Goal: Task Accomplishment & Management: Manage account settings

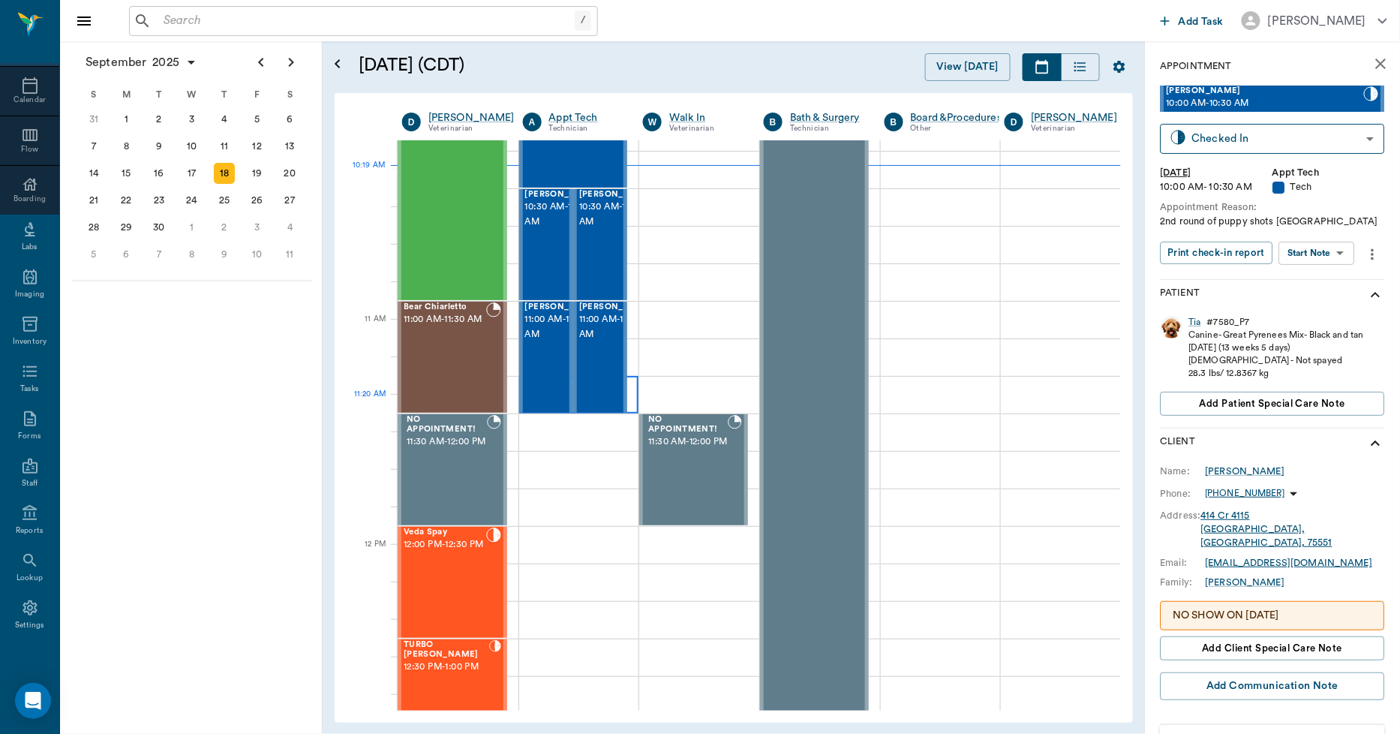
scroll to position [501, 1]
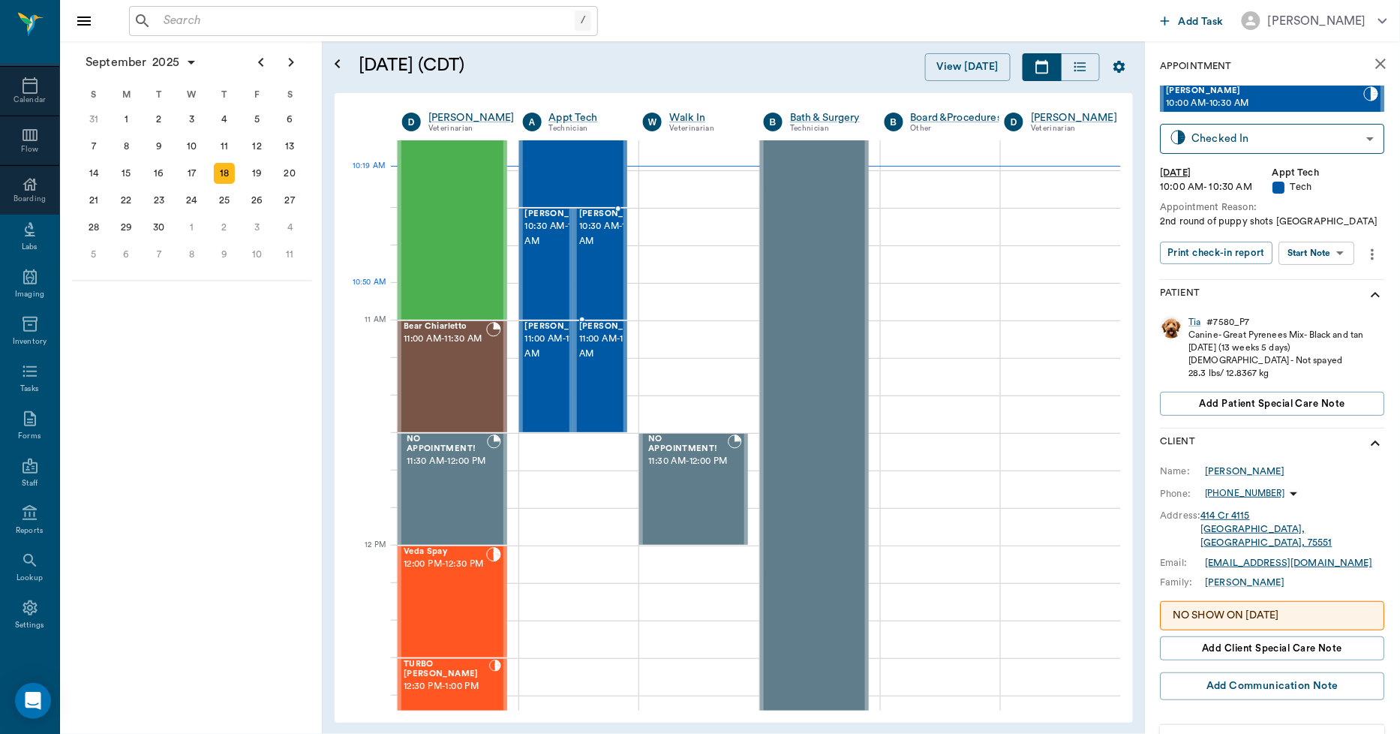
click at [596, 290] on div "MILO Cornett 10:30 AM - 11:00 AM" at bounding box center [616, 264] width 75 height 110
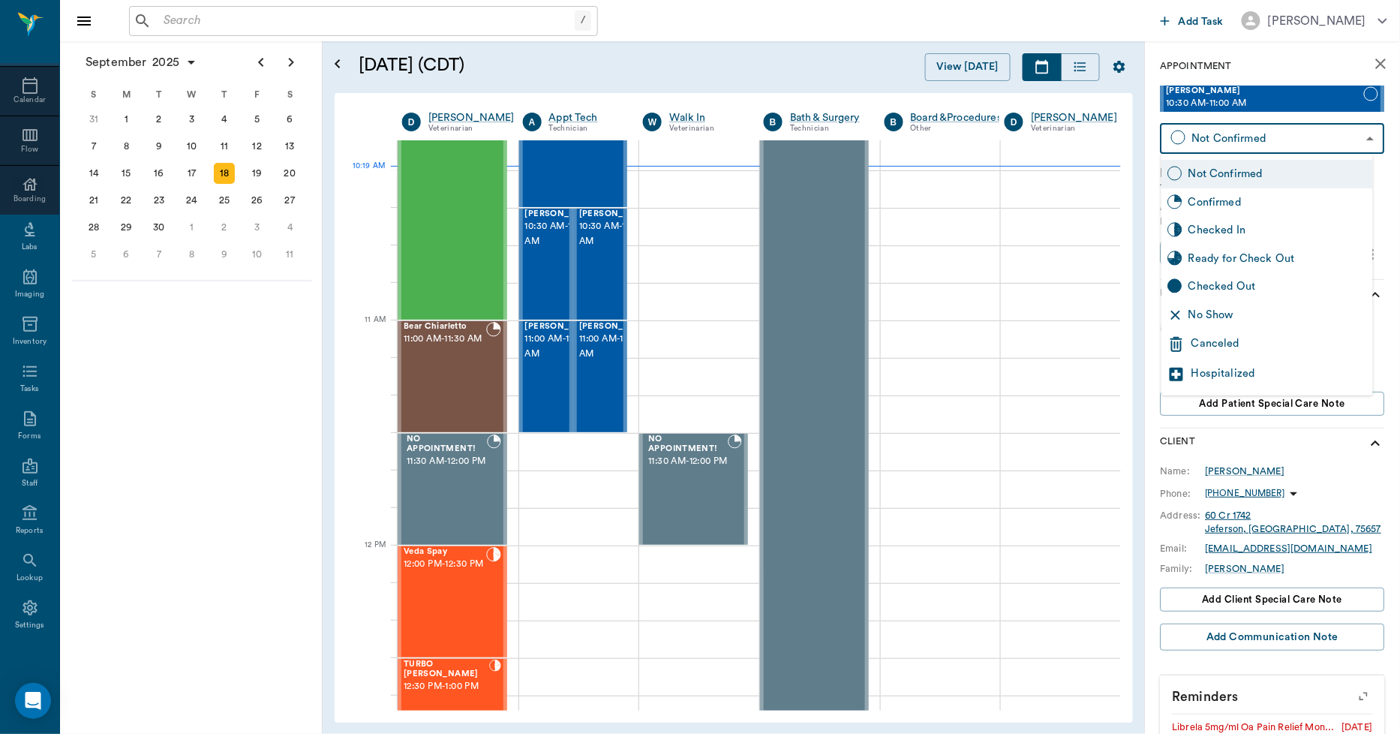
click at [1212, 135] on body "/ ​ Add Task Dr. Bert Ellsworth Nectar Messages Appts Calendar Flow Boarding La…" at bounding box center [700, 367] width 1400 height 734
click at [1226, 227] on div "Checked In" at bounding box center [1277, 230] width 179 height 17
type input "CHECKED_IN"
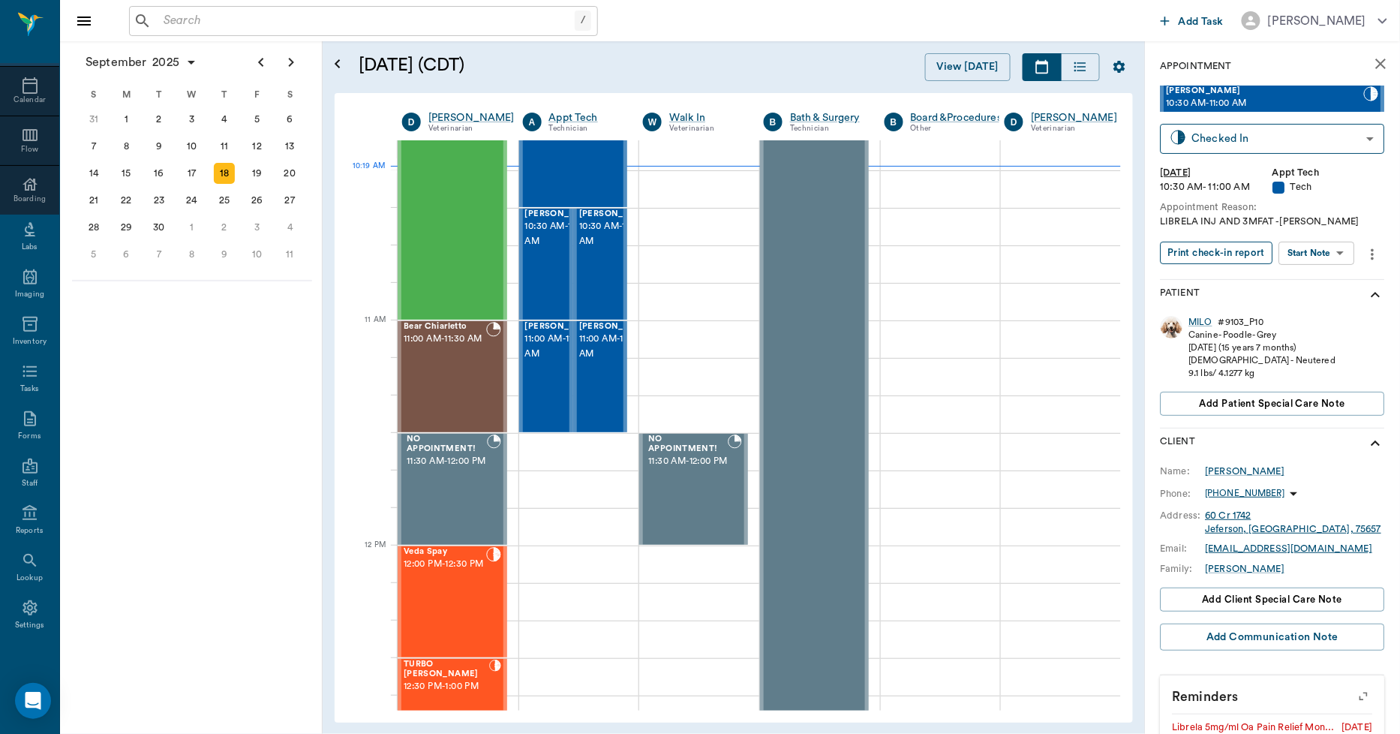
click at [1218, 254] on button "Print check-in report" at bounding box center [1217, 253] width 113 height 23
click at [599, 249] on span "10:30 AM - 11:00 AM" at bounding box center [616, 234] width 75 height 30
click at [1241, 143] on body "/ ​ Add Task Dr. Bert Ellsworth Nectar Messages Appts Calendar Flow Boarding La…" at bounding box center [700, 367] width 1400 height 734
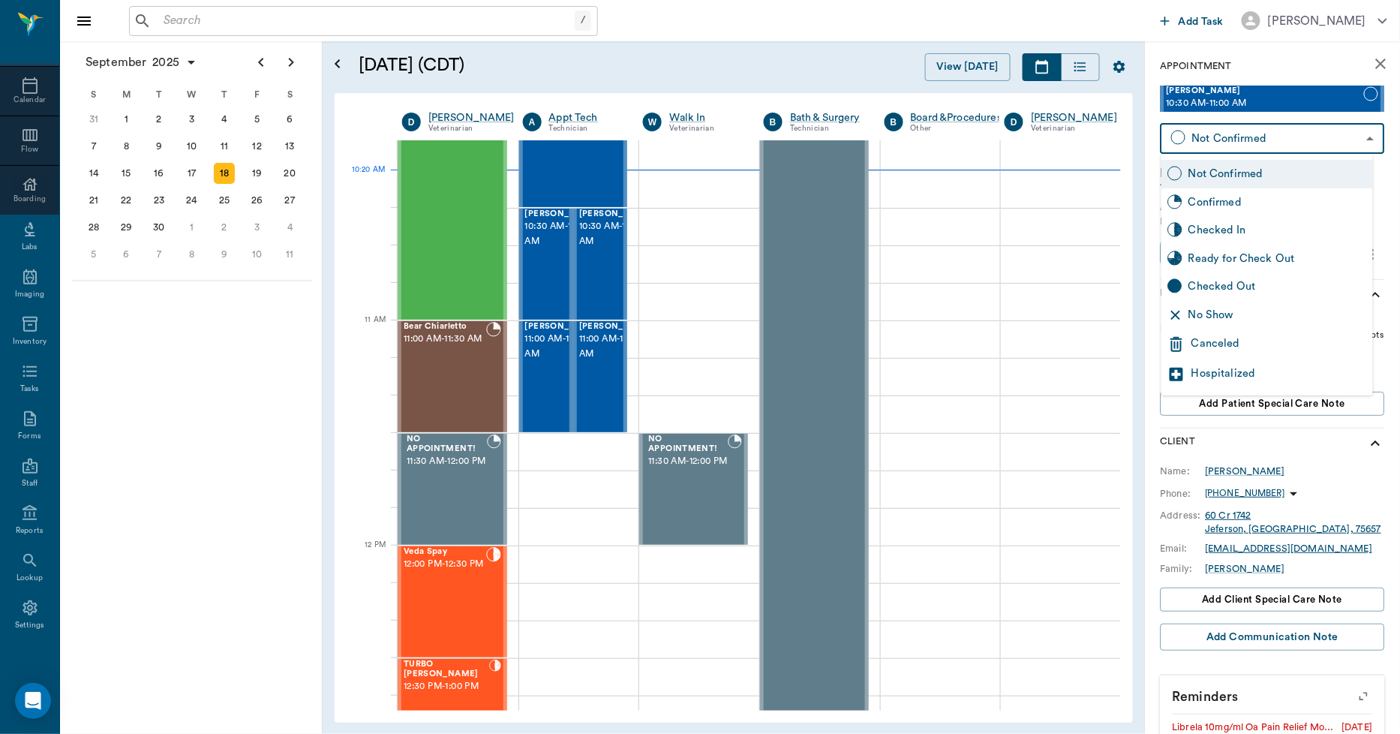
click at [1220, 230] on div "Checked In" at bounding box center [1277, 230] width 179 height 17
type input "CHECKED_IN"
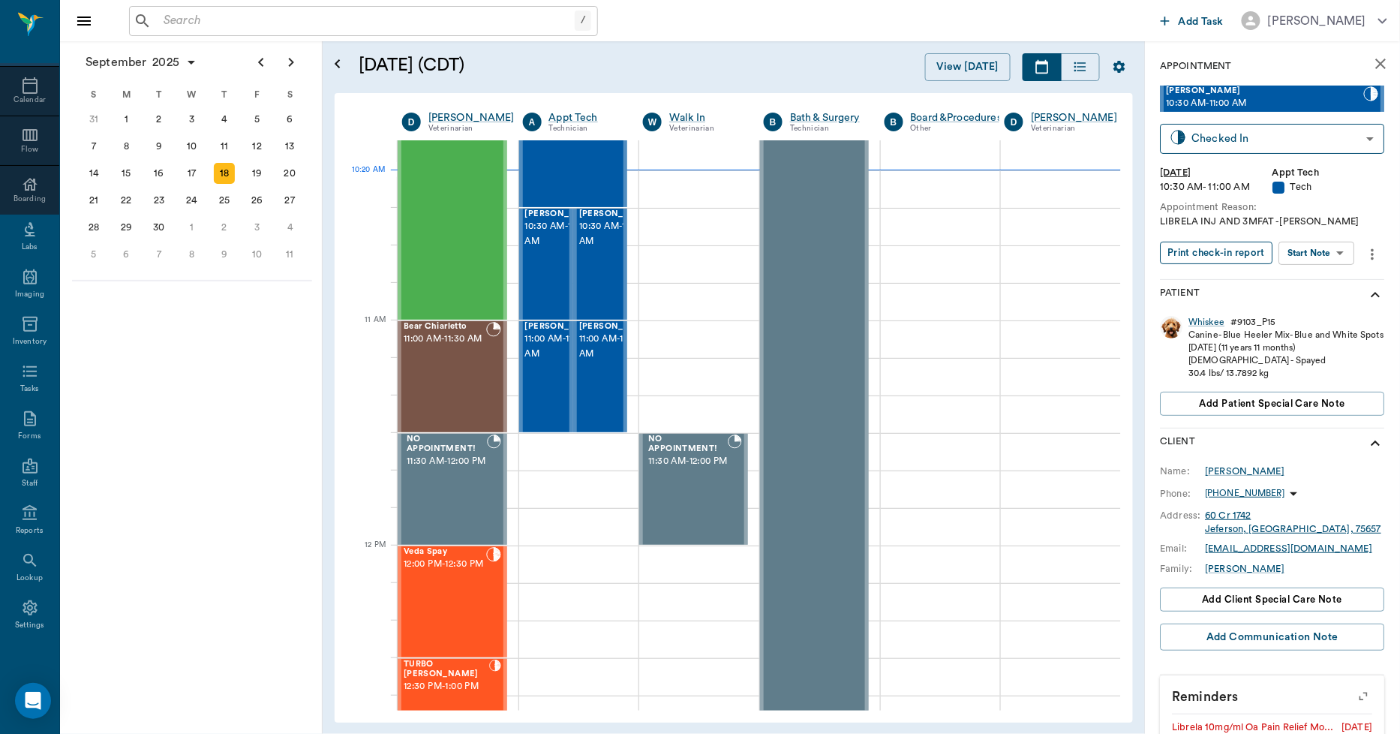
click at [1223, 254] on button "Print check-in report" at bounding box center [1217, 253] width 113 height 23
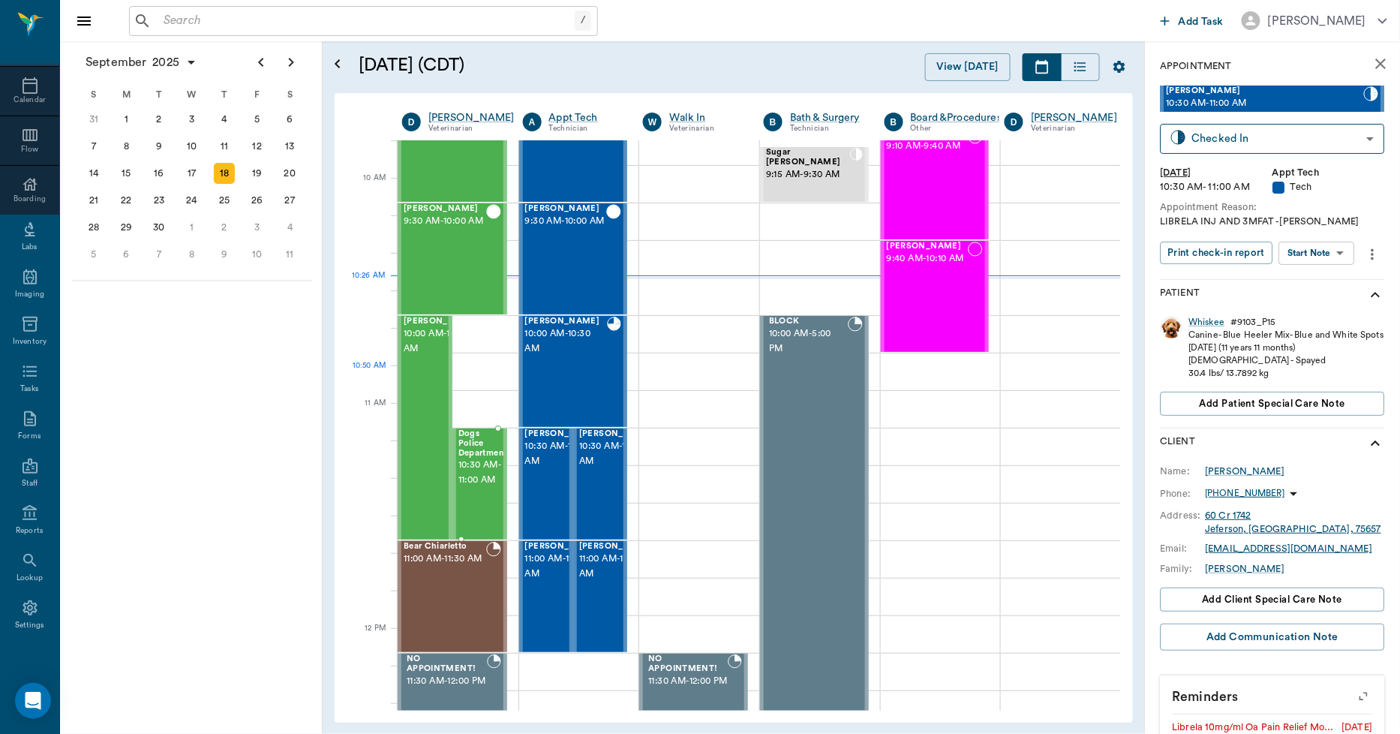
scroll to position [418, 1]
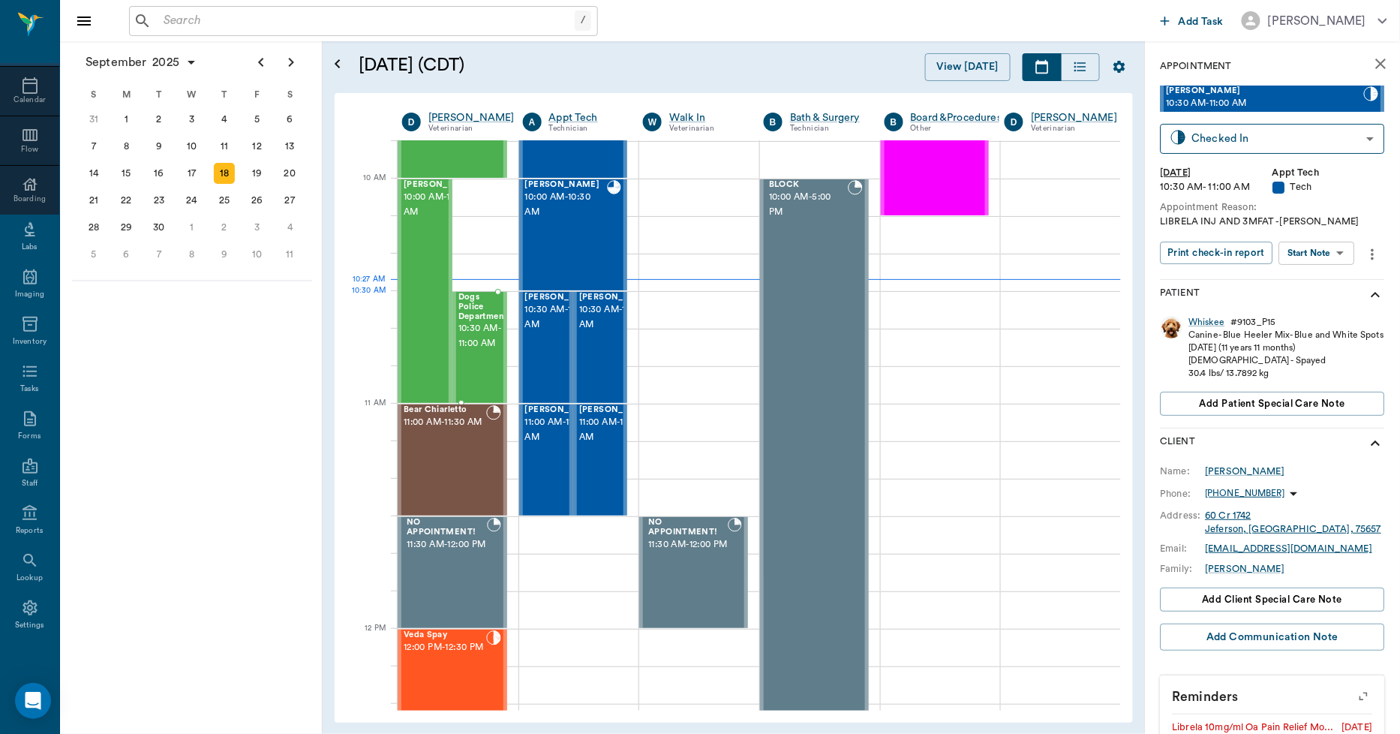
click at [470, 321] on span "10:30 AM - 11:00 AM" at bounding box center [483, 336] width 50 height 30
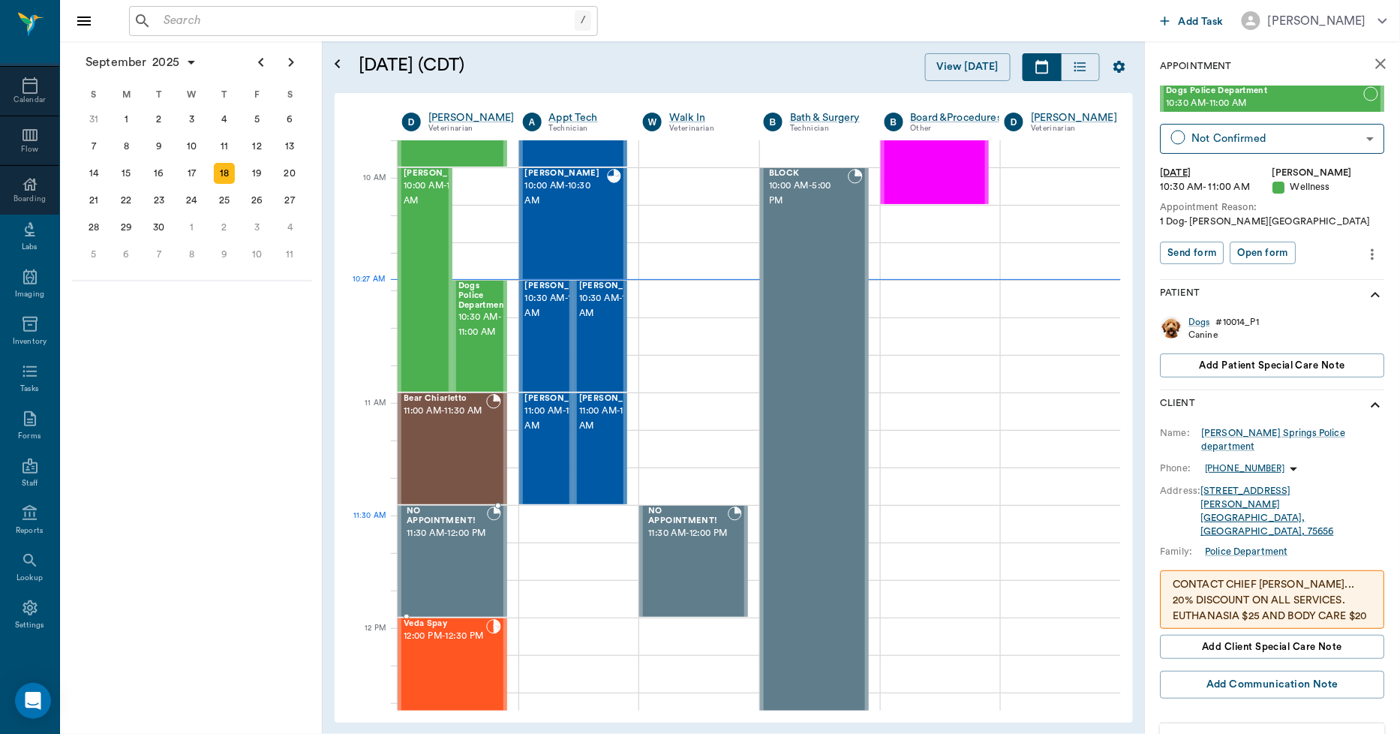
scroll to position [418, 1]
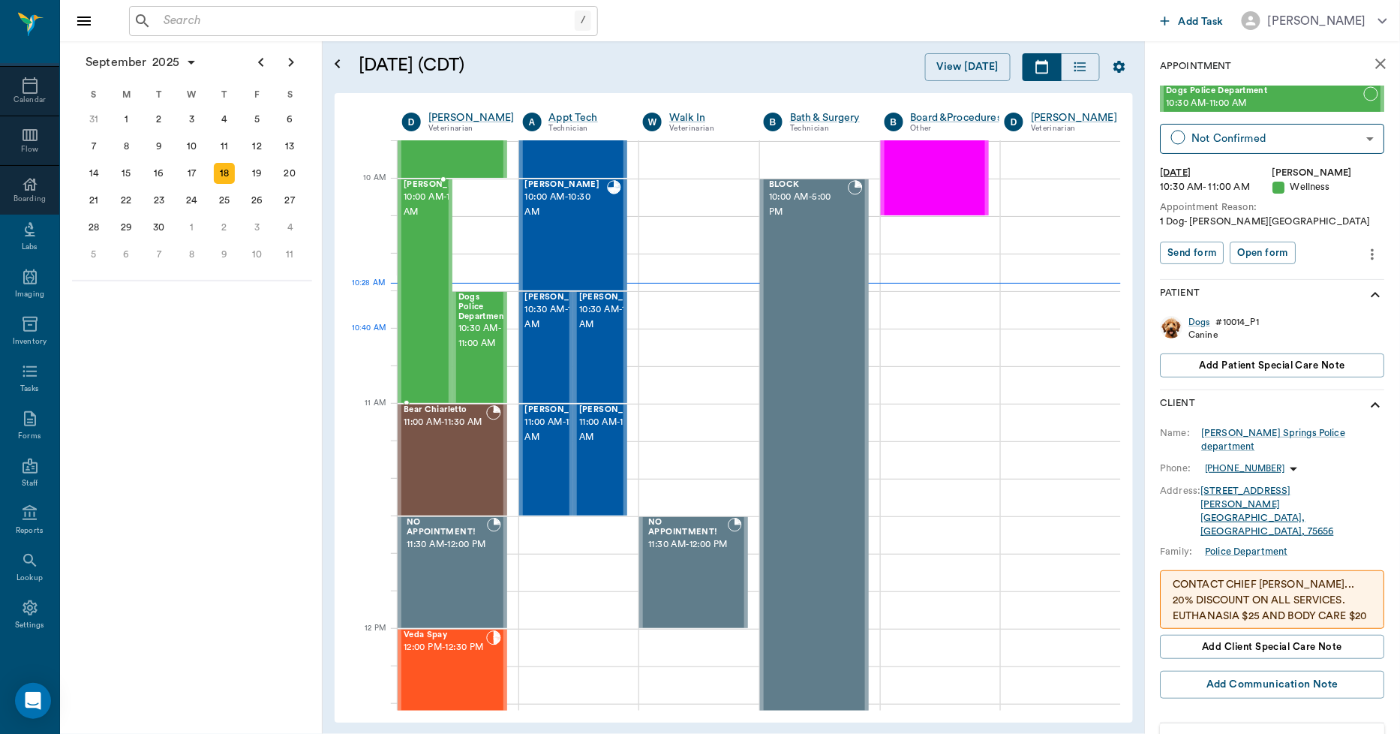
click at [429, 362] on div "Buck Hines 10:00 AM - 11:00 AM" at bounding box center [441, 291] width 75 height 222
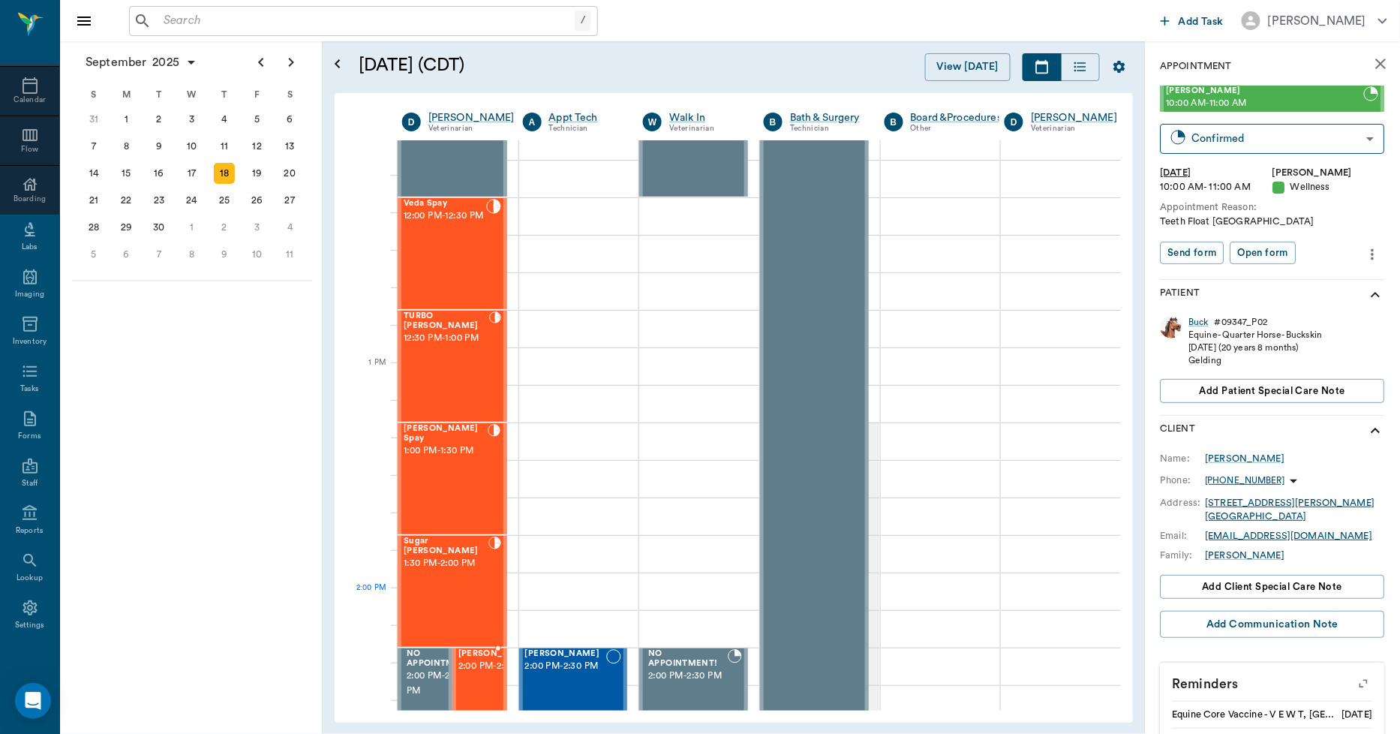
scroll to position [918, 1]
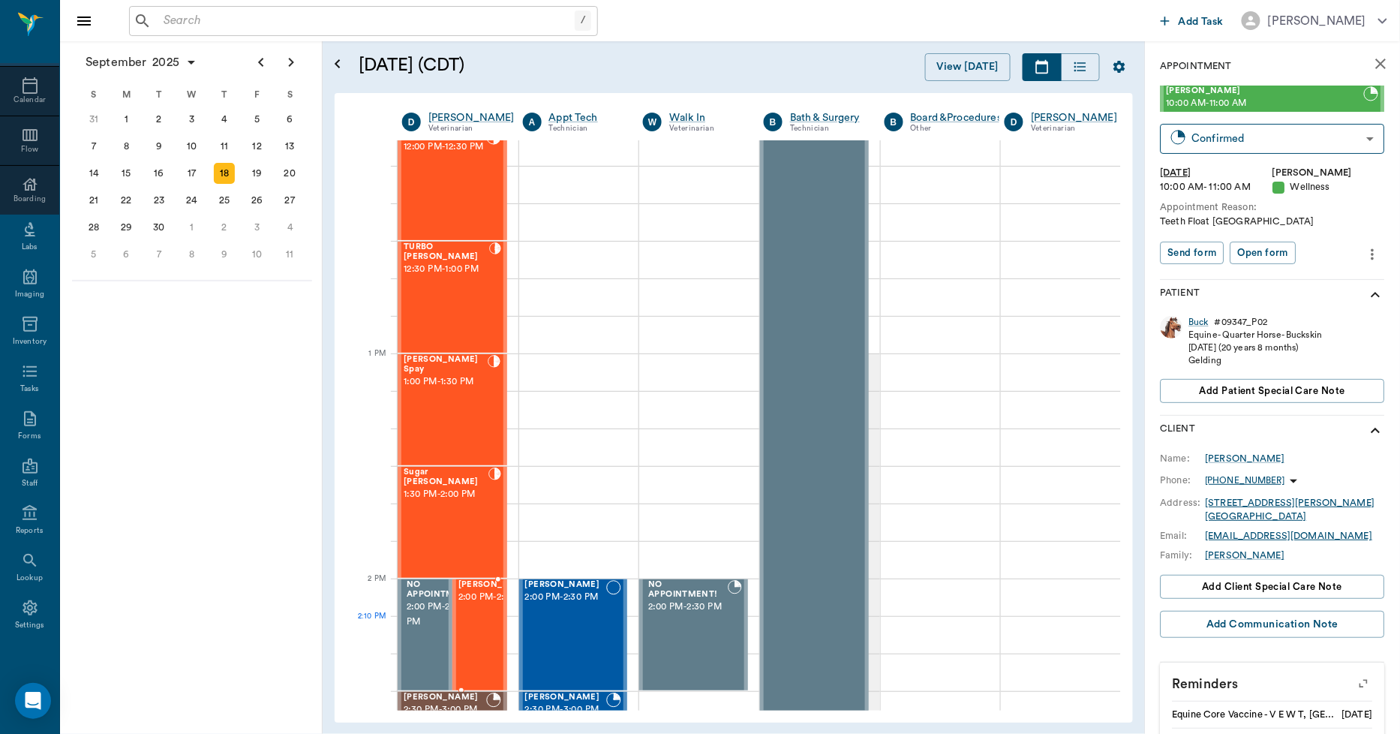
click at [473, 647] on div "Harley Helms 2:00 PM - 2:30 PM" at bounding box center [495, 635] width 75 height 110
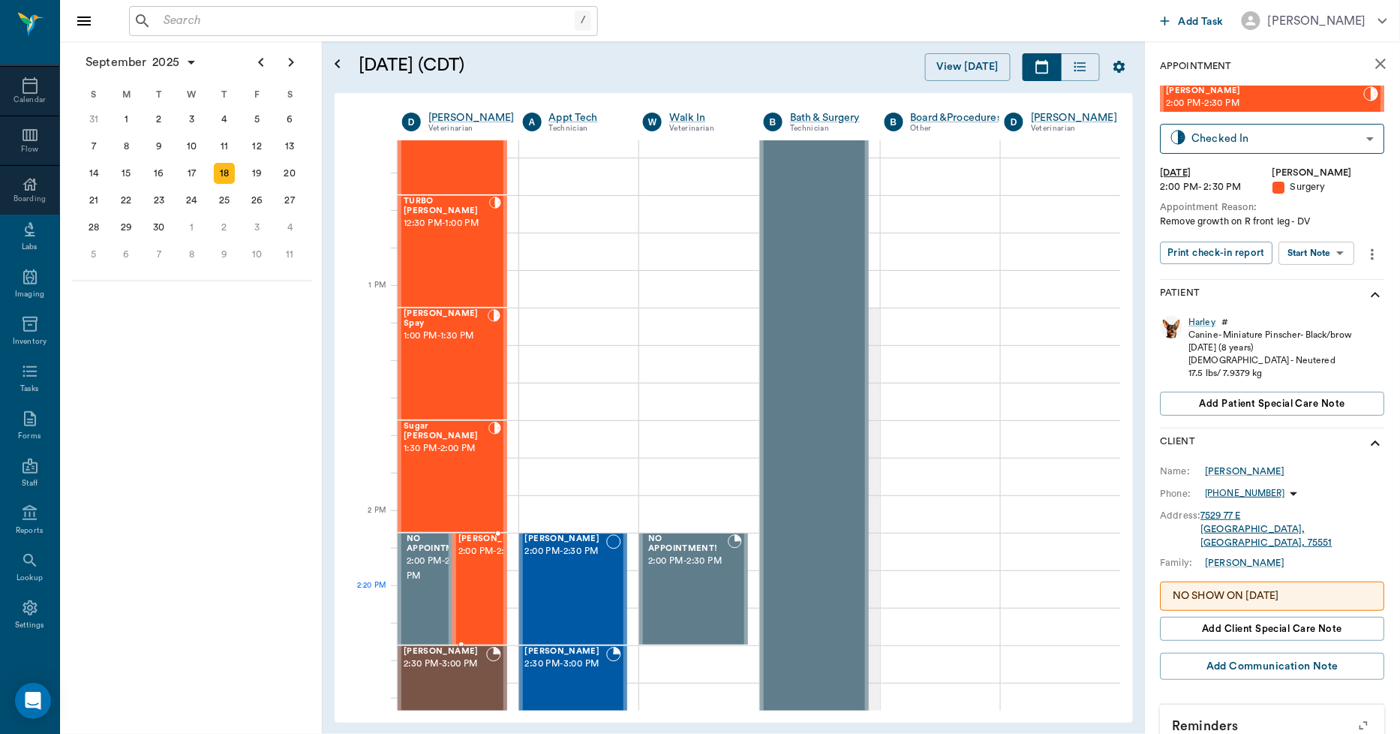
scroll to position [1002, 1]
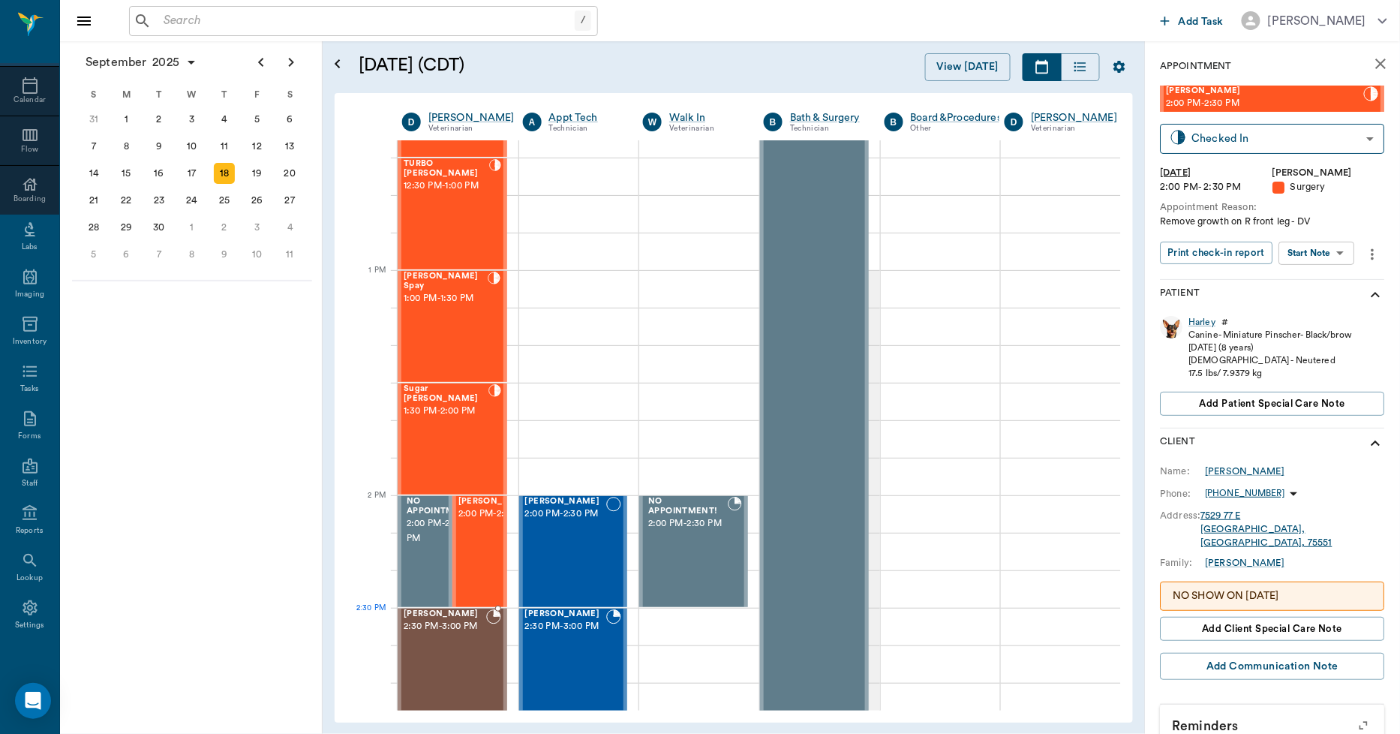
click at [467, 635] on div "Matilda Carter 2:30 PM - 3:00 PM" at bounding box center [445, 664] width 83 height 110
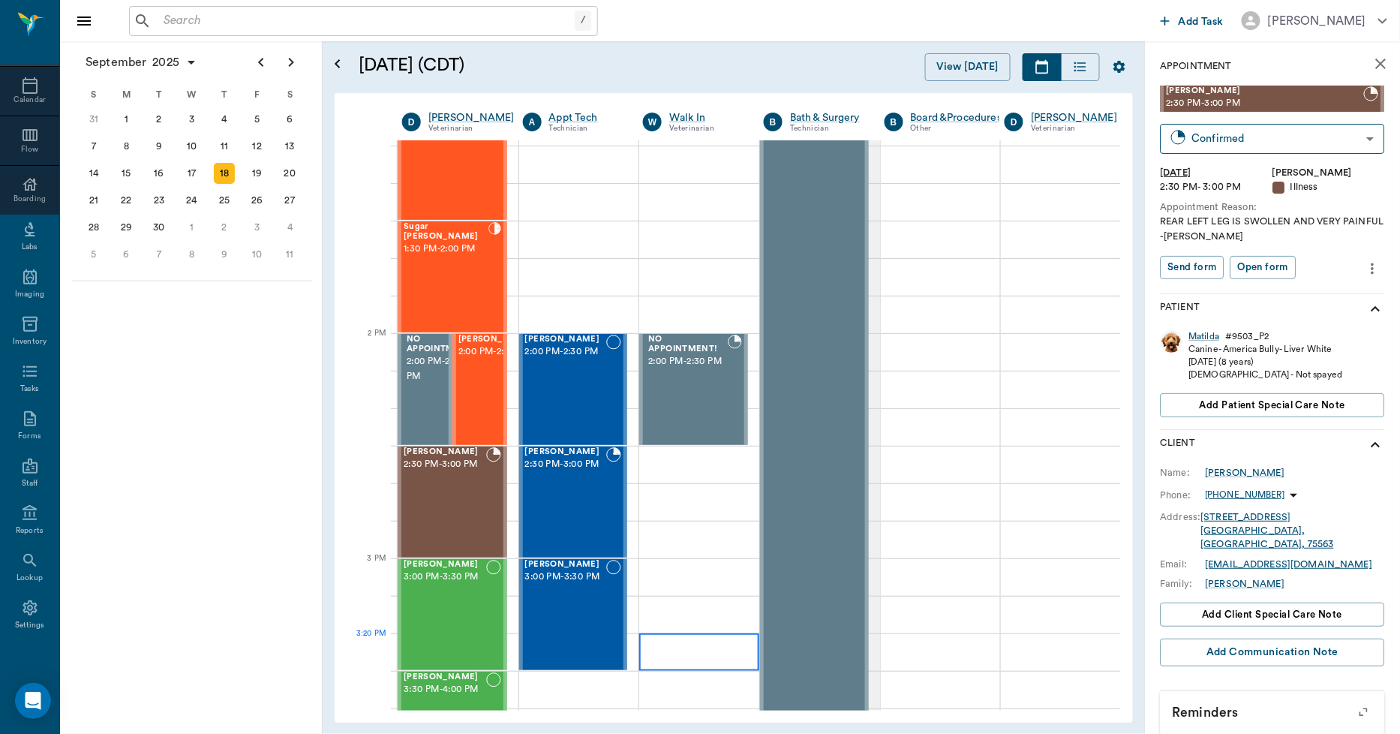
scroll to position [1168, 1]
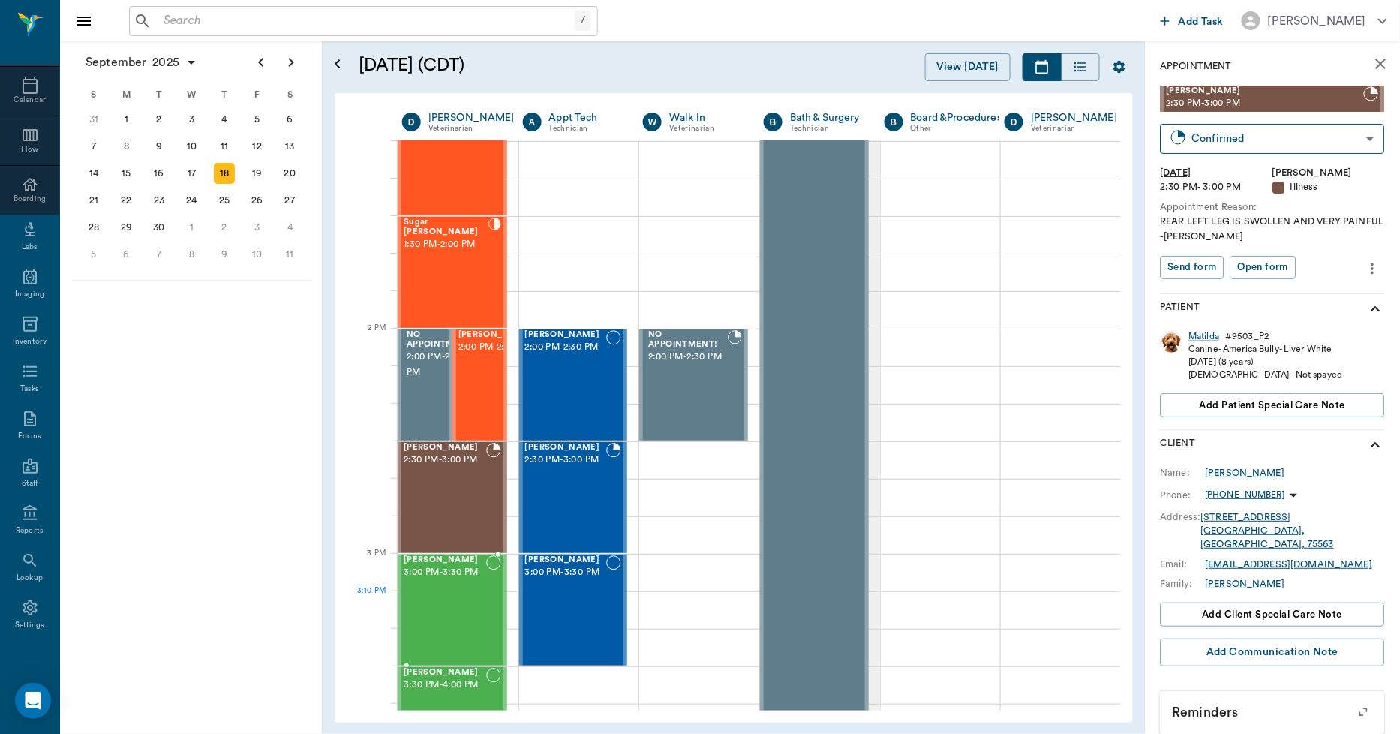
click at [440, 616] on div "Buddy Thompson 3:00 PM - 3:30 PM" at bounding box center [445, 610] width 83 height 110
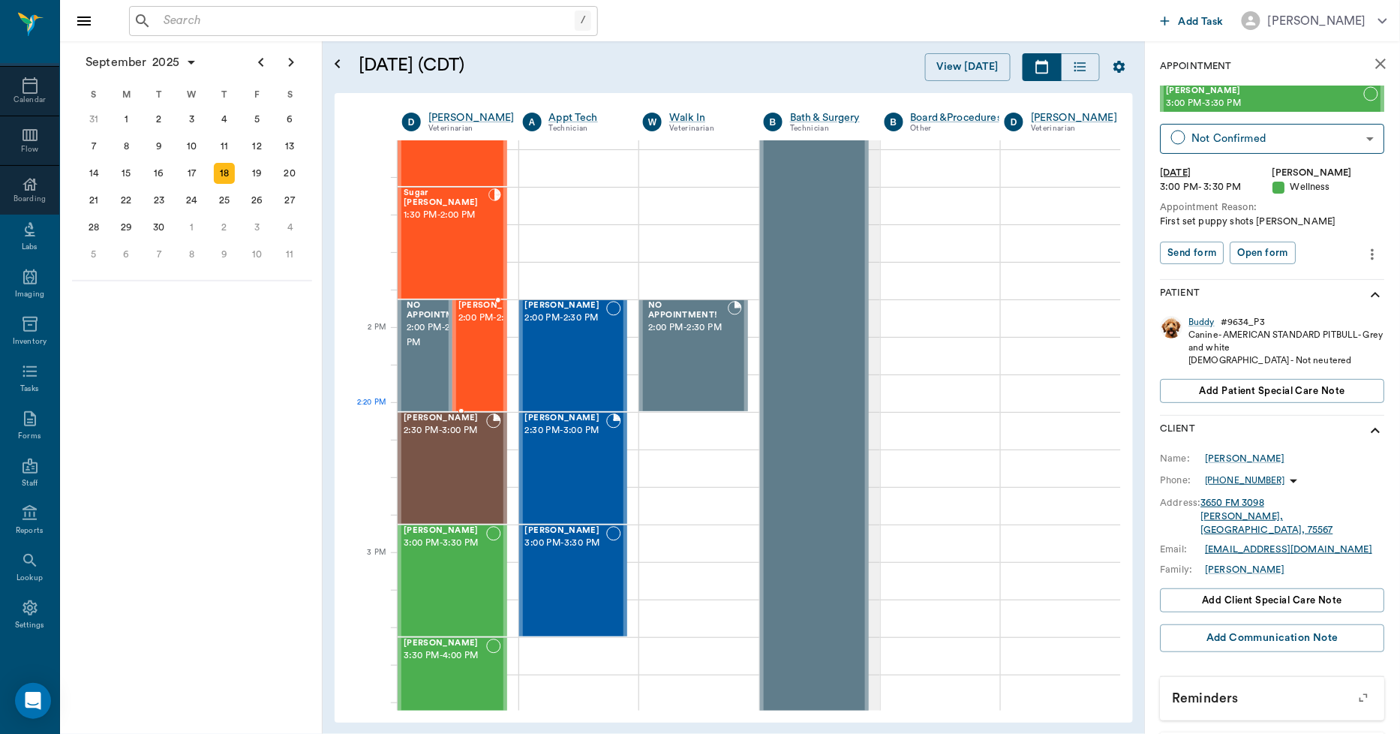
scroll to position [1168, 1]
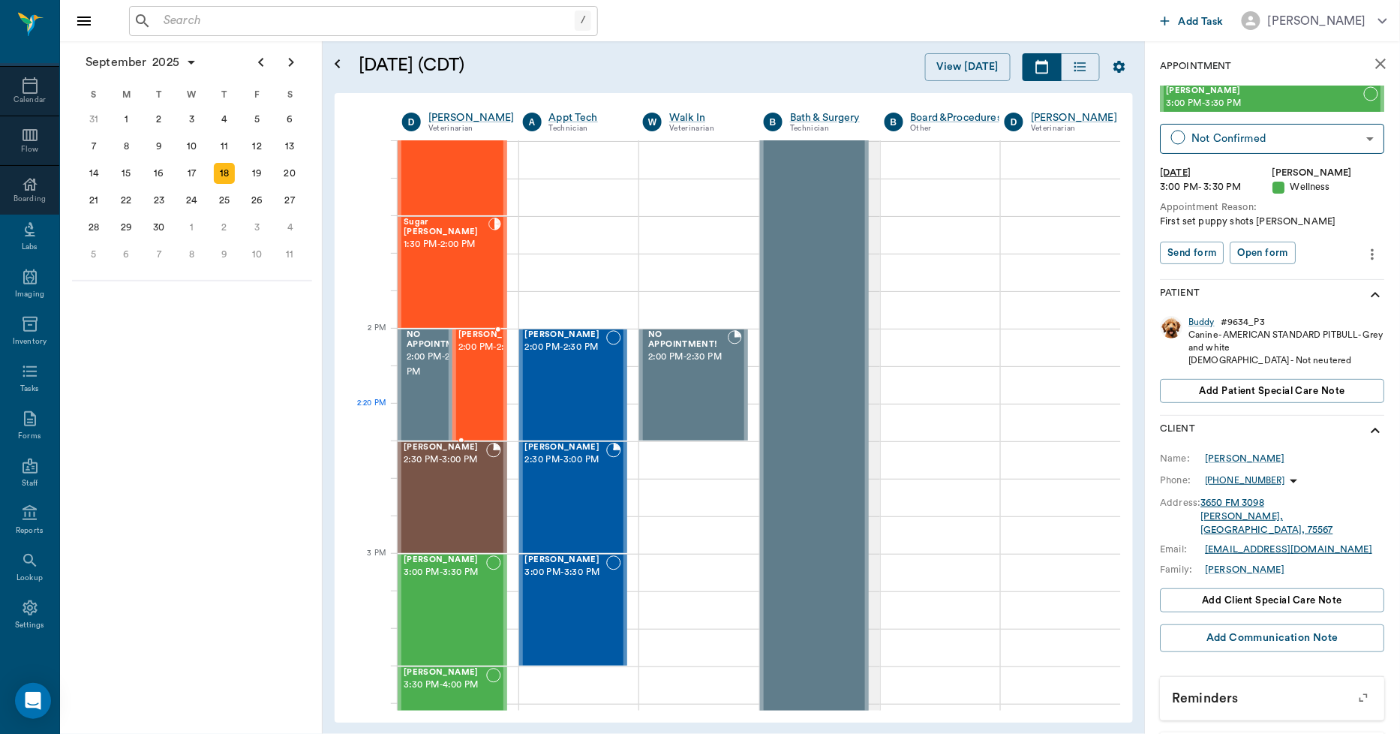
drag, startPoint x: 475, startPoint y: 411, endPoint x: 285, endPoint y: 411, distance: 189.8
click at [285, 411] on div "September 2025 S M T W T F S 27 28 29 30 31 Aug 1 2 3 4 5 6 7 8 9 10 11 12 13 1…" at bounding box center [191, 387] width 263 height 692
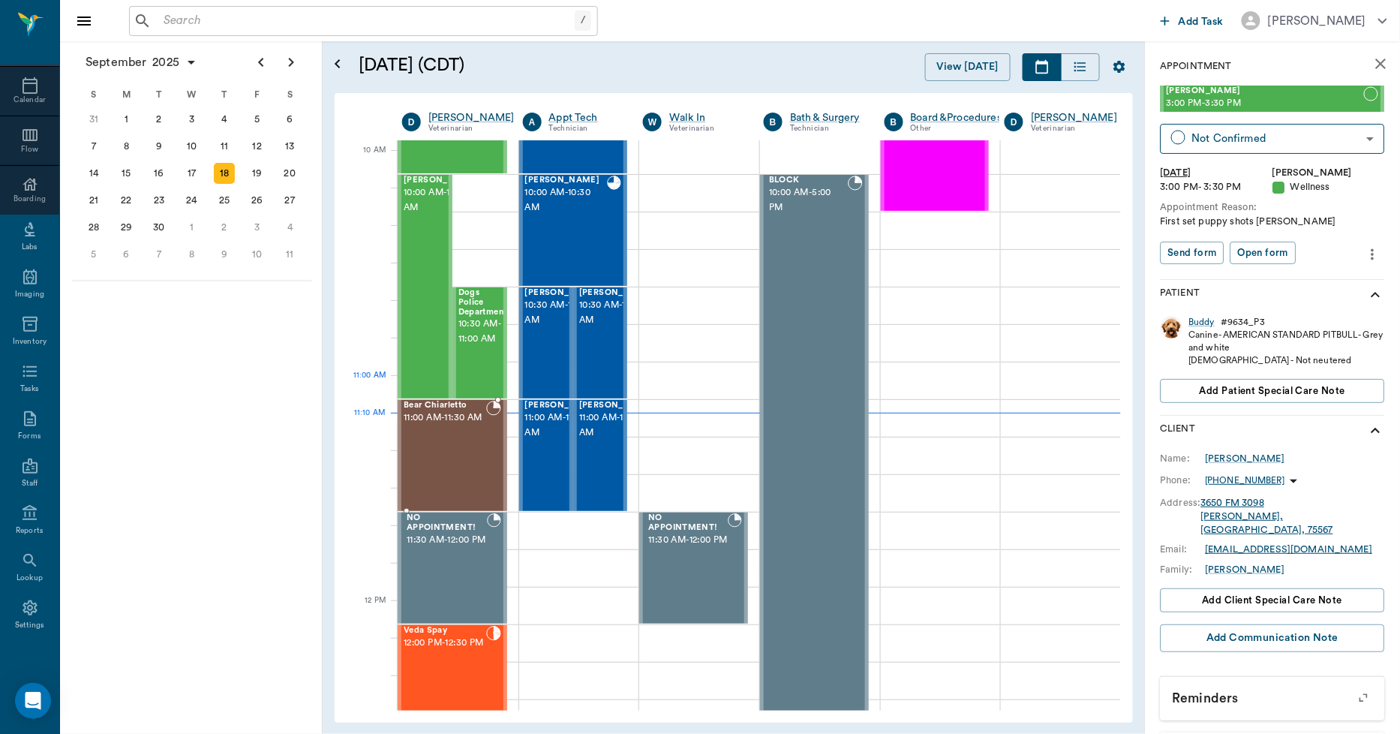
scroll to position [418, 1]
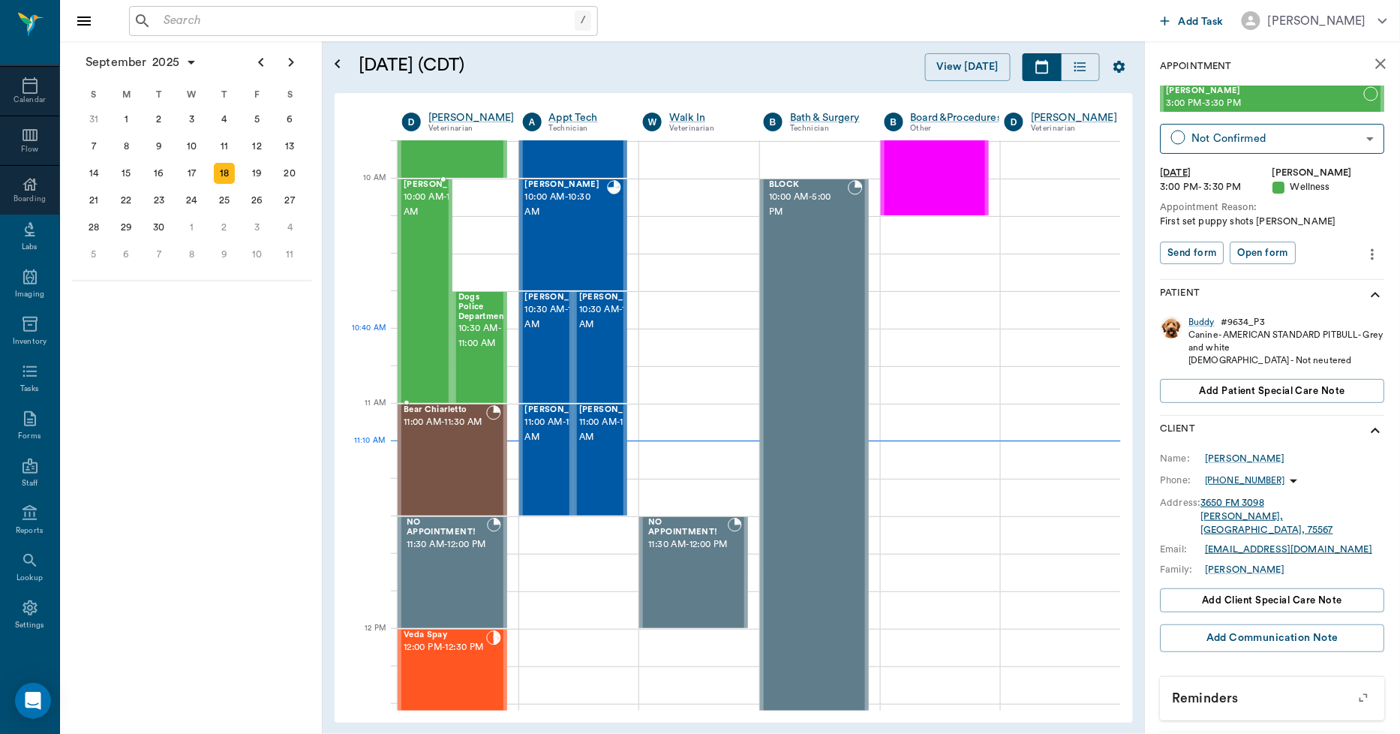
click at [426, 350] on div "Buck Hines 10:00 AM - 11:00 AM" at bounding box center [441, 291] width 75 height 222
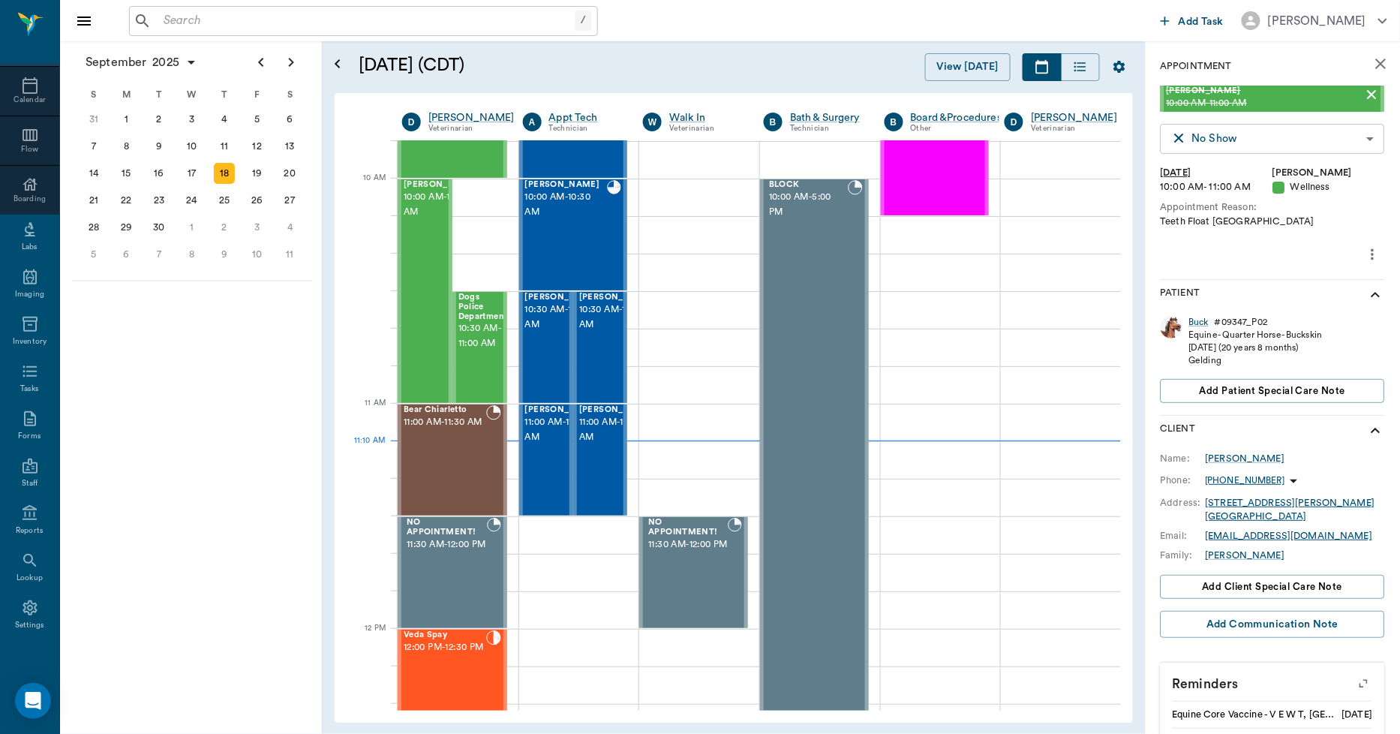
click at [1226, 138] on body "/ ​ Add Task Dr. Bert Ellsworth Nectar Messages Appts Calendar Flow Boarding La…" at bounding box center [700, 367] width 1400 height 734
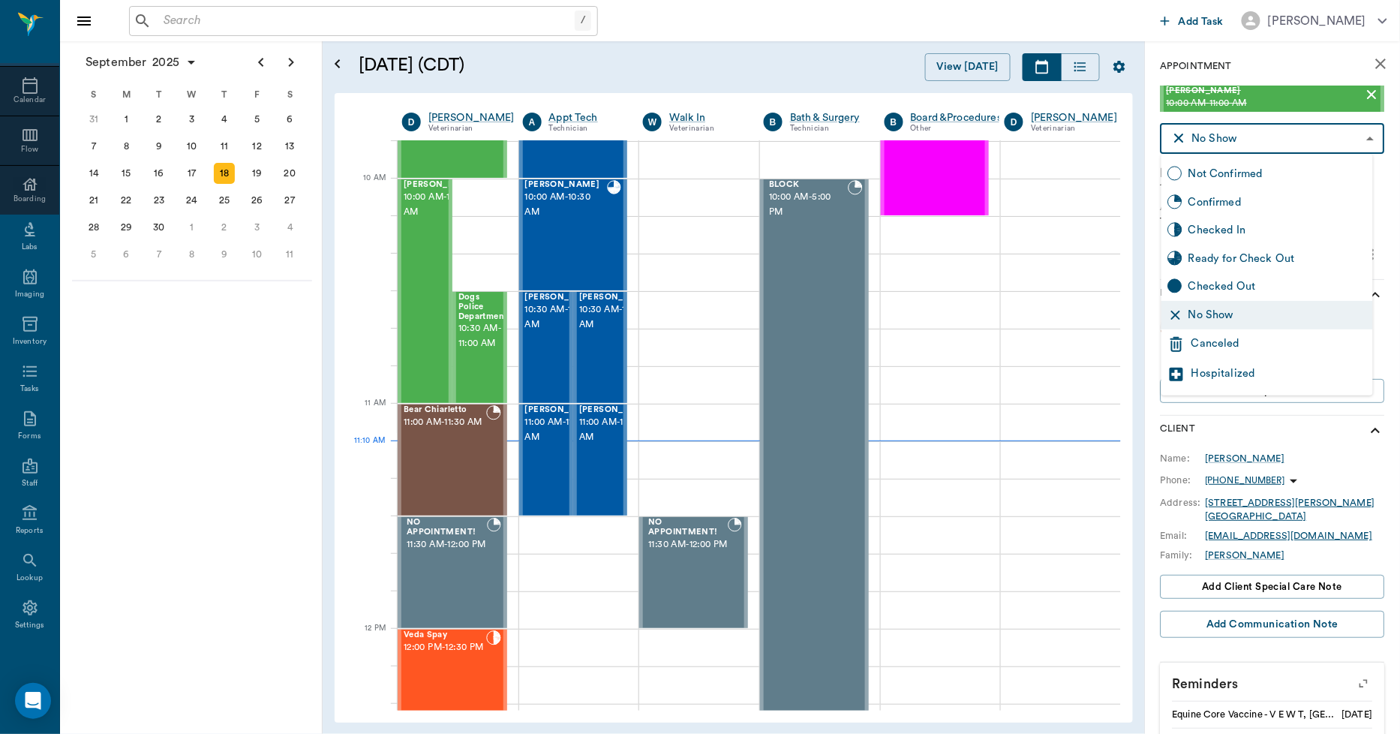
click at [1221, 230] on div "Checked In" at bounding box center [1277, 230] width 179 height 17
type input "CHECKED_IN"
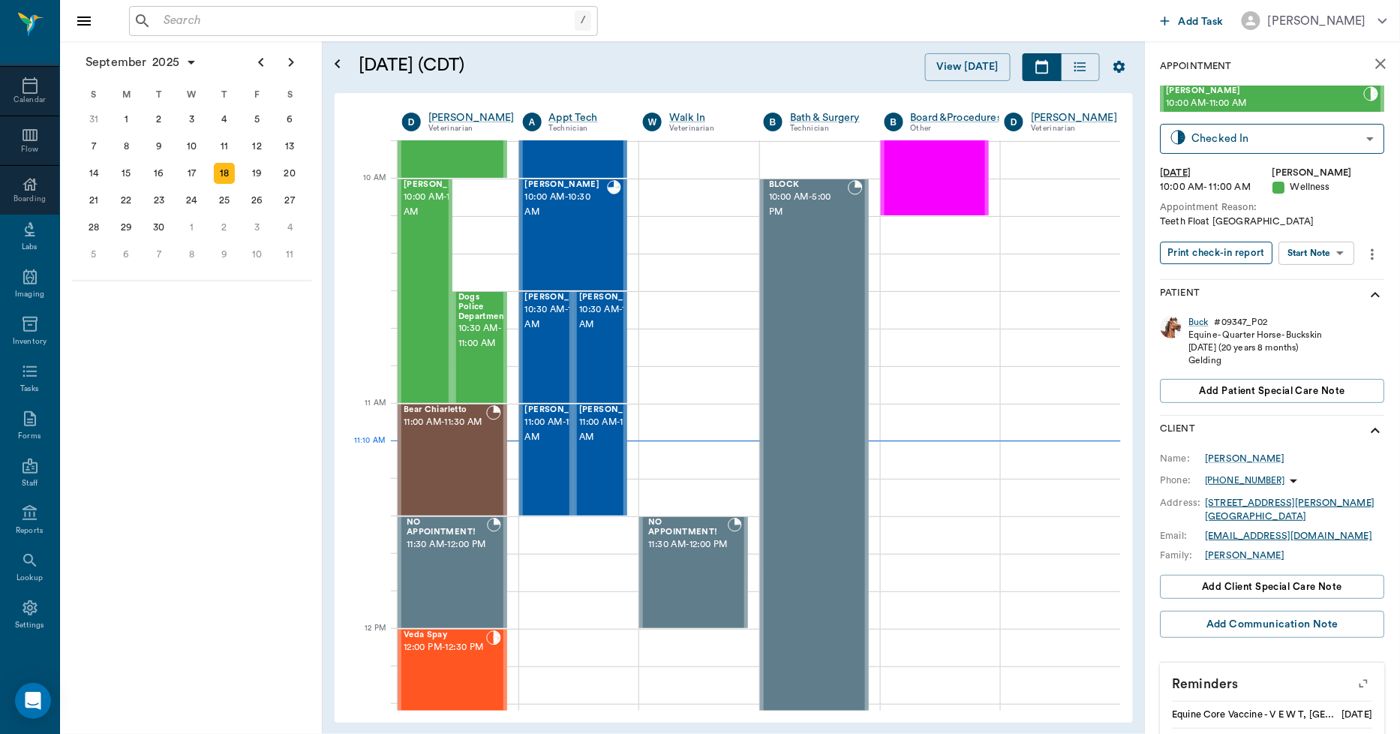
click at [1227, 252] on button "Print check-in report" at bounding box center [1217, 253] width 113 height 23
click at [258, 173] on div "19" at bounding box center [257, 173] width 21 height 21
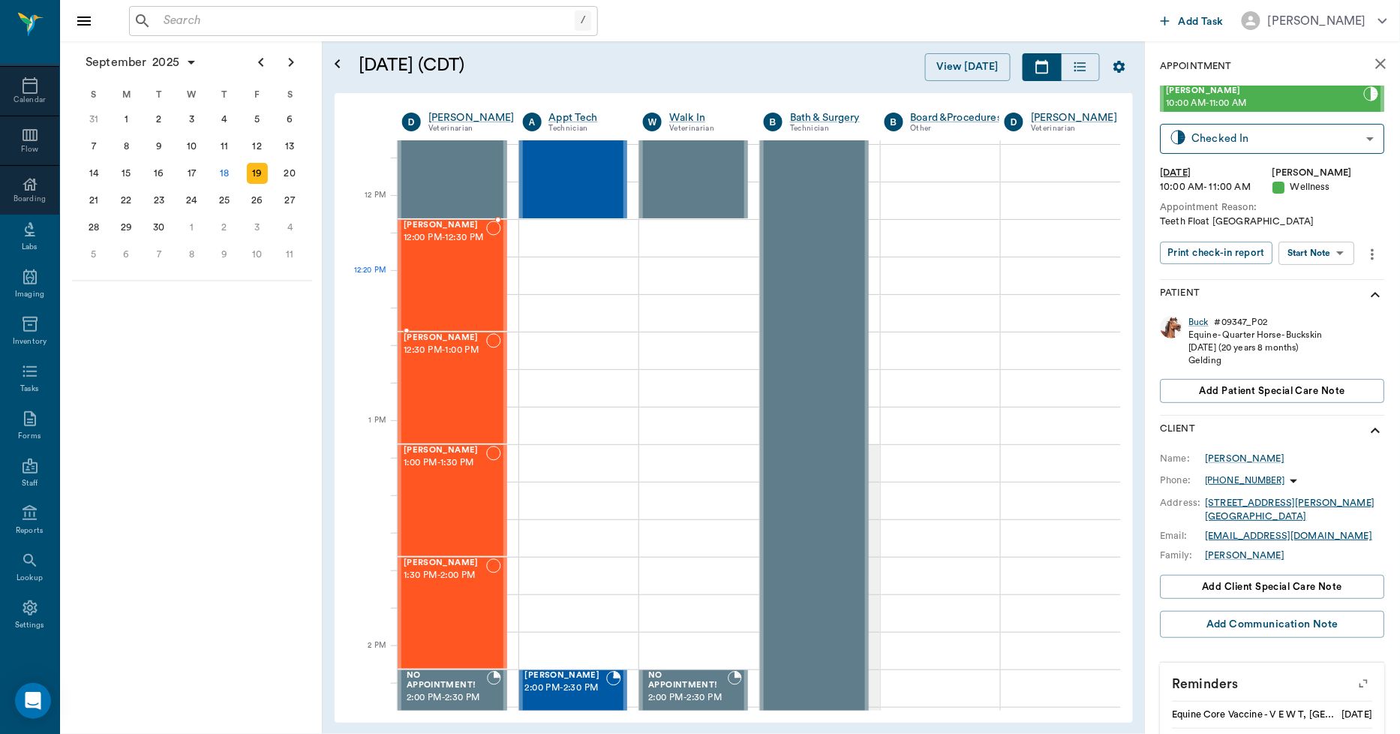
scroll to position [750, 1]
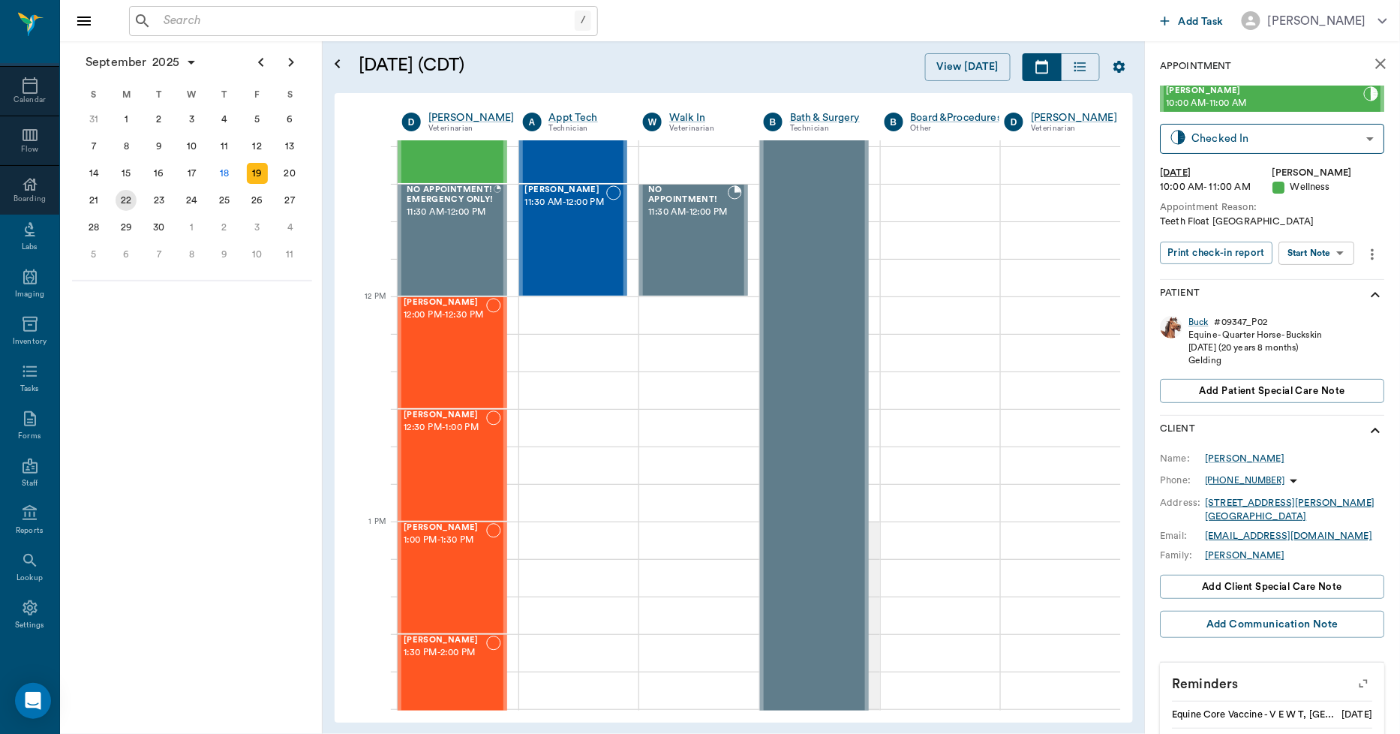
click at [134, 188] on div "22" at bounding box center [126, 200] width 33 height 27
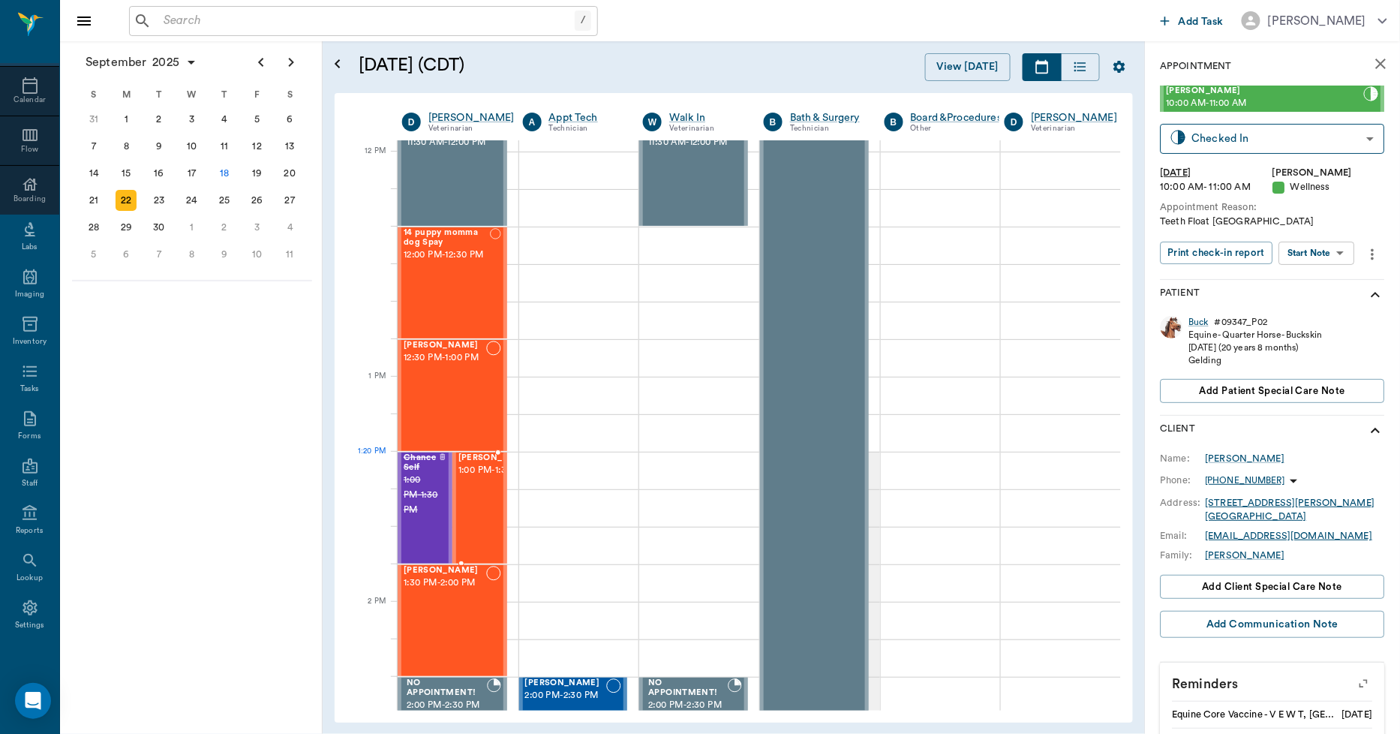
scroll to position [917, 1]
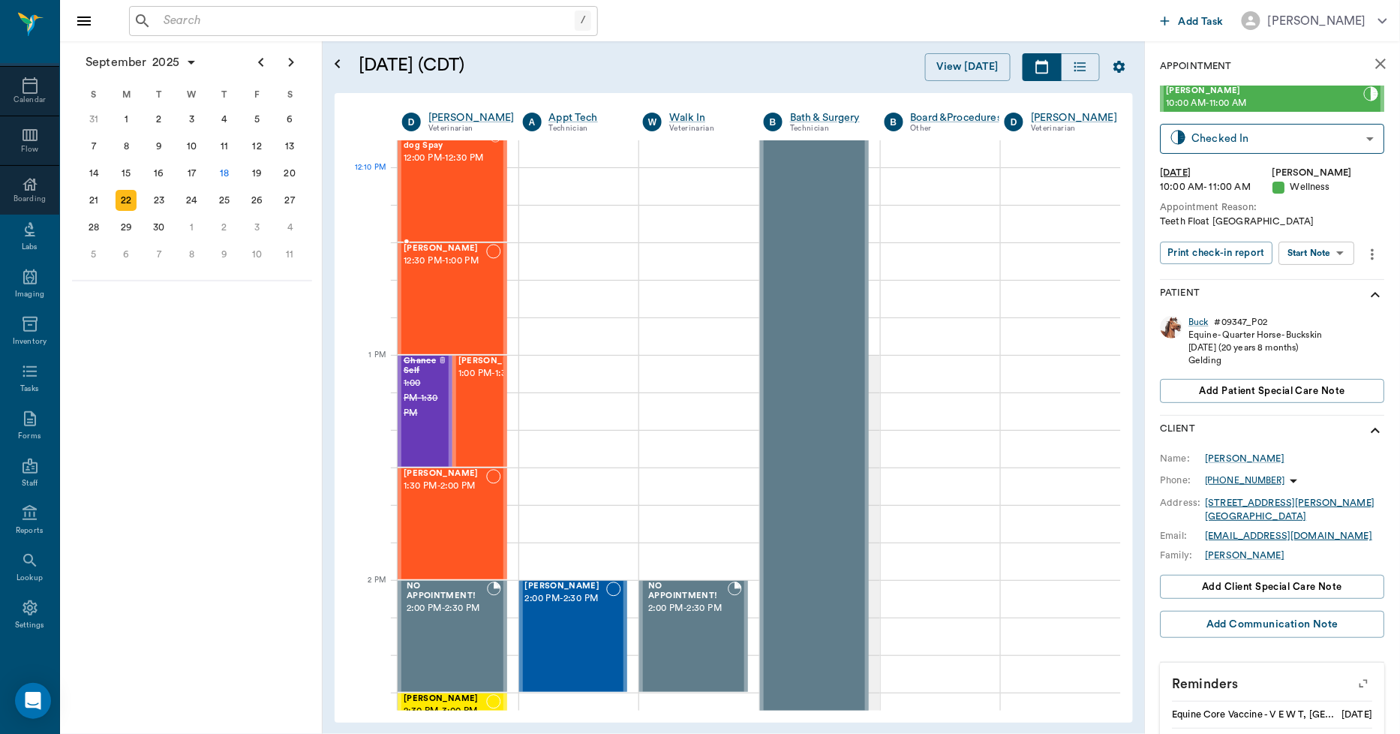
click at [438, 200] on div "14 puppy momma dog Spay 12:00 PM - 12:30 PM" at bounding box center [447, 186] width 86 height 110
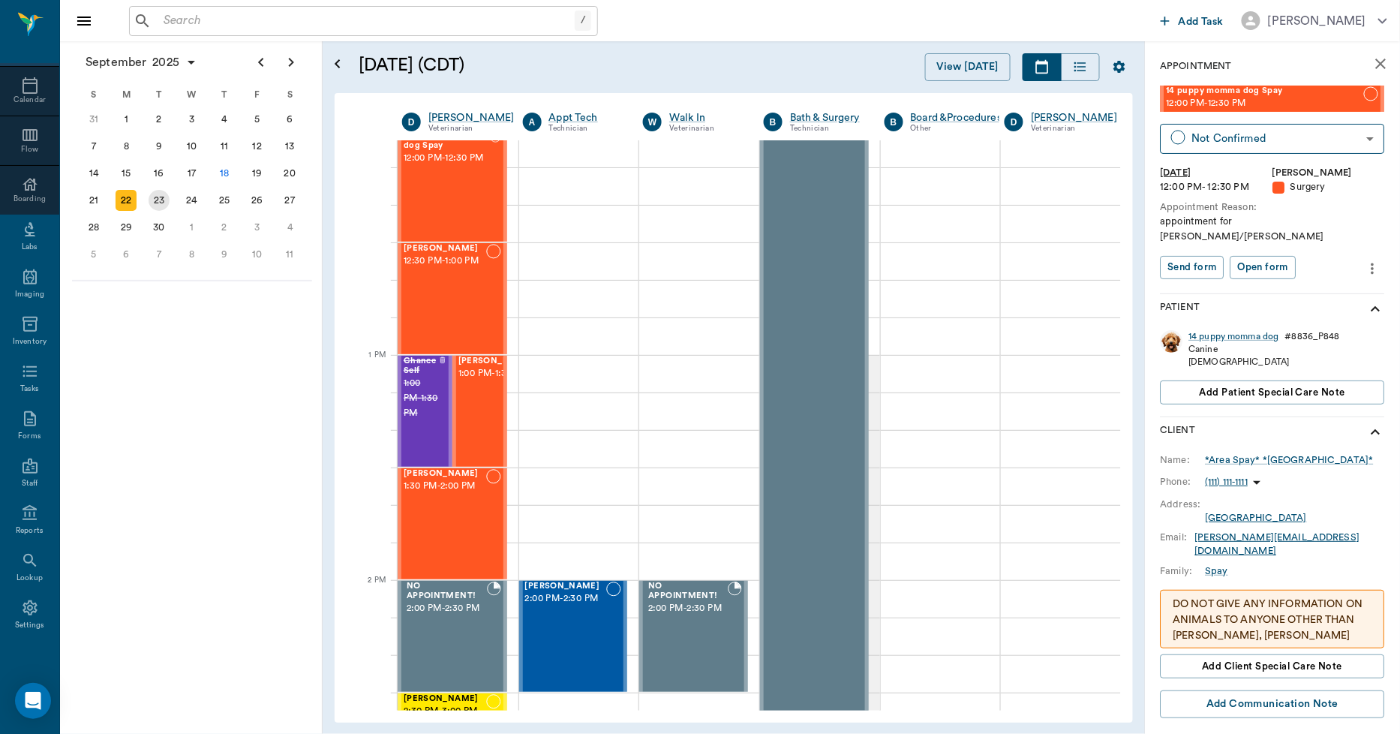
click at [165, 199] on div "23" at bounding box center [159, 200] width 21 height 21
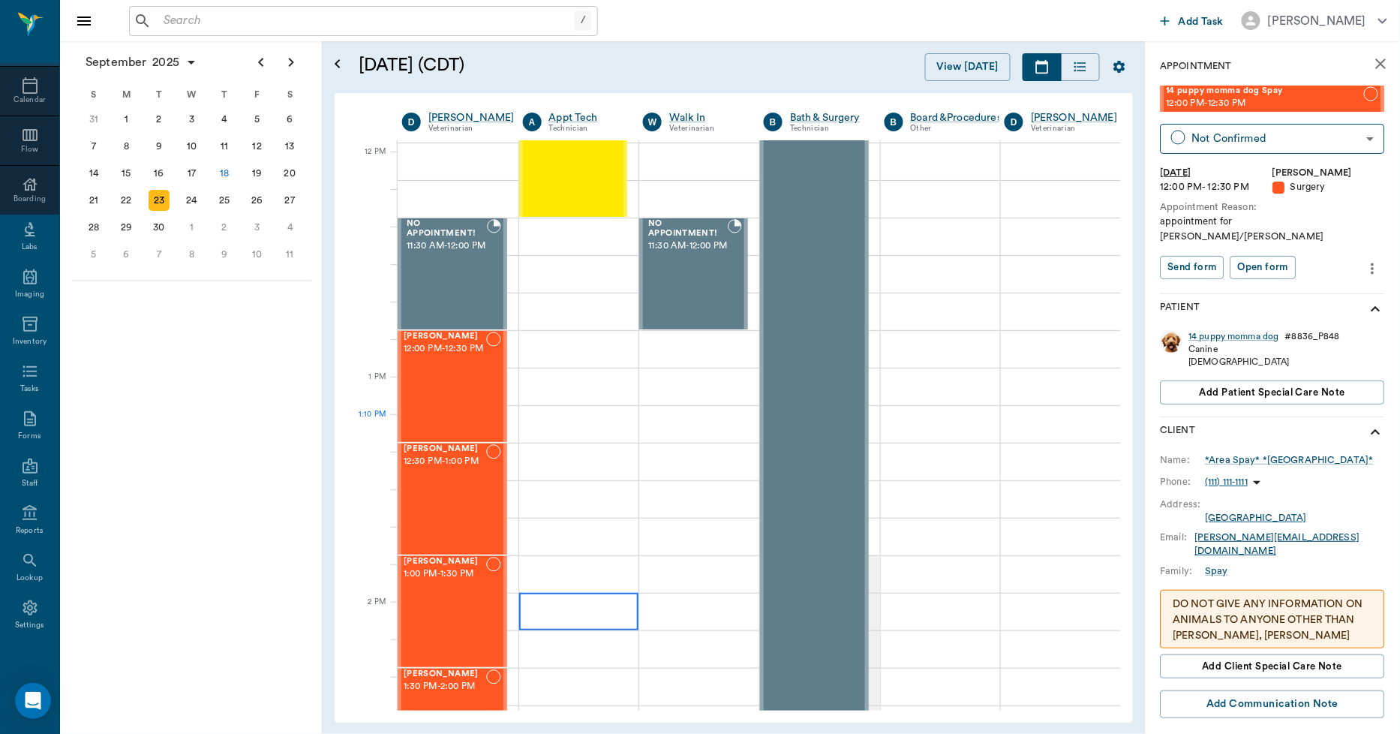
scroll to position [917, 1]
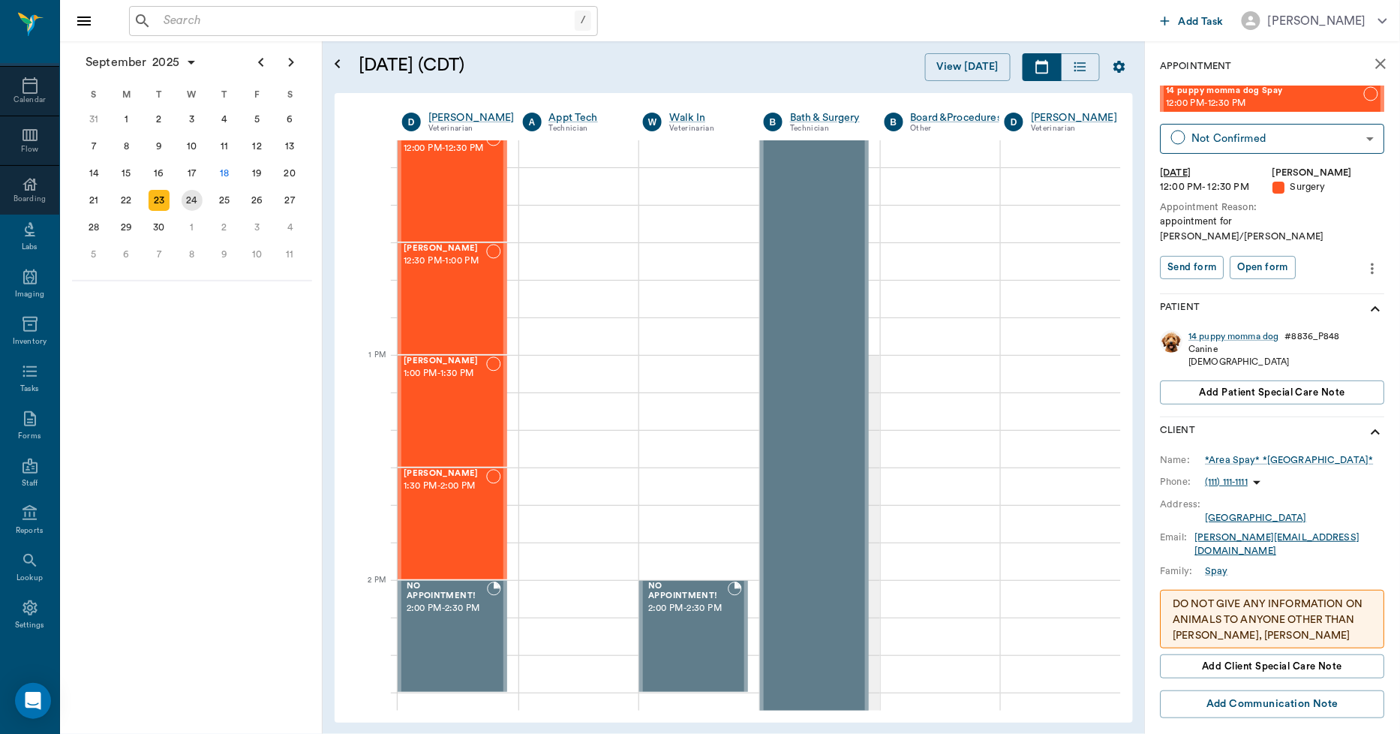
click at [189, 195] on div "24" at bounding box center [192, 200] width 21 height 21
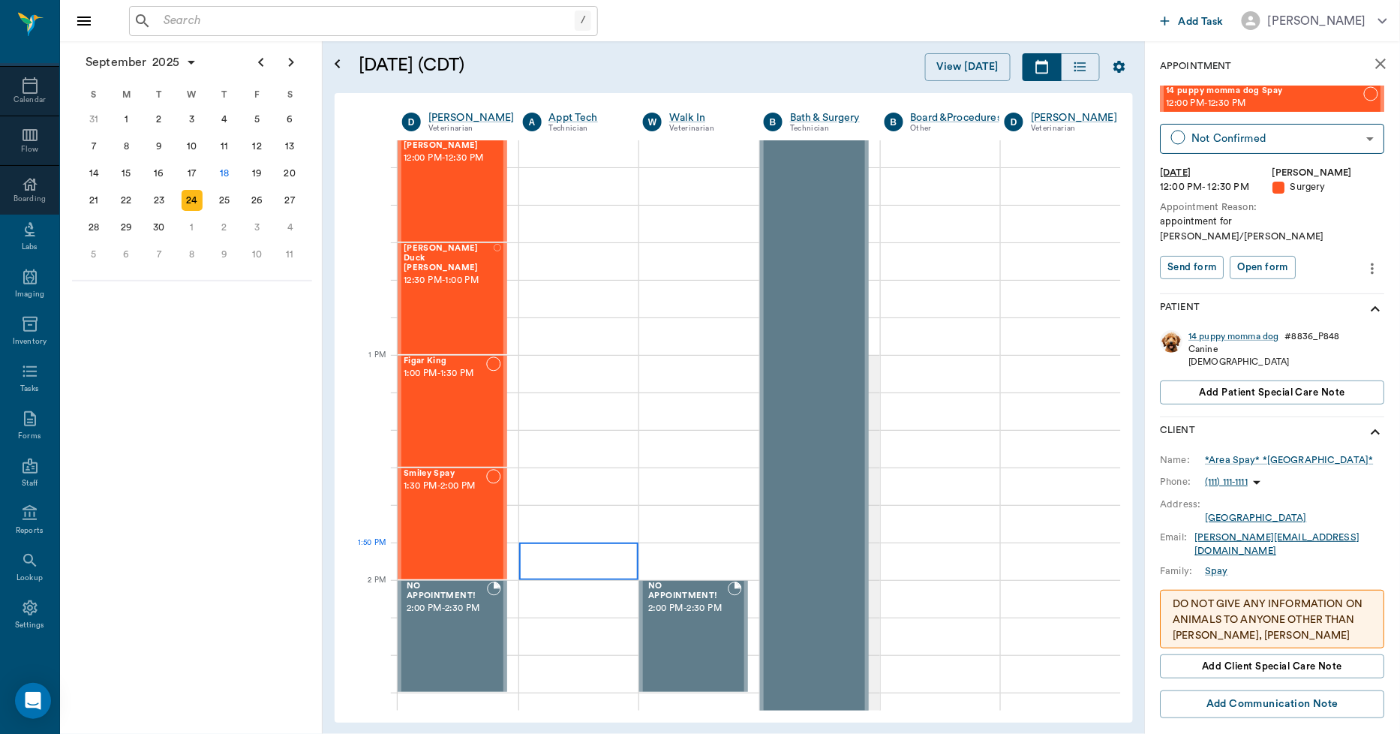
scroll to position [833, 1]
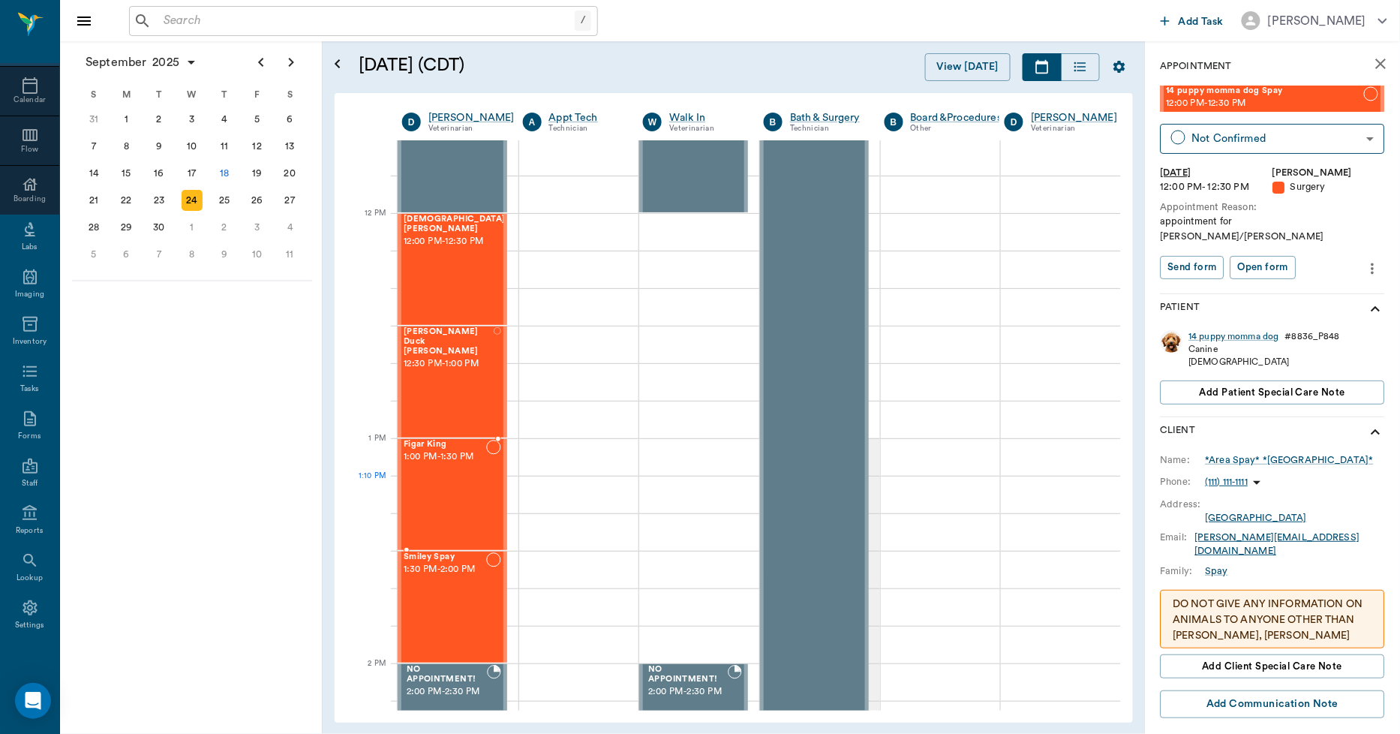
click at [429, 484] on div "Figar King 1:00 PM - 1:30 PM" at bounding box center [445, 495] width 83 height 110
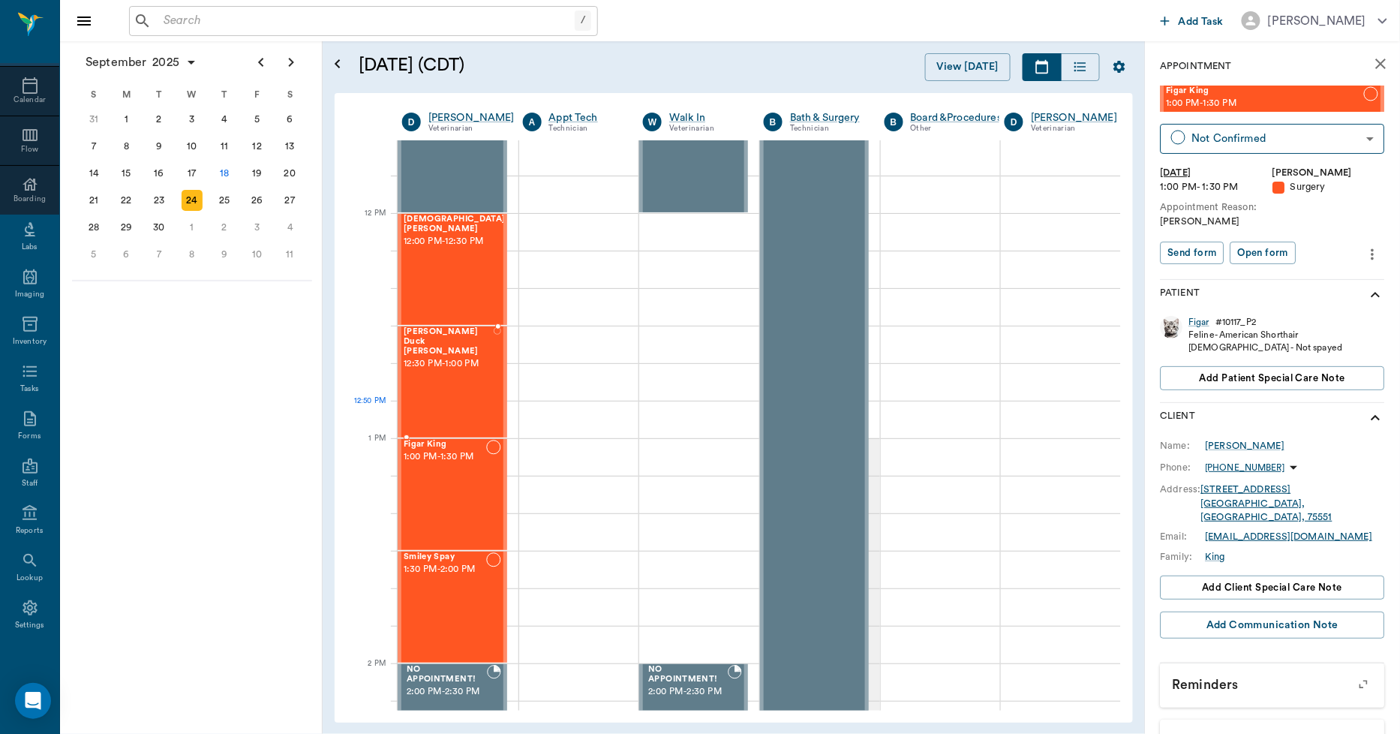
click at [452, 408] on div "Donald Duck King 12:30 PM - 1:00 PM" at bounding box center [449, 382] width 90 height 110
click at [452, 293] on div "SUNNI Crocker 12:00 PM - 12:30 PM" at bounding box center [455, 270] width 102 height 110
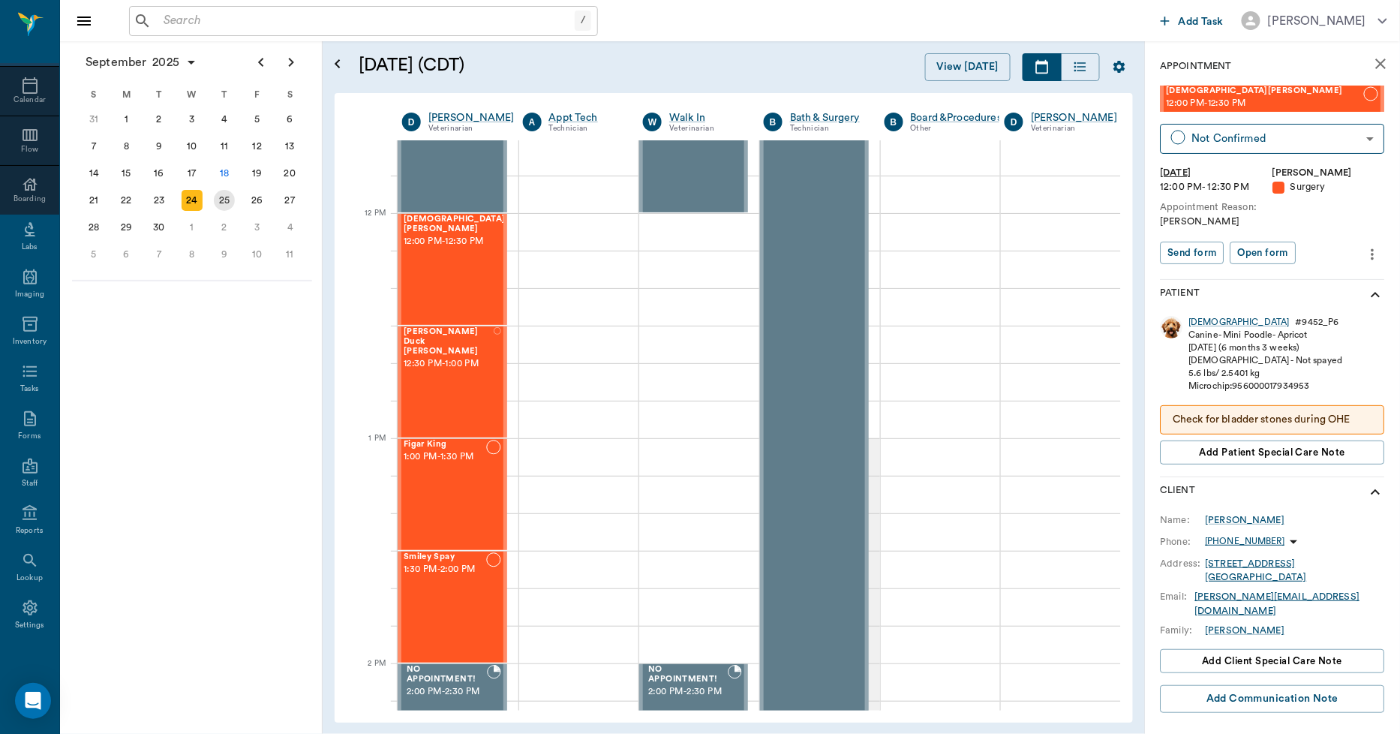
click at [230, 196] on div "25" at bounding box center [224, 200] width 21 height 21
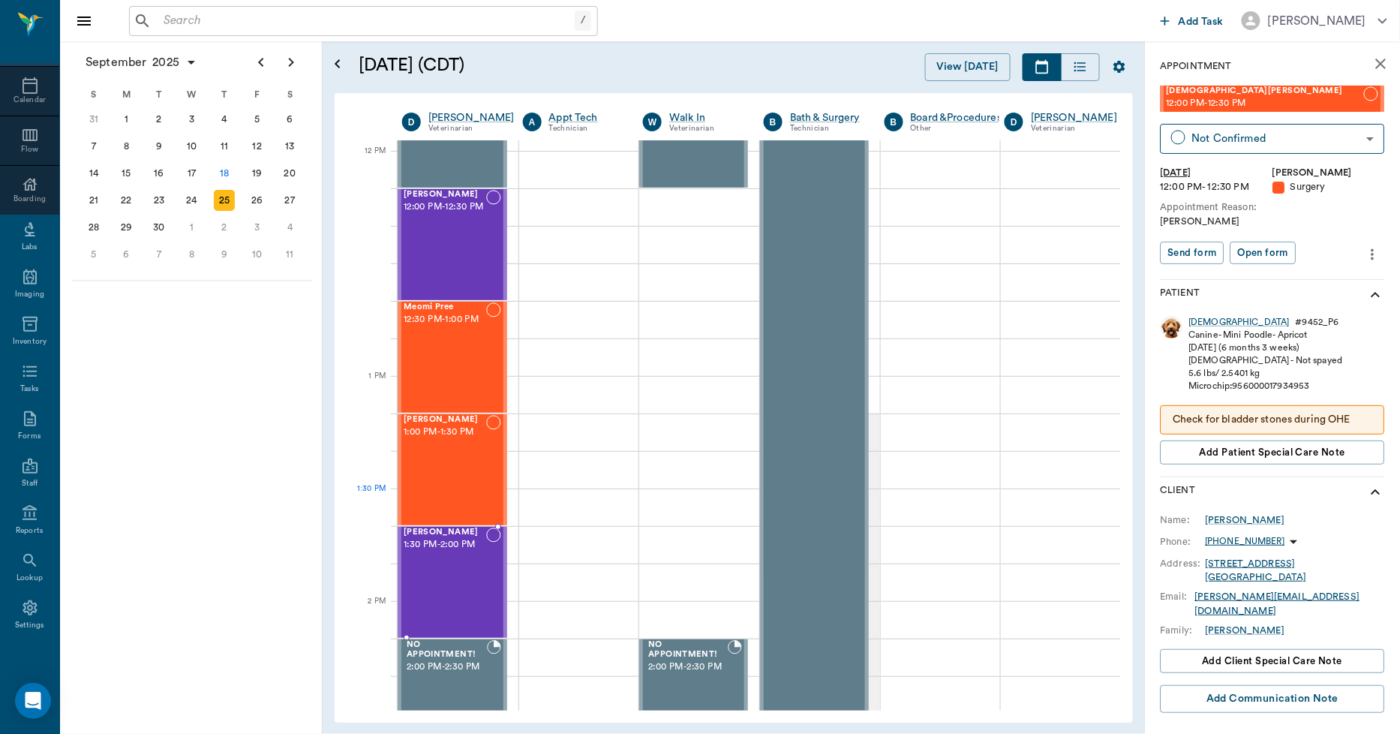
scroll to position [917, 1]
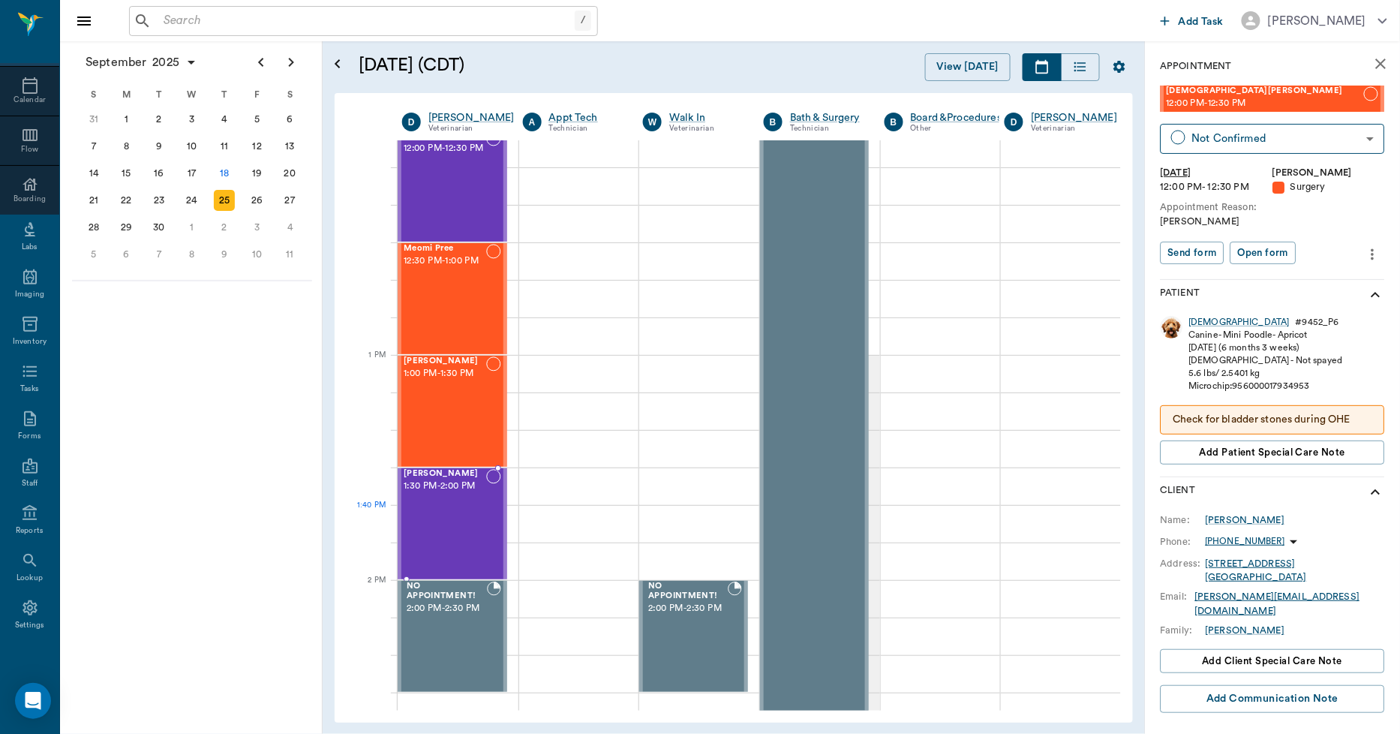
click at [462, 531] on div "Jax Thomas 1:30 PM - 2:00 PM" at bounding box center [445, 524] width 83 height 110
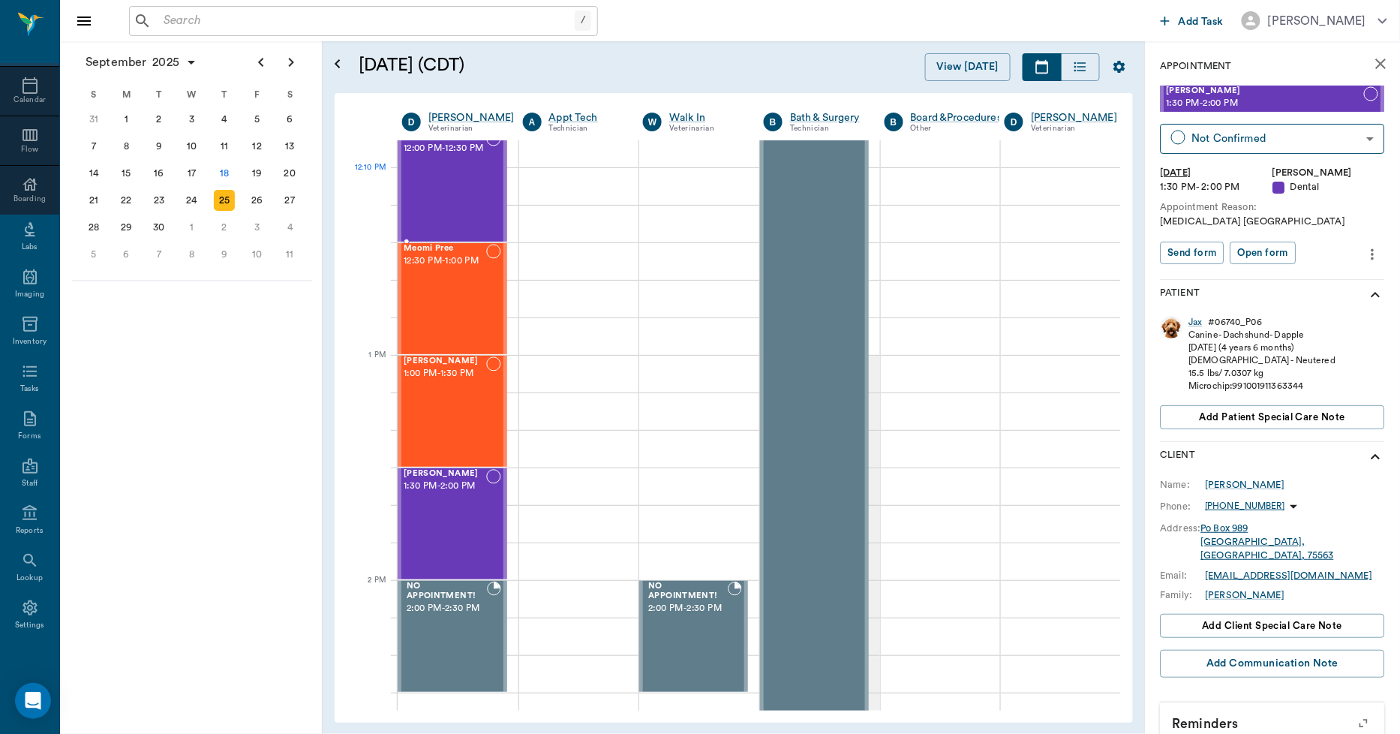
click at [425, 198] on div "BILLIE Lutrick 12:00 PM - 12:30 PM" at bounding box center [445, 186] width 83 height 110
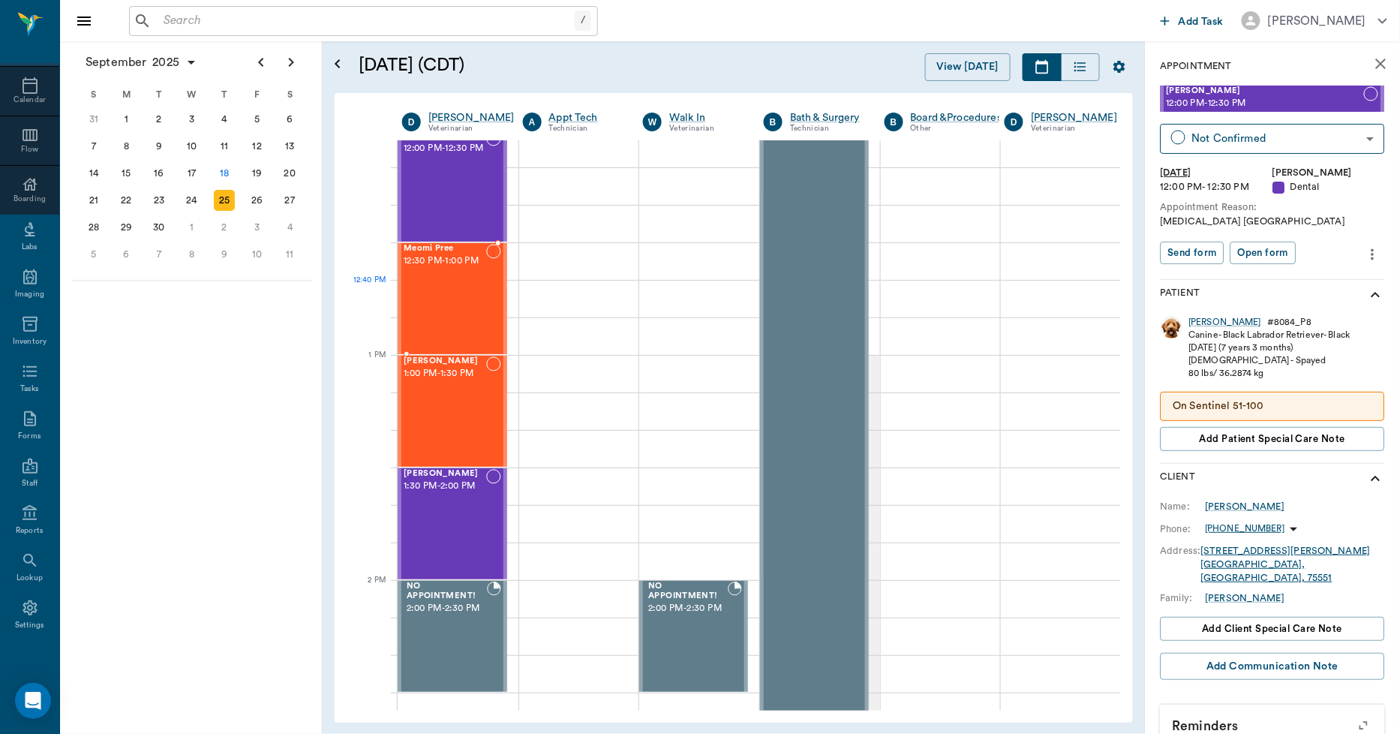
click at [436, 303] on div "Meomi Pree 12:30 PM - 1:00 PM" at bounding box center [445, 299] width 83 height 110
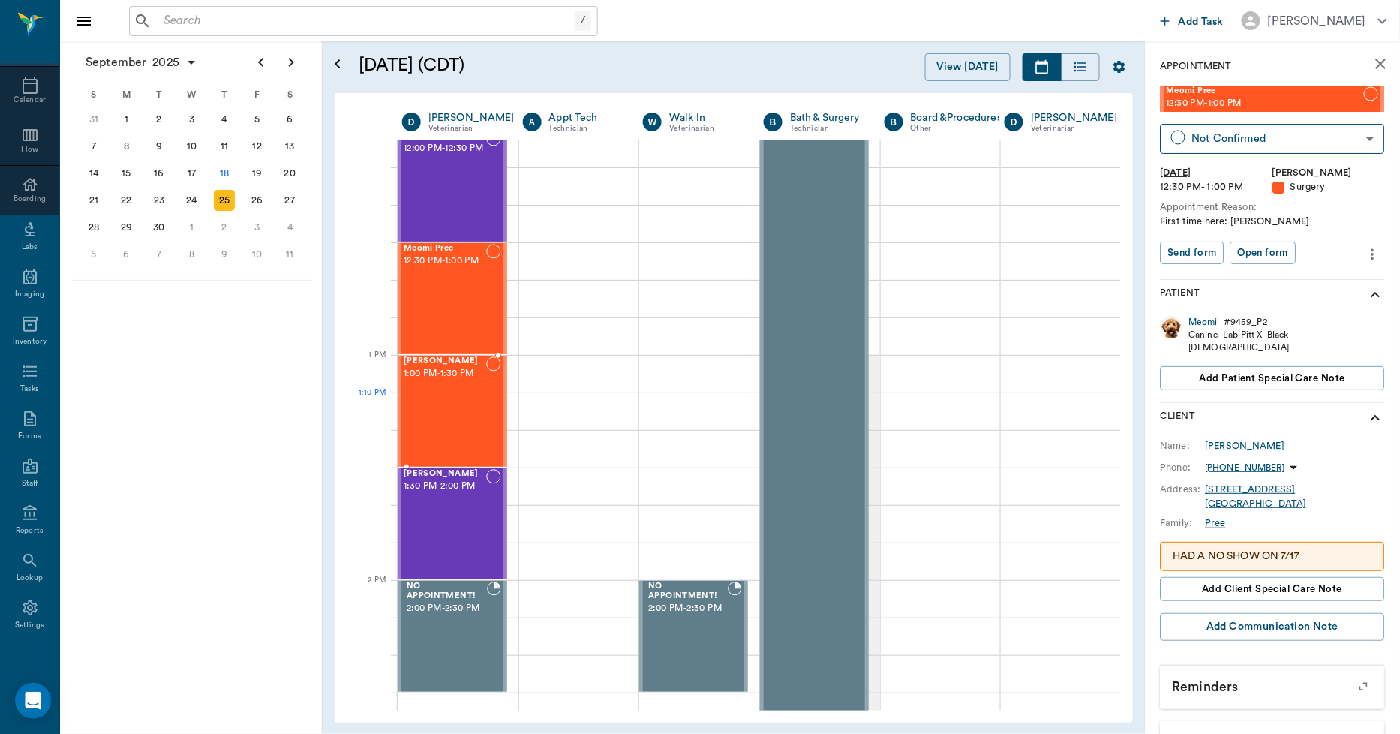
click at [451, 403] on div "JoJo Estep 1:00 PM - 1:30 PM" at bounding box center [445, 411] width 83 height 110
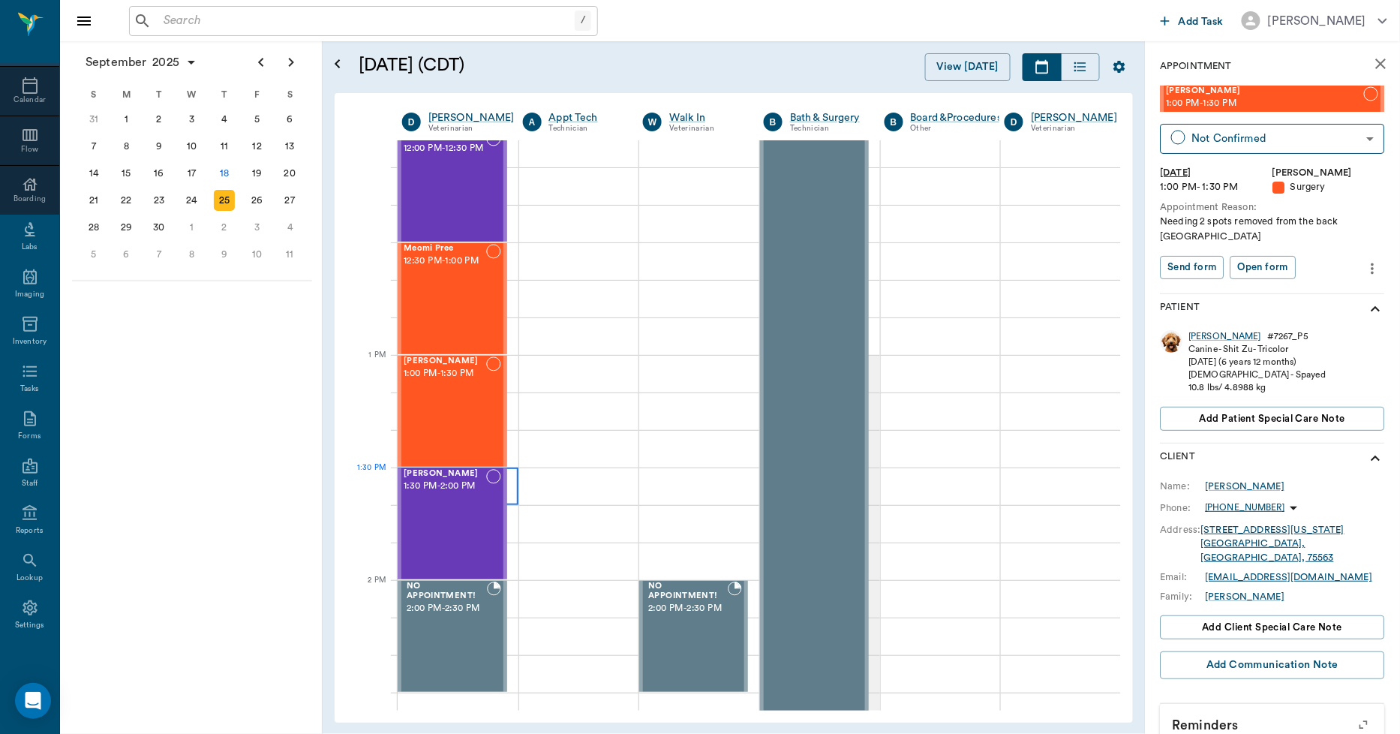
click at [509, 473] on div at bounding box center [458, 486] width 121 height 38
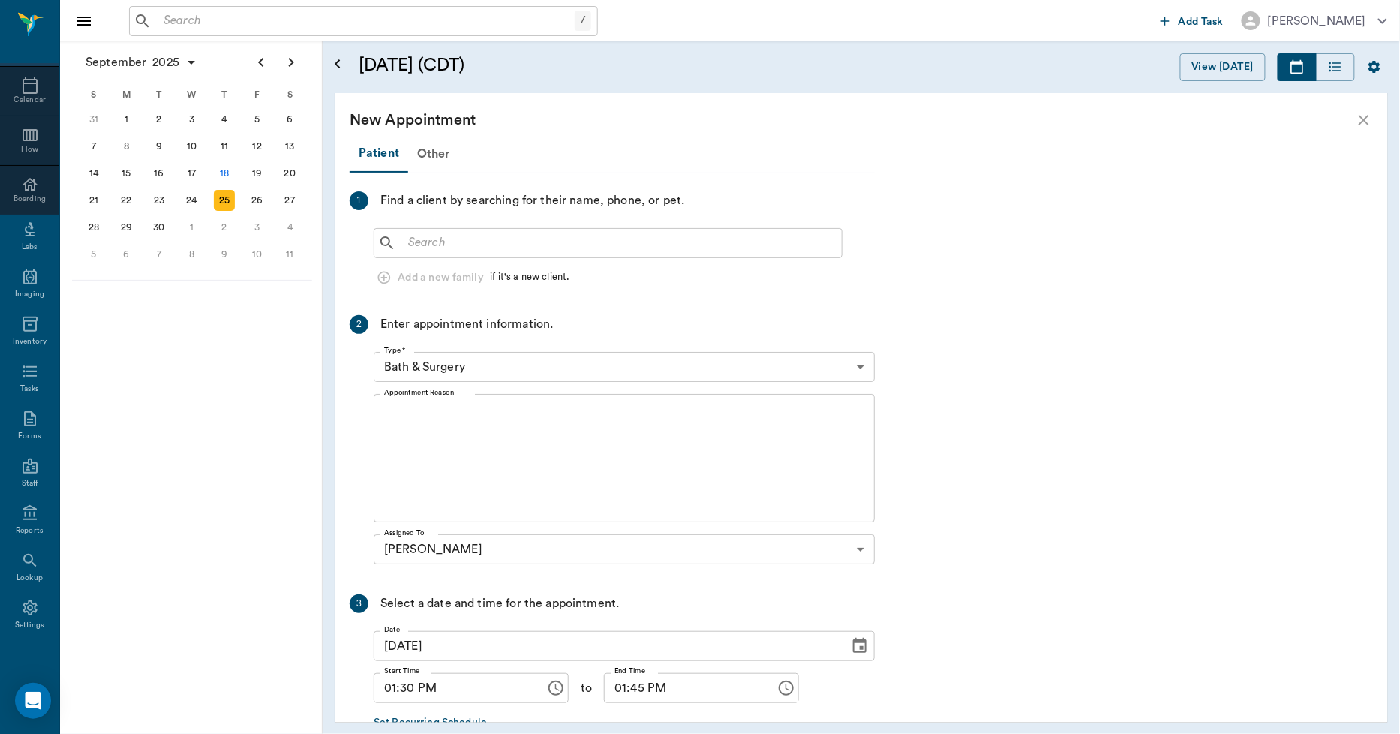
scroll to position [917, 0]
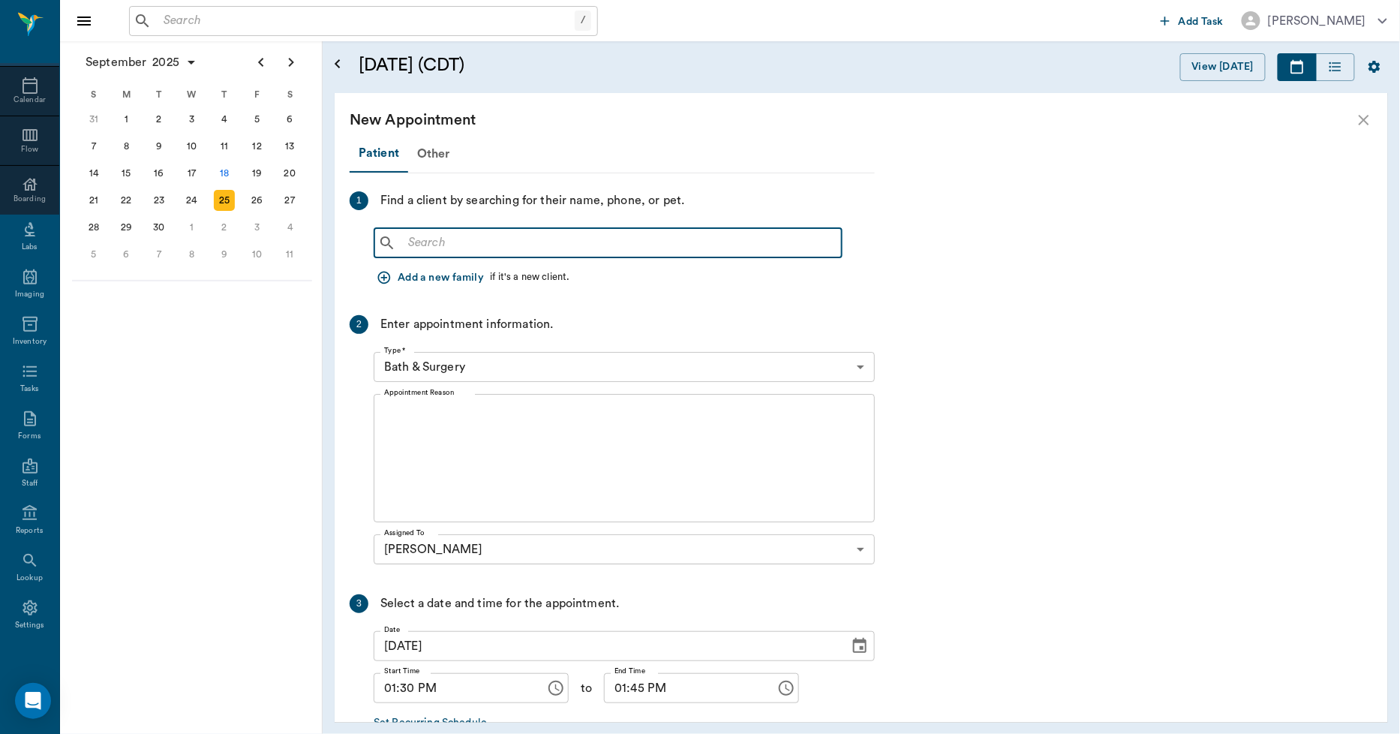
click at [428, 246] on input "text" at bounding box center [619, 243] width 434 height 21
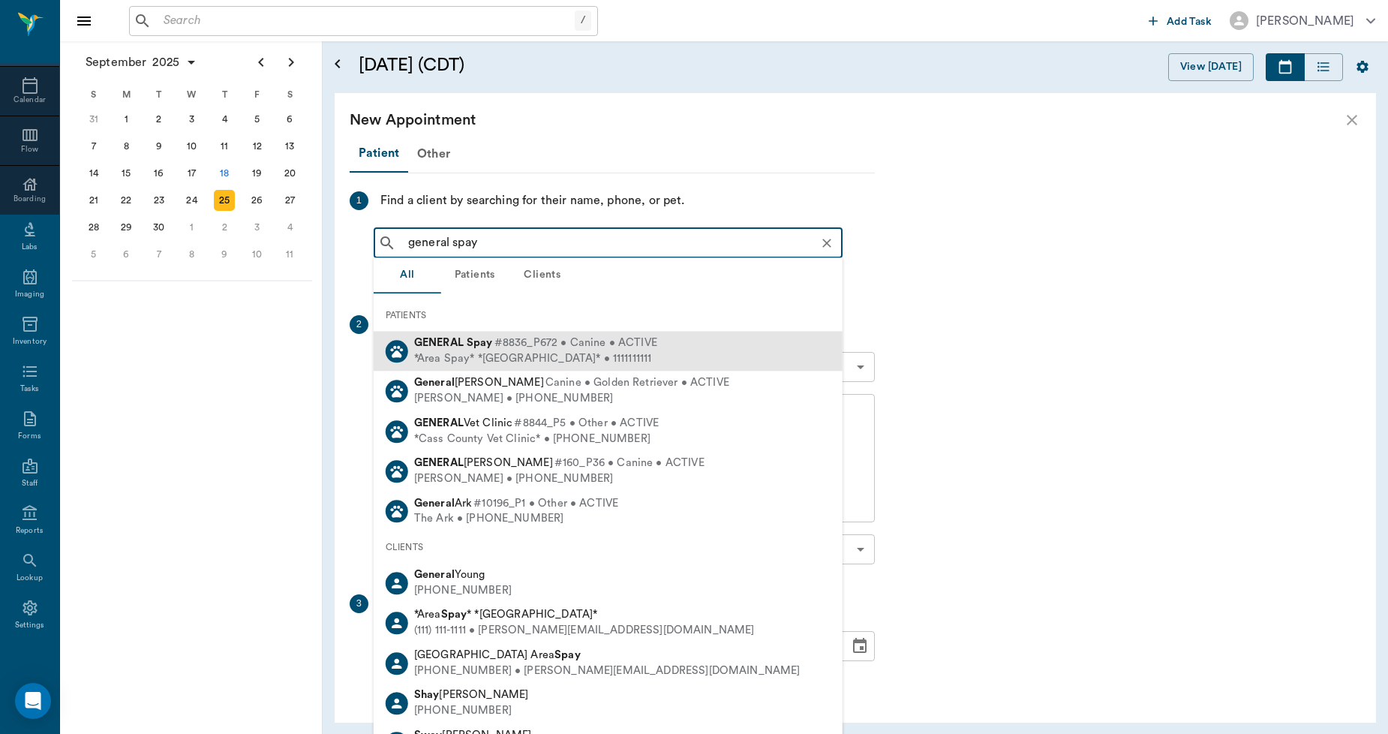
click at [484, 350] on div "GENERAL Spay #8836_P672 • Canine • ACTIVE" at bounding box center [535, 343] width 243 height 16
type input "general spay"
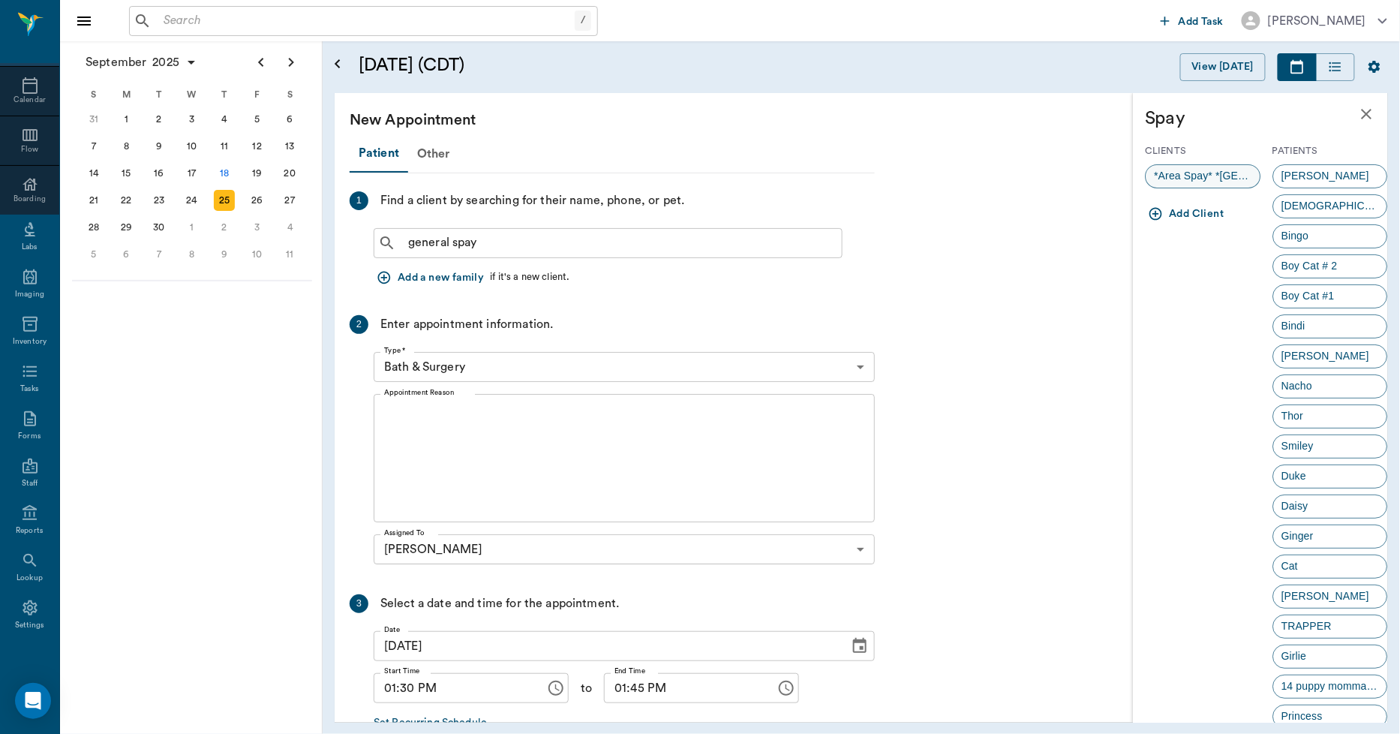
click at [1221, 176] on span "*Area Spay* *[GEOGRAPHIC_DATA]*" at bounding box center [1203, 176] width 114 height 16
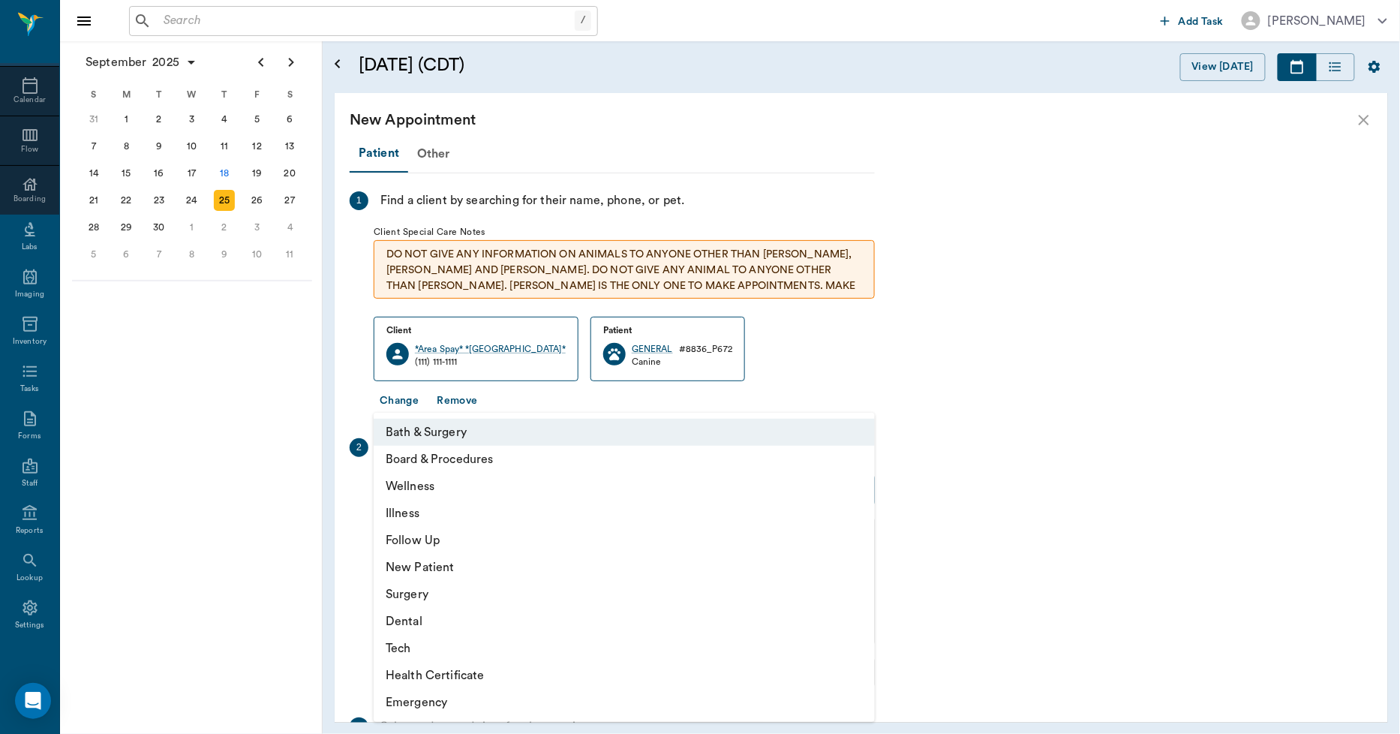
click at [410, 495] on body "/ ​ Add Task Dr. Bert Ellsworth Nectar Messages Appts Calendar Flow Boarding La…" at bounding box center [700, 367] width 1400 height 734
click at [416, 593] on li "Surgery" at bounding box center [624, 594] width 501 height 27
type input "65d2be4f46e3a538d89b8c18"
type input "02:00 PM"
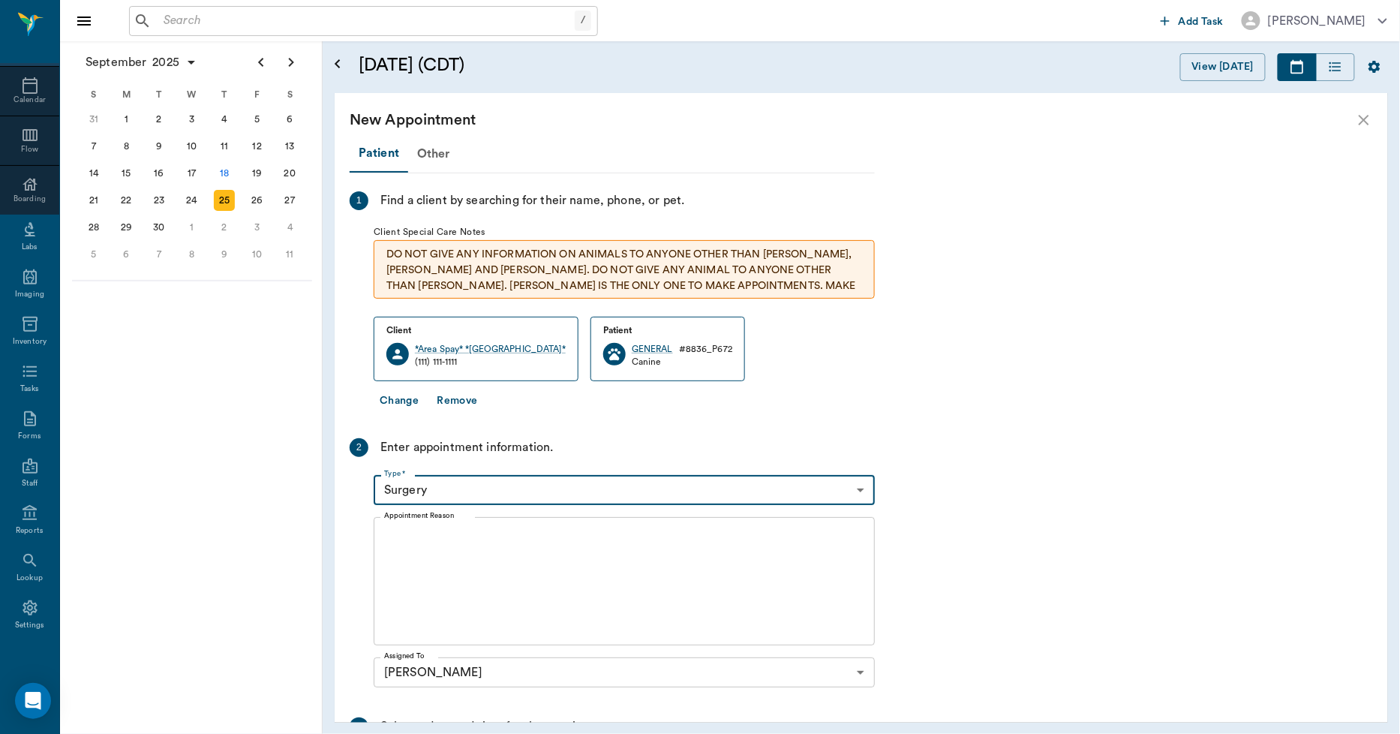
click at [393, 533] on textarea "Appointment Reason" at bounding box center [624, 582] width 480 height 104
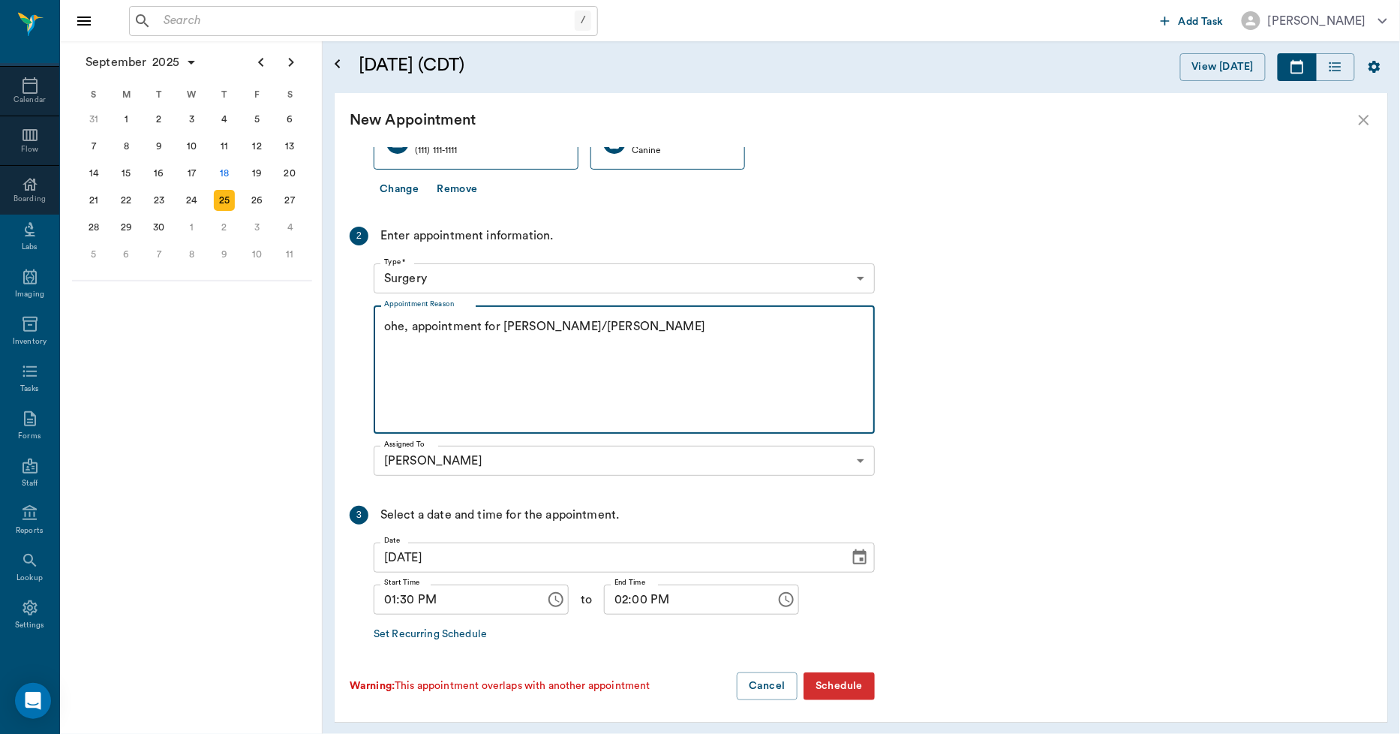
scroll to position [215, 0]
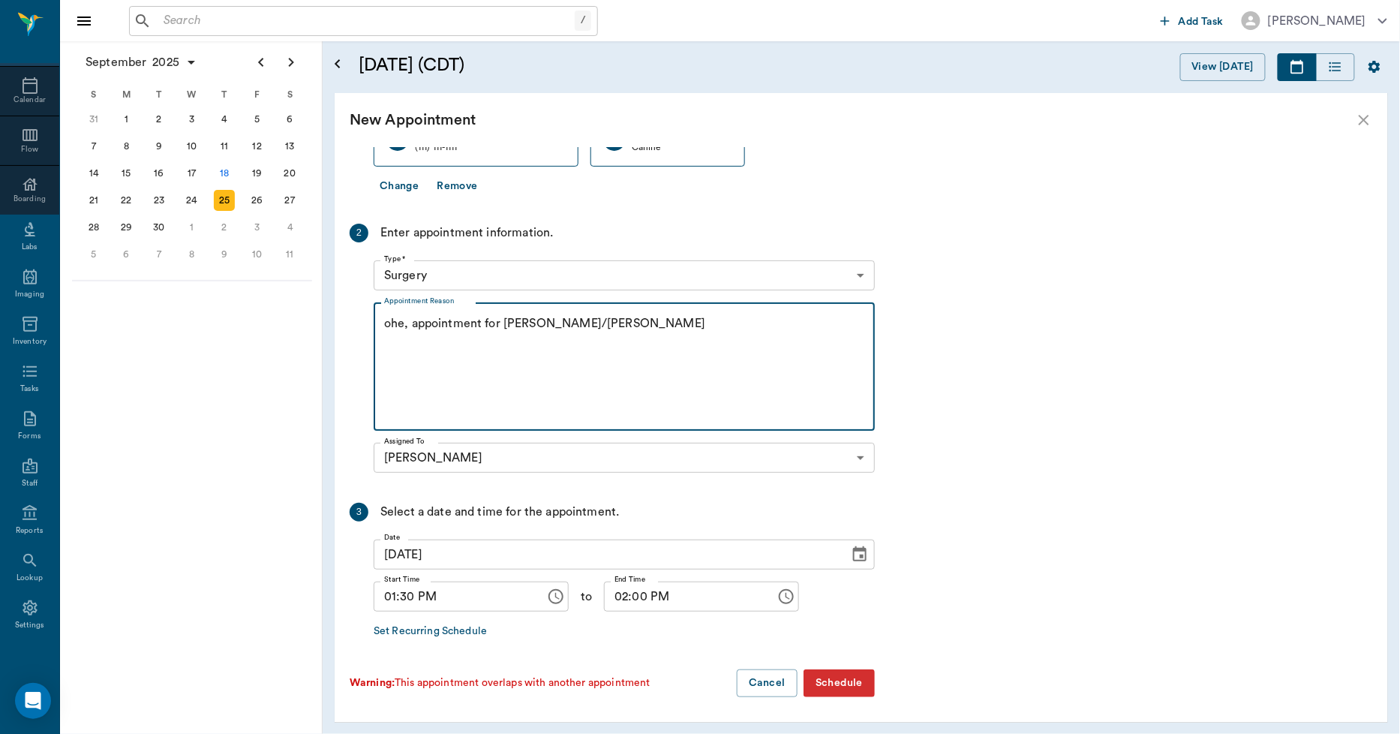
type textarea "ohe, appointment for [PERSON_NAME]/[PERSON_NAME]"
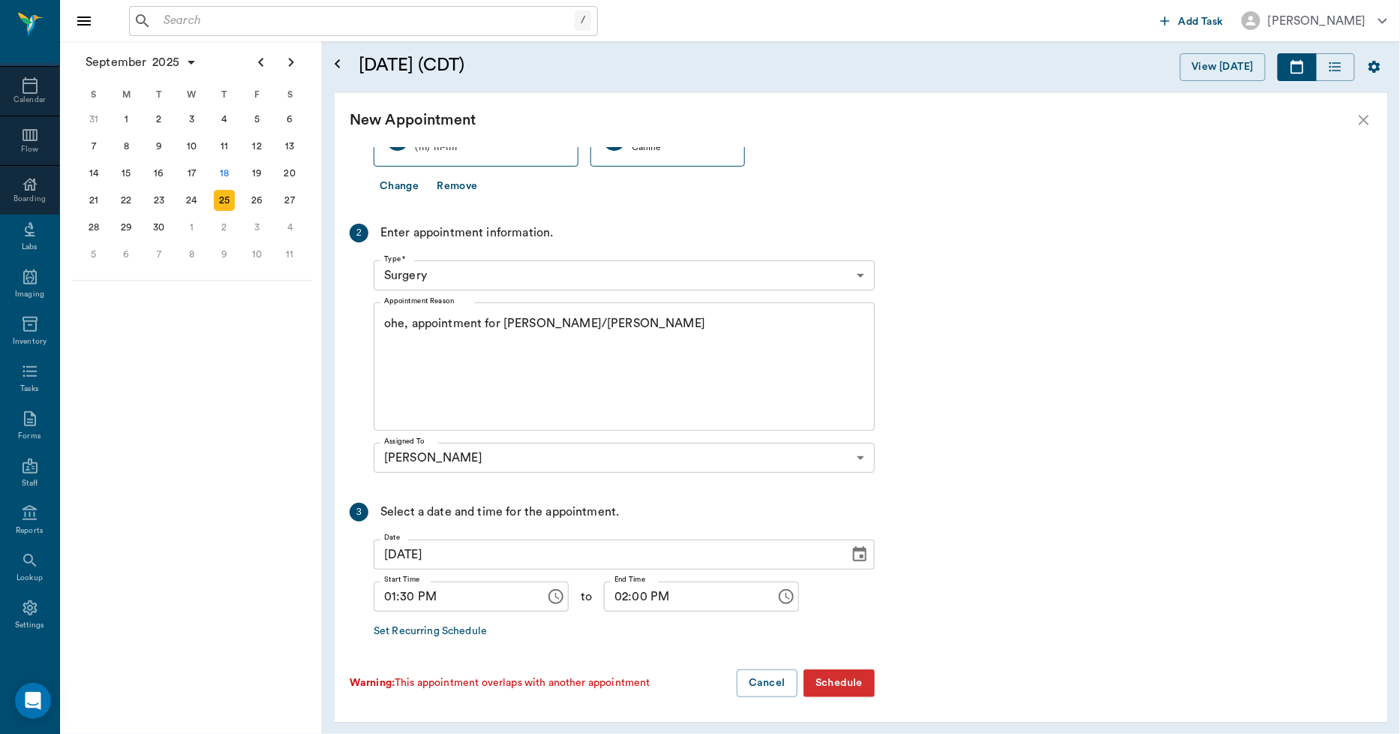
click at [845, 683] on button "Schedule" at bounding box center [838, 683] width 71 height 28
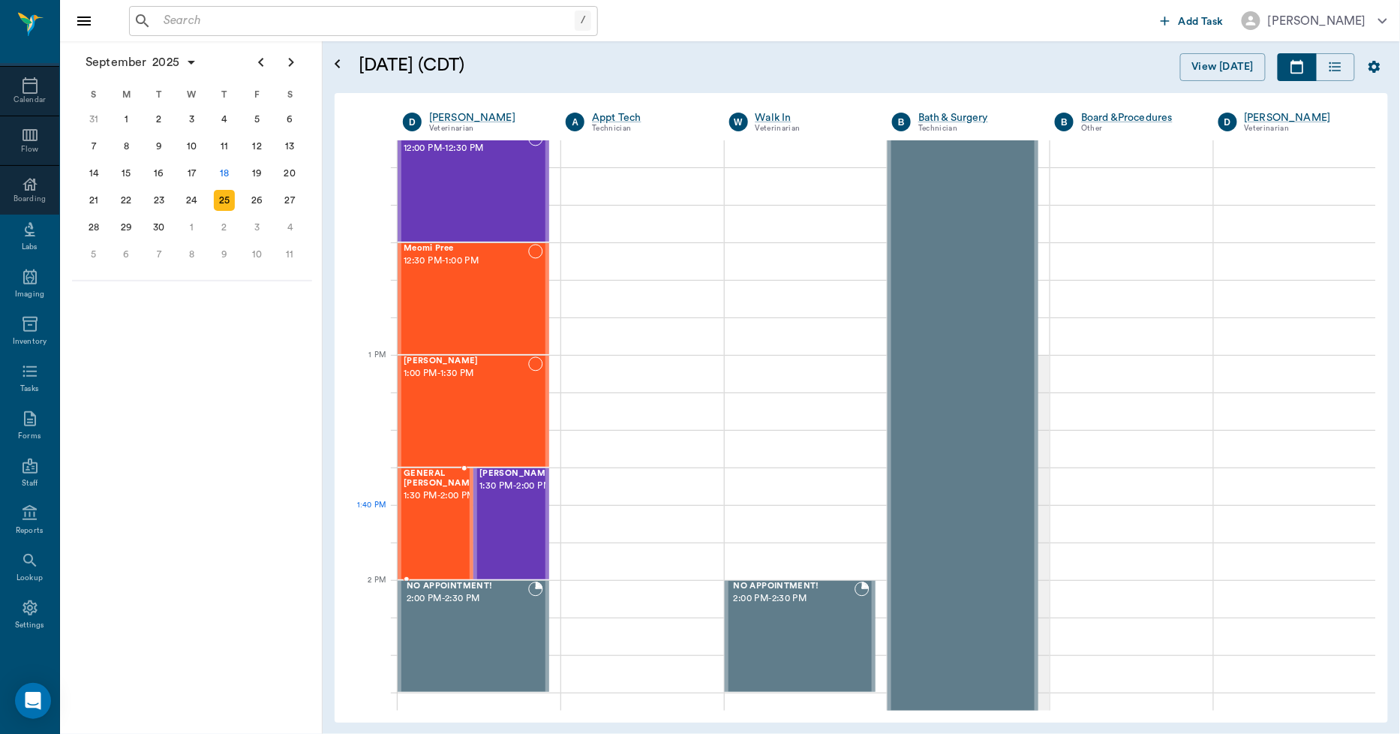
click at [425, 518] on div "GENERAL Spay 1:30 PM - 2:00 PM" at bounding box center [441, 524] width 75 height 110
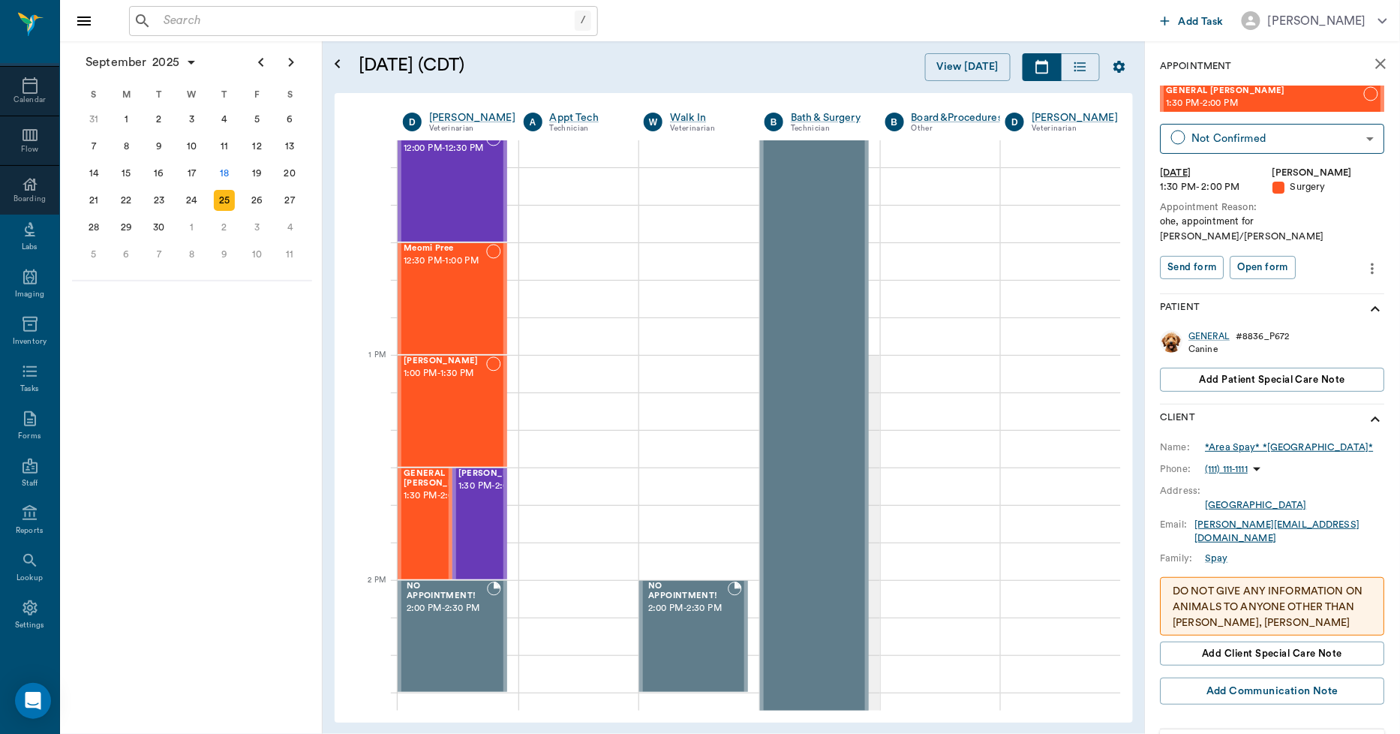
click at [1255, 440] on div "*Area Spay* *[GEOGRAPHIC_DATA]*" at bounding box center [1290, 447] width 168 height 14
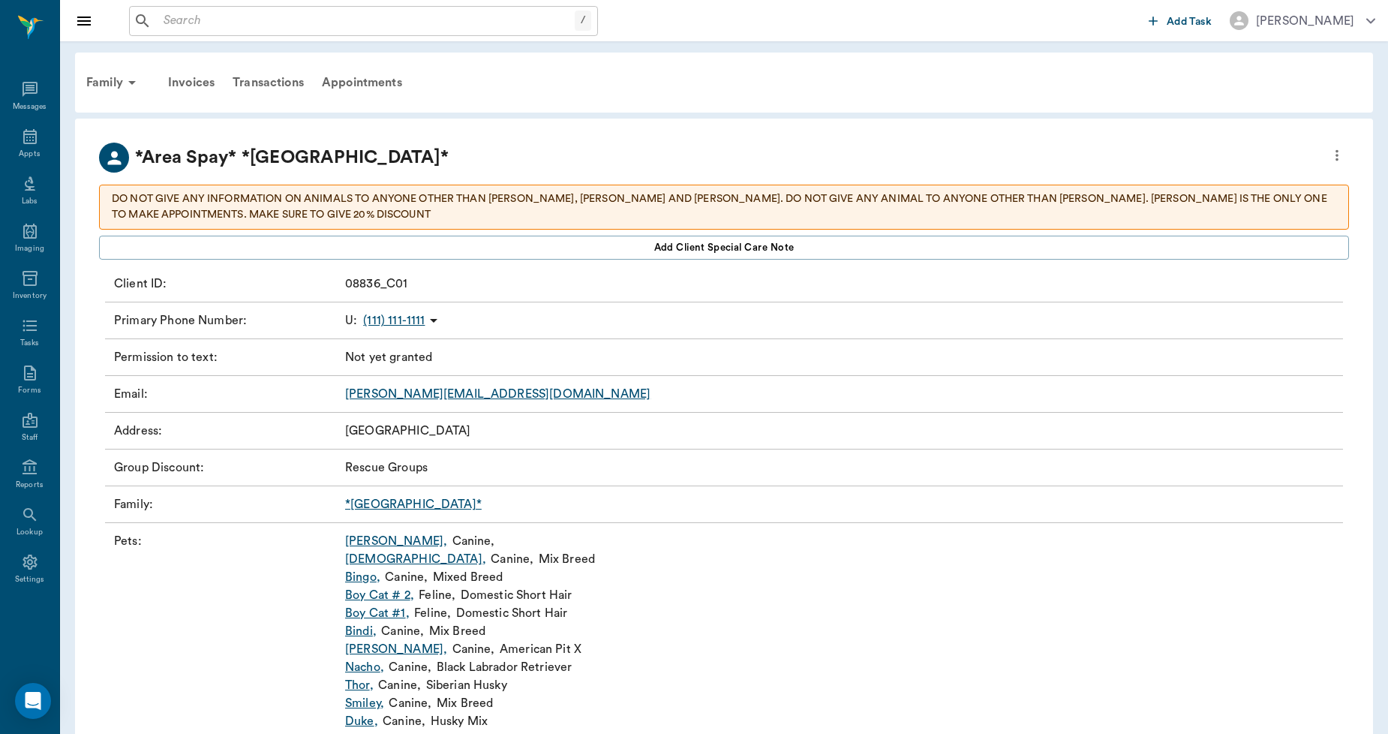
click at [372, 499] on link "*Atlanta*" at bounding box center [413, 504] width 137 height 12
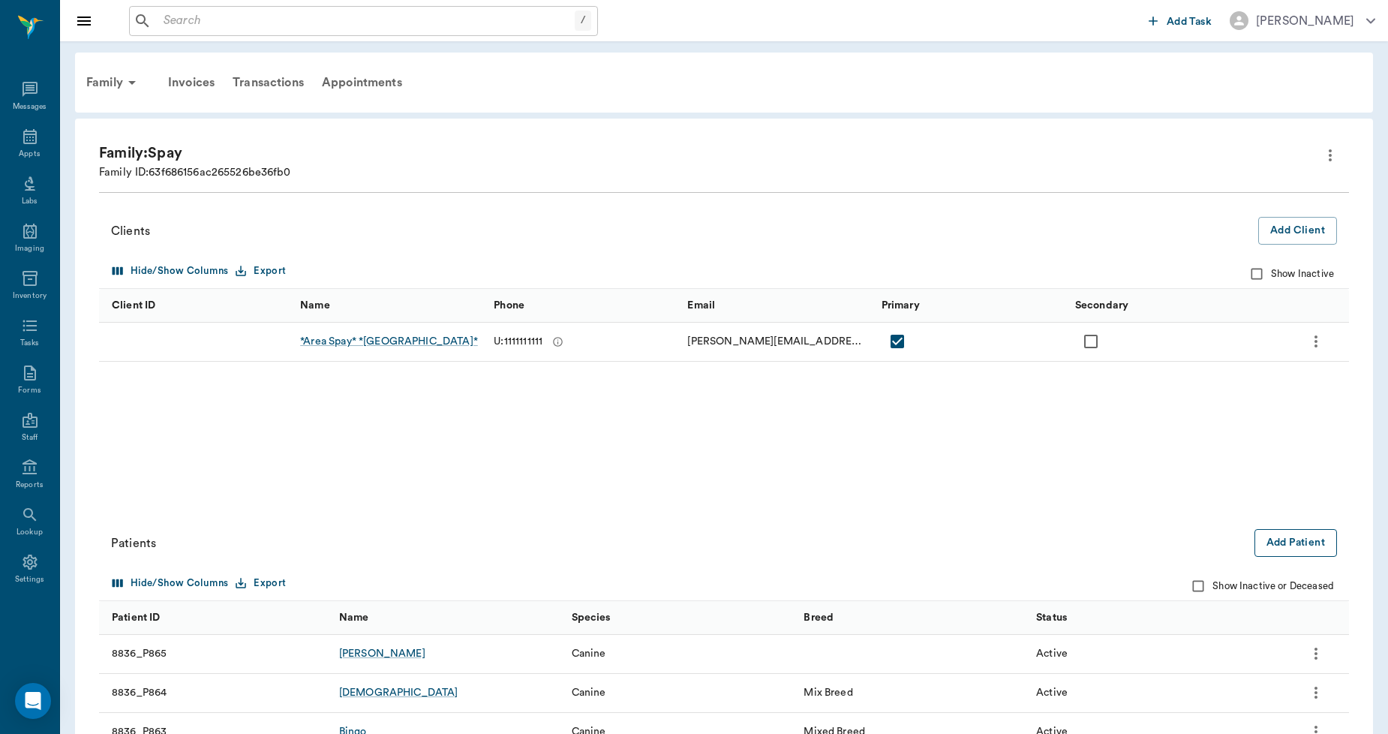
click at [1307, 536] on button "Add Patient" at bounding box center [1295, 543] width 83 height 28
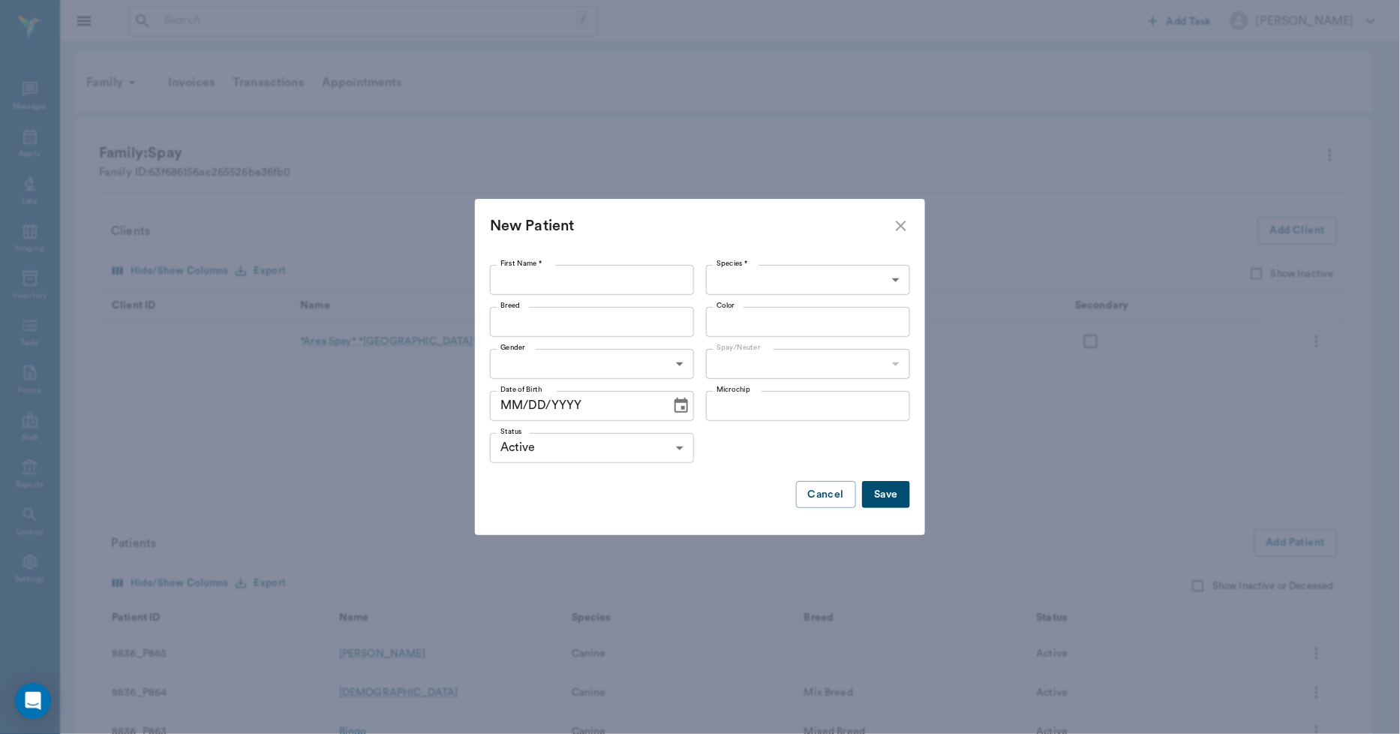
click at [533, 283] on input "First Name *" at bounding box center [592, 280] width 204 height 30
type input "h"
type input "[PERSON_NAME]"
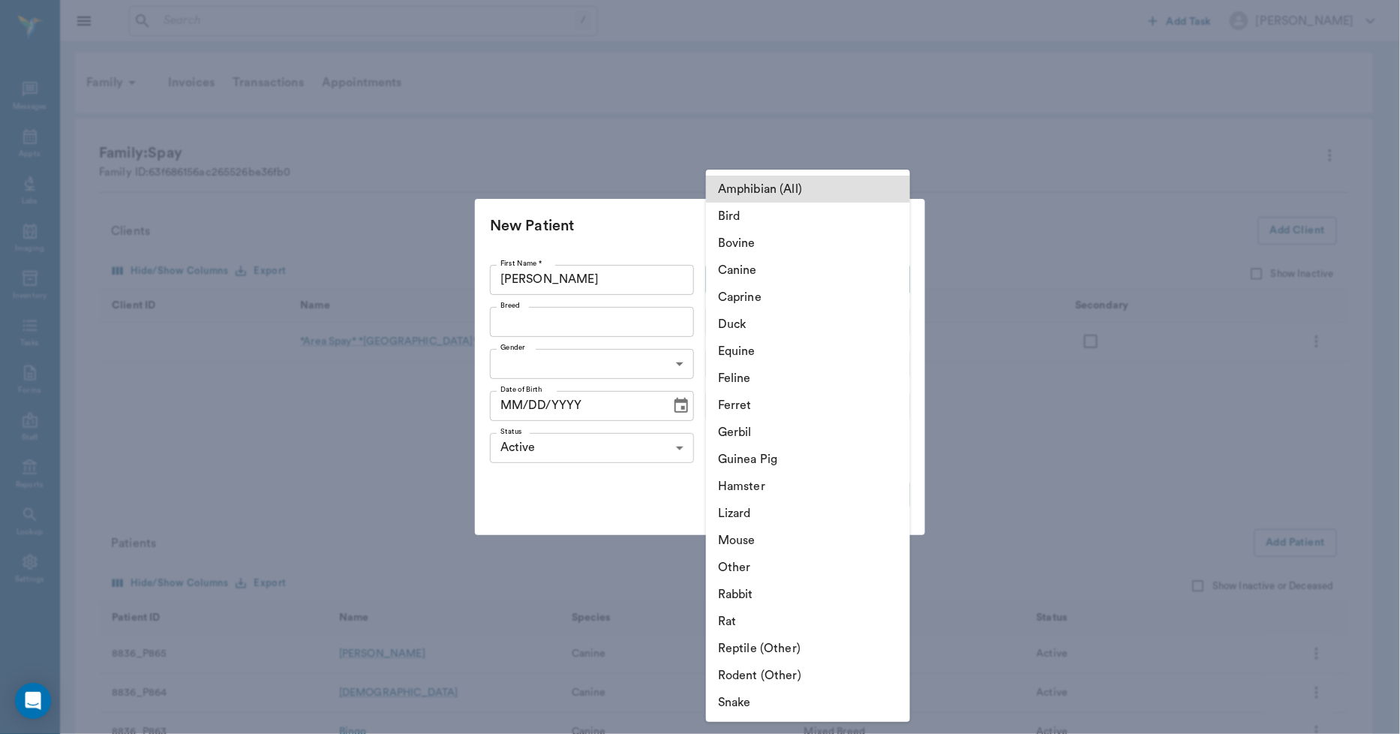
click at [744, 265] on li "Canine" at bounding box center [808, 270] width 204 height 27
type input "Canine"
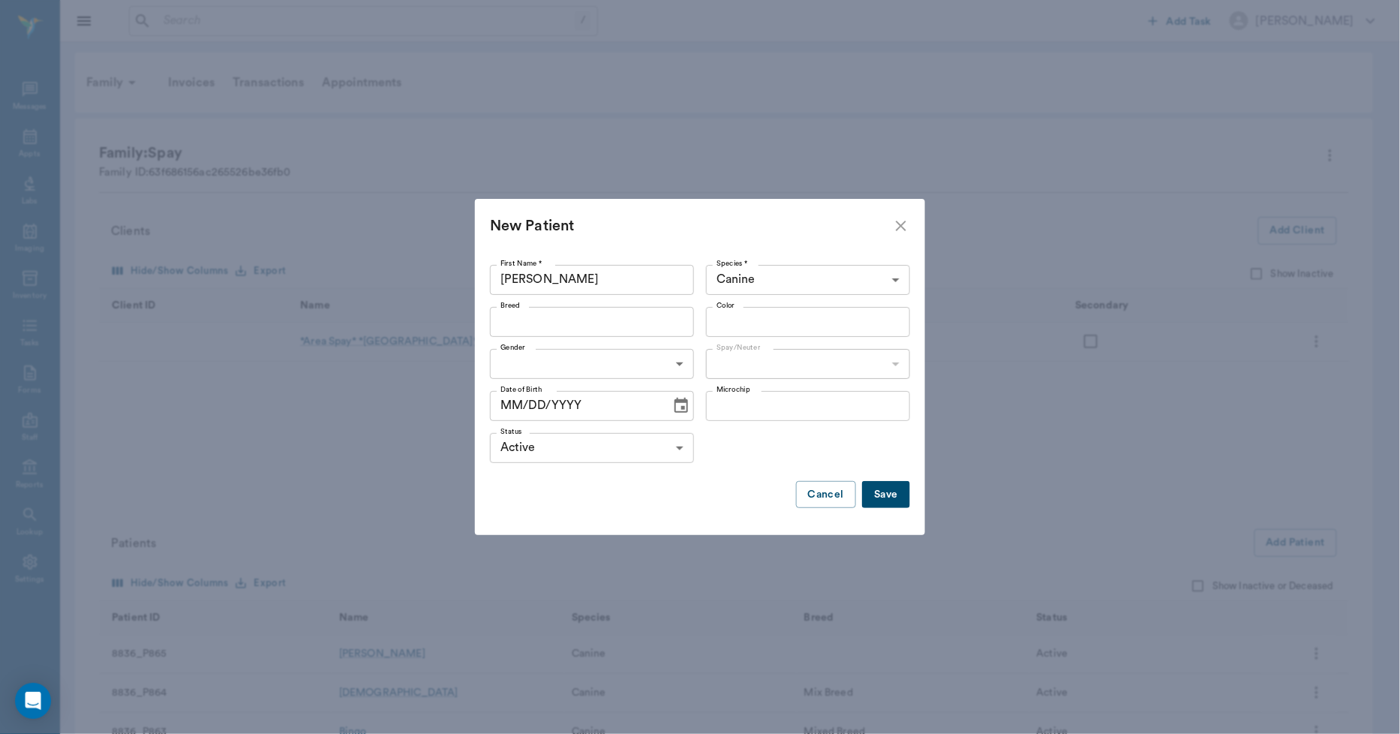
click at [893, 497] on button "Save" at bounding box center [886, 495] width 48 height 28
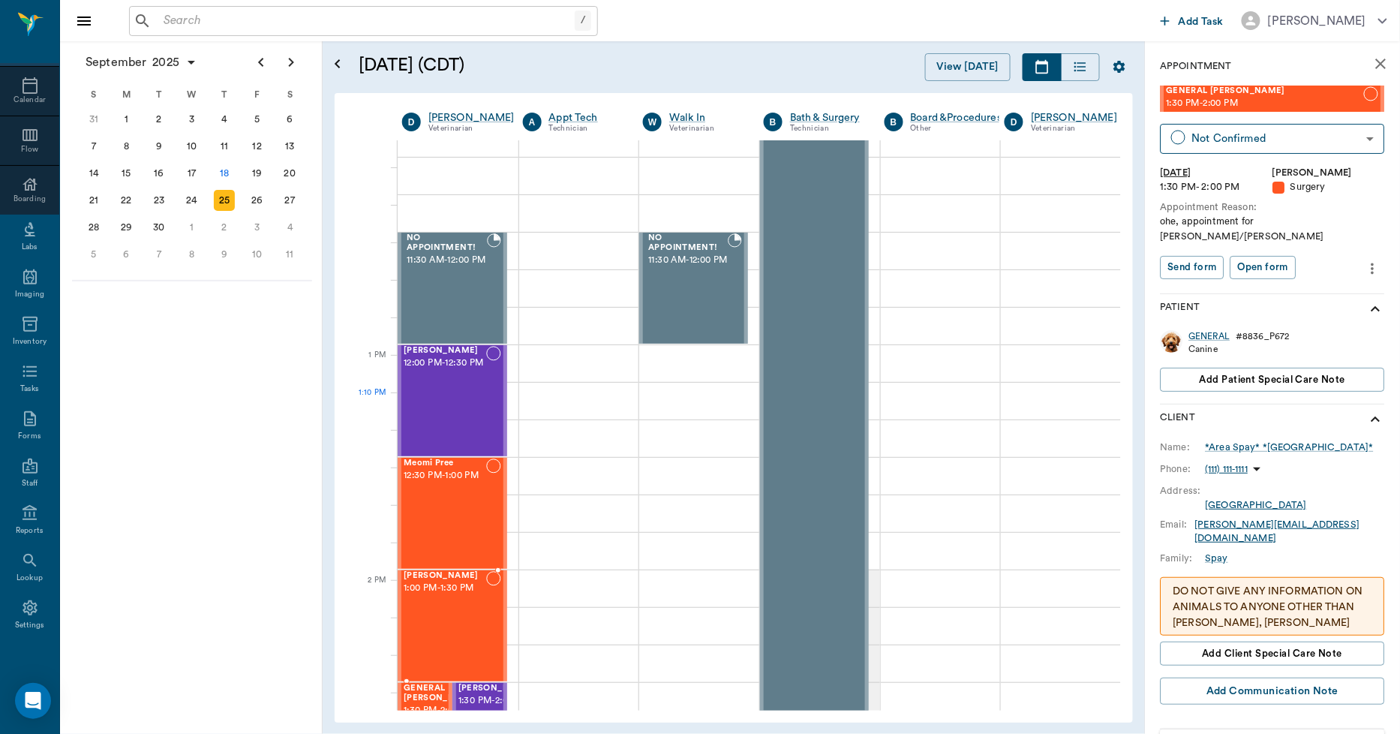
scroll to position [917, 1]
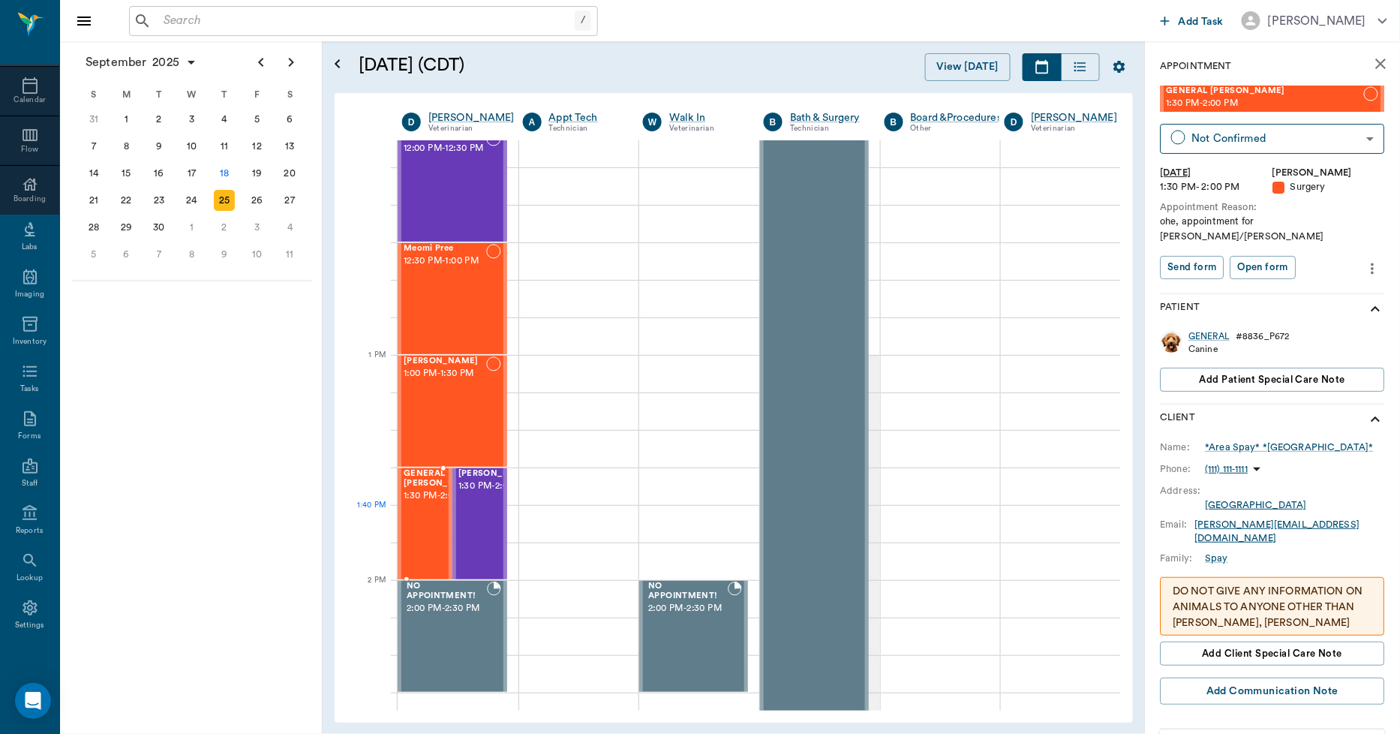
click at [419, 534] on div "GENERAL Spay 1:30 PM - 2:00 PM" at bounding box center [441, 524] width 75 height 110
click at [1365, 260] on icon "more" at bounding box center [1373, 269] width 17 height 18
click at [1274, 275] on span "Edit appointment" at bounding box center [1298, 280] width 126 height 16
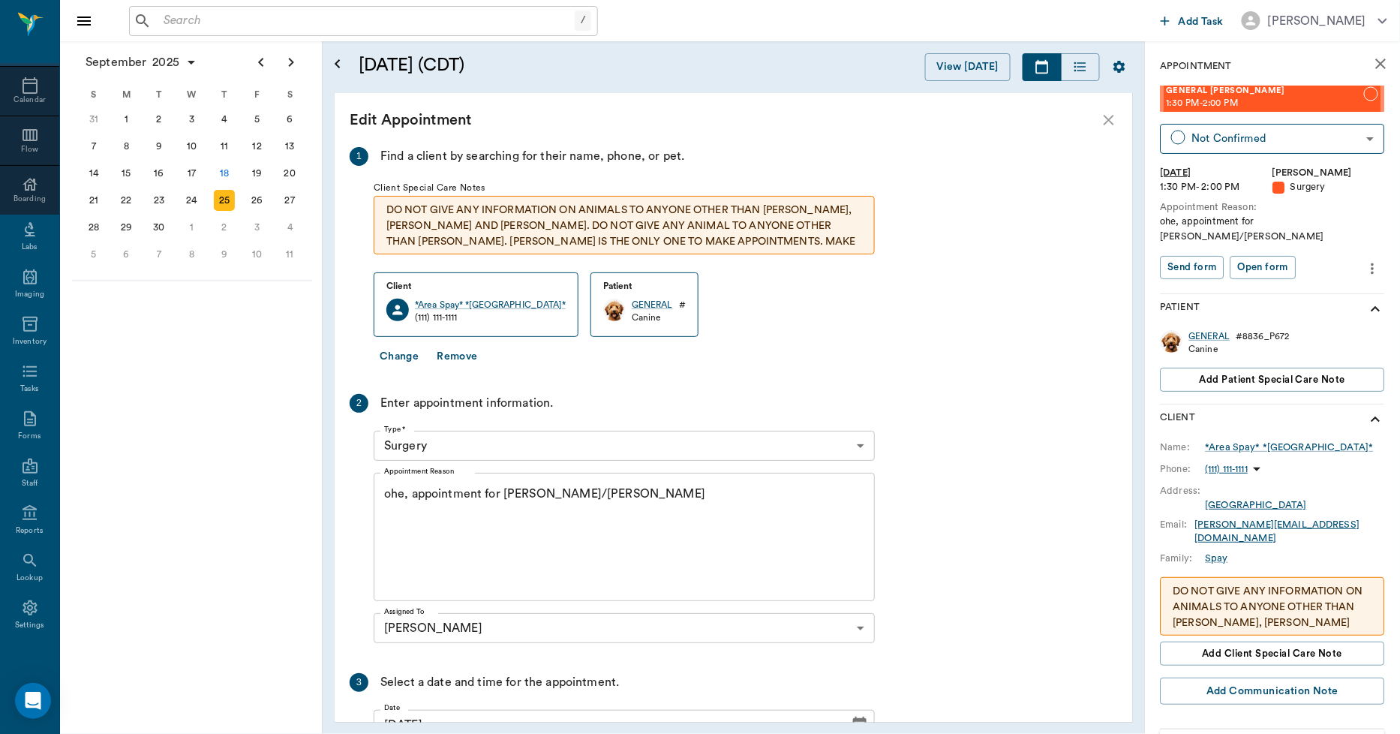
click at [403, 356] on button "Change" at bounding box center [399, 357] width 51 height 28
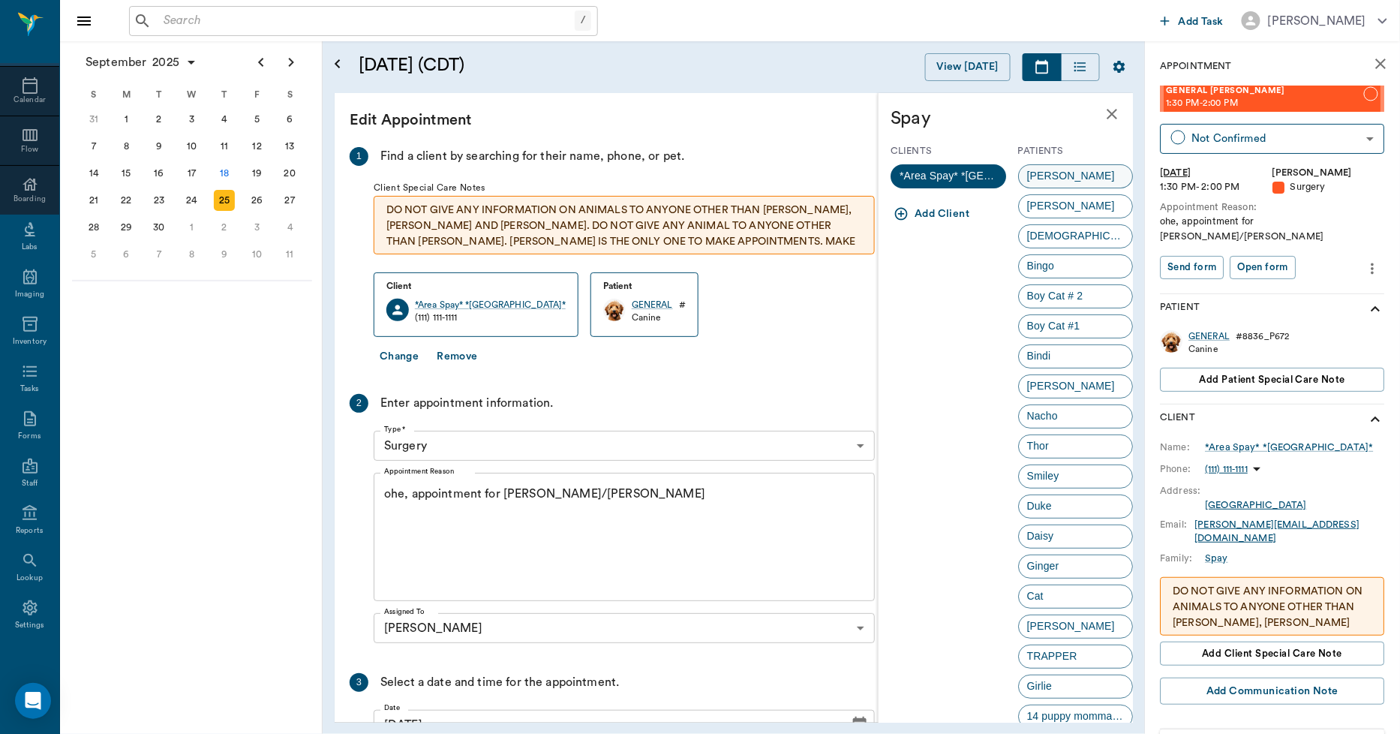
click at [1047, 176] on span "[PERSON_NAME]" at bounding box center [1071, 176] width 104 height 16
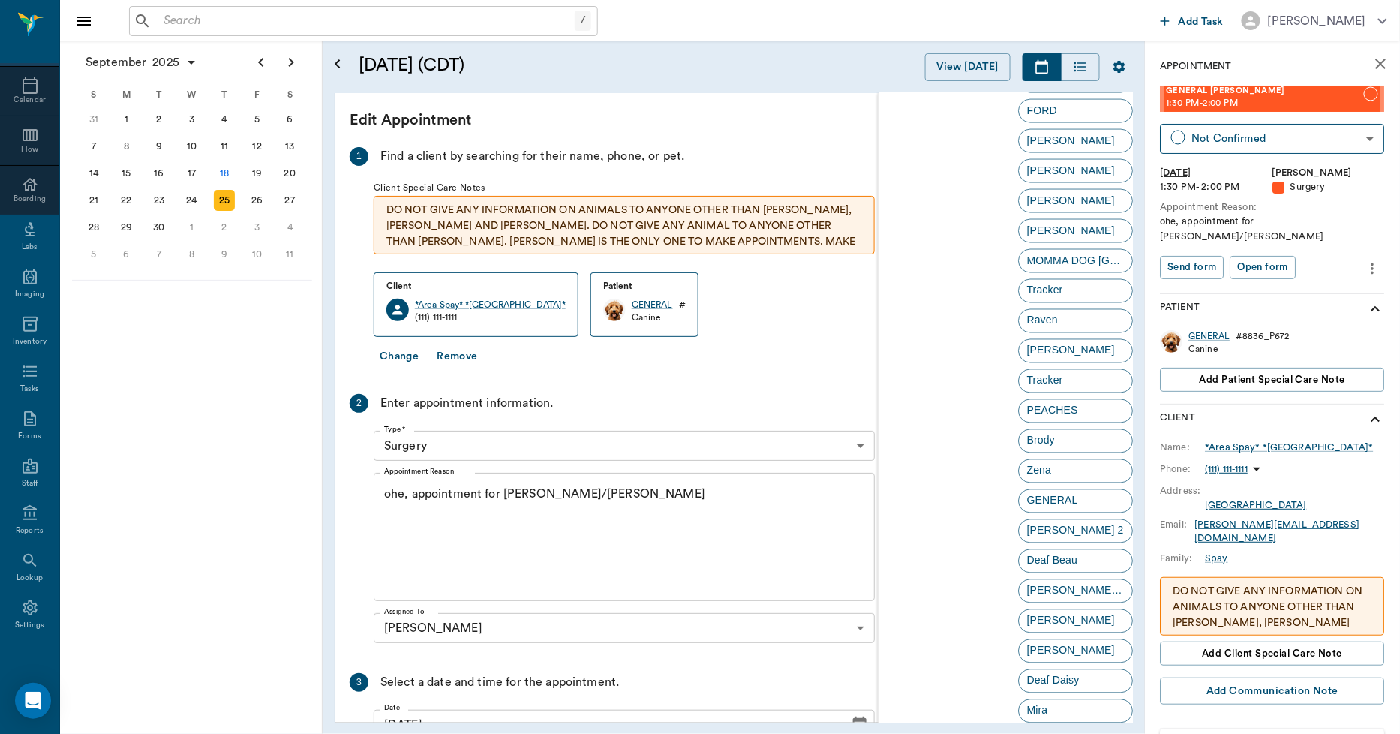
scroll to position [3149, 0]
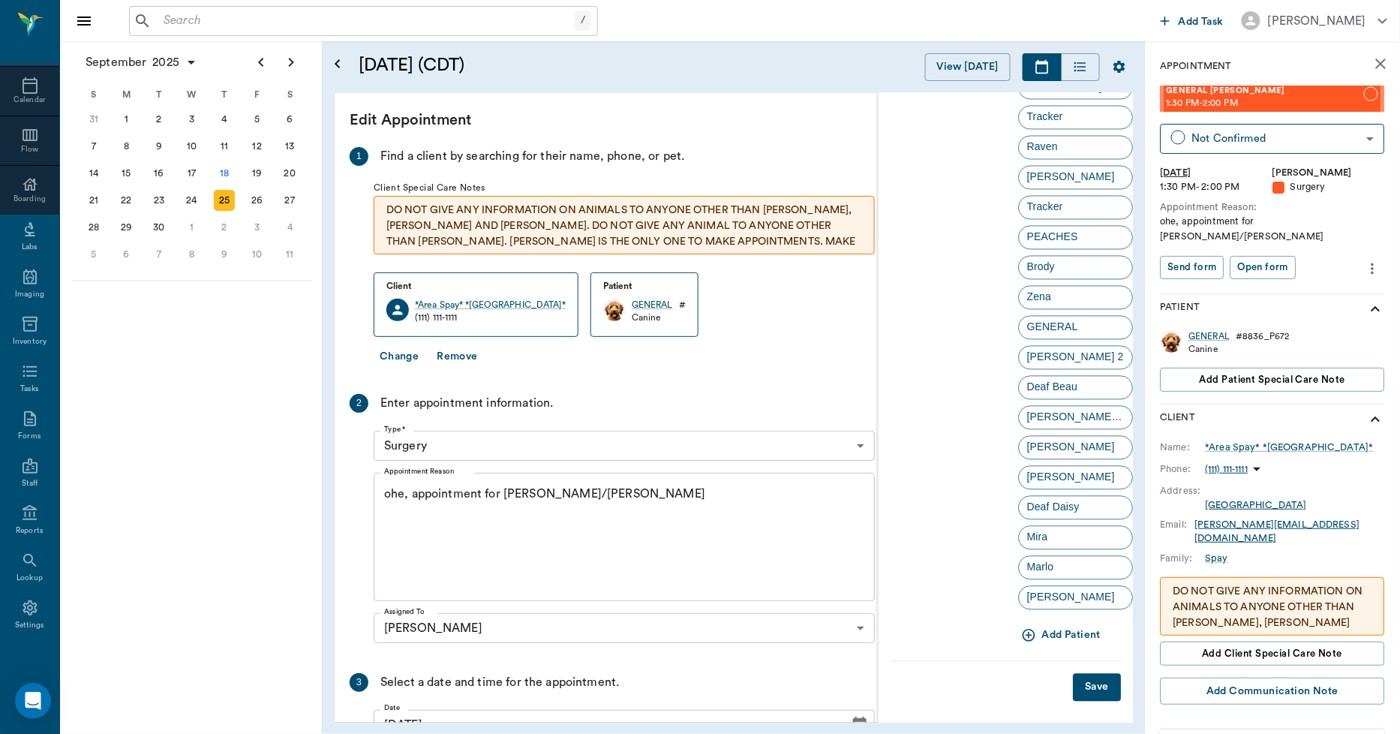
click at [1085, 683] on button "Save" at bounding box center [1097, 688] width 48 height 28
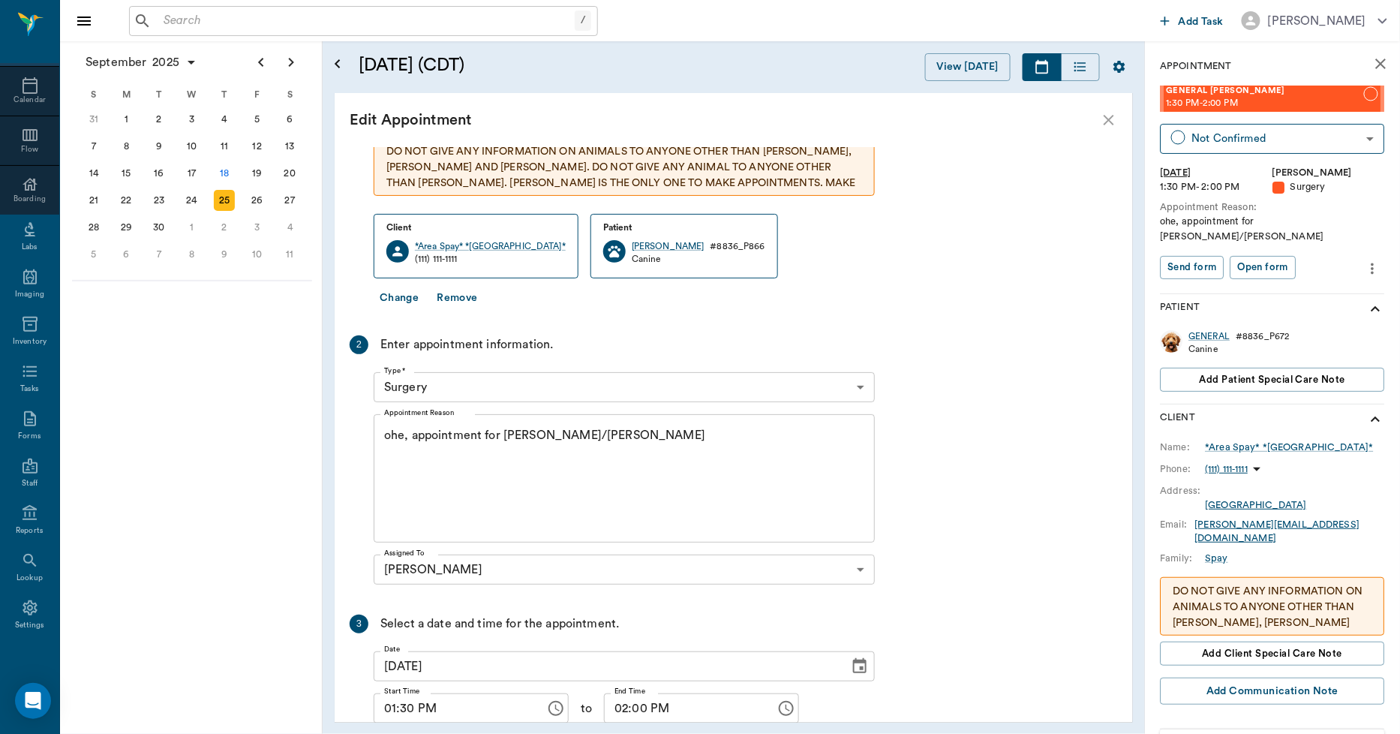
scroll to position [144, 0]
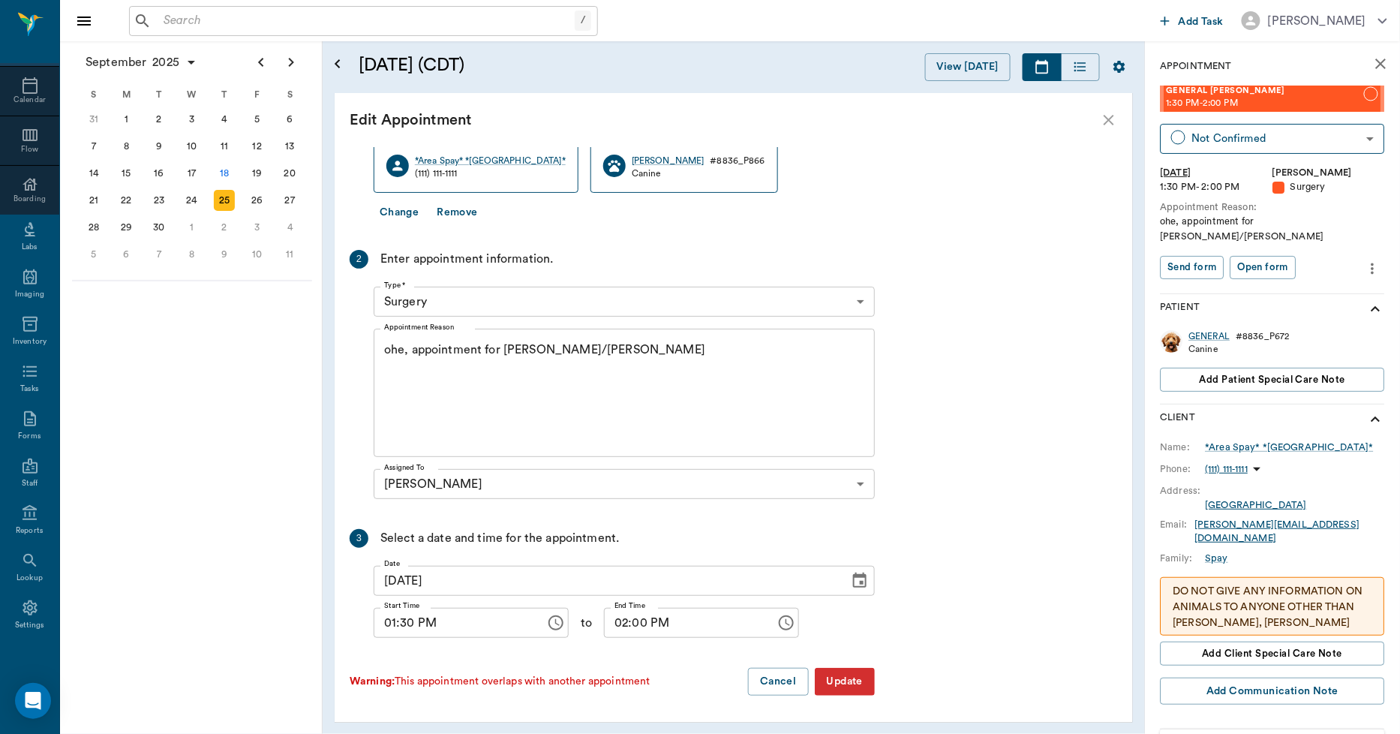
click at [842, 681] on button "Update" at bounding box center [845, 682] width 60 height 28
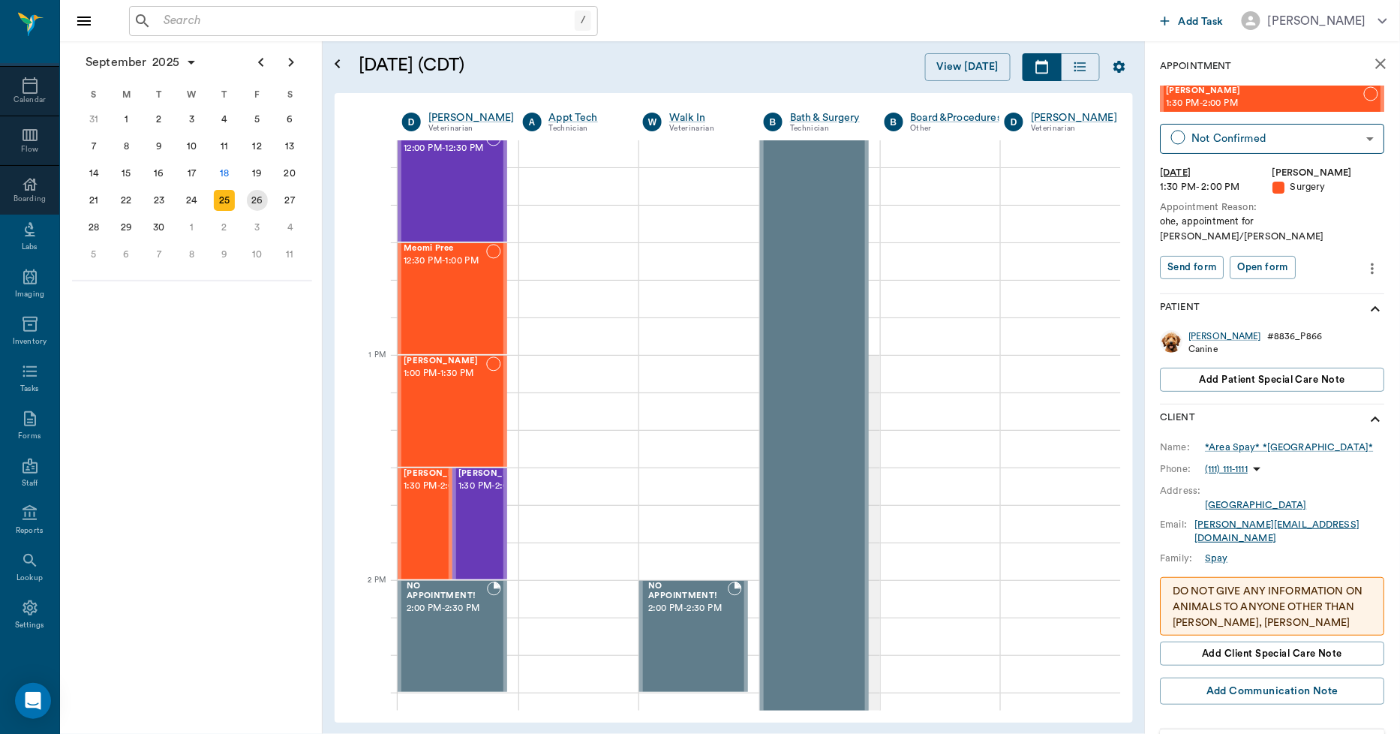
click at [257, 195] on div "26" at bounding box center [257, 200] width 21 height 21
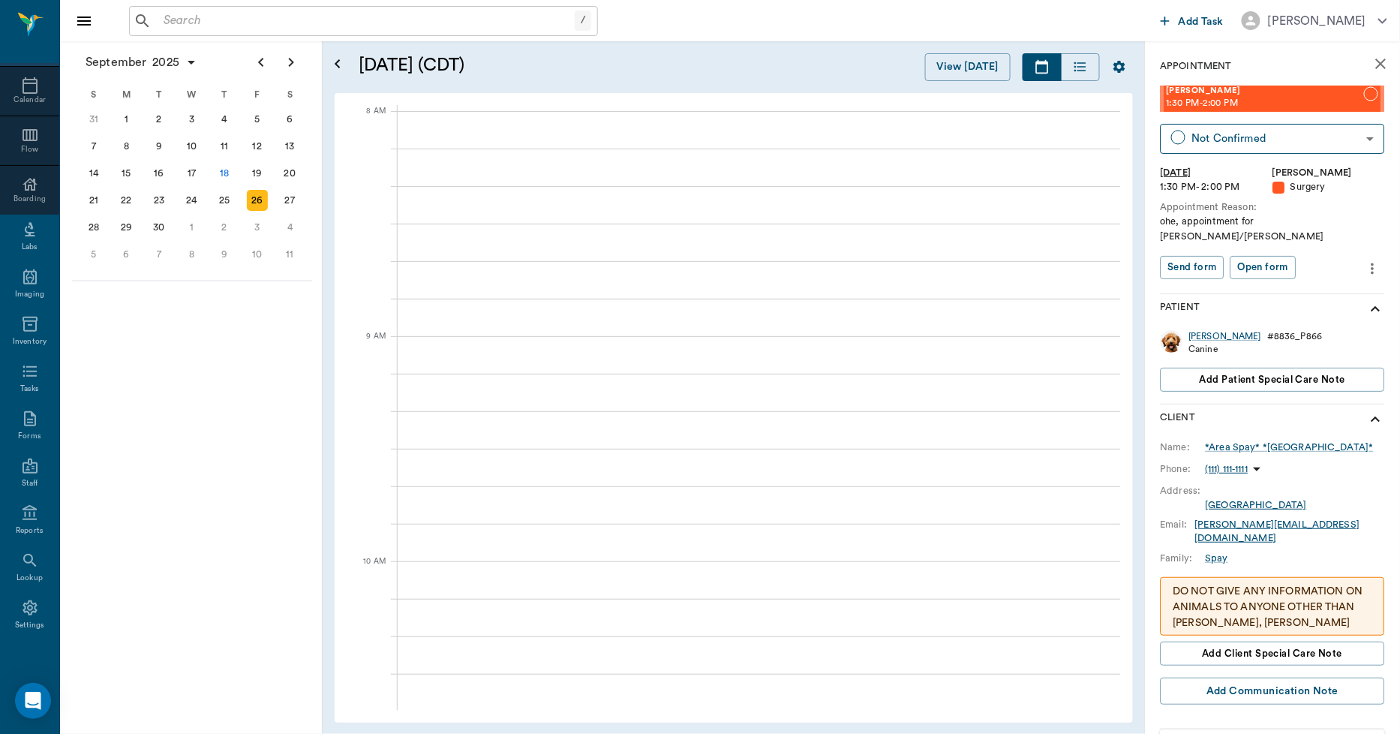
scroll to position [0, 1]
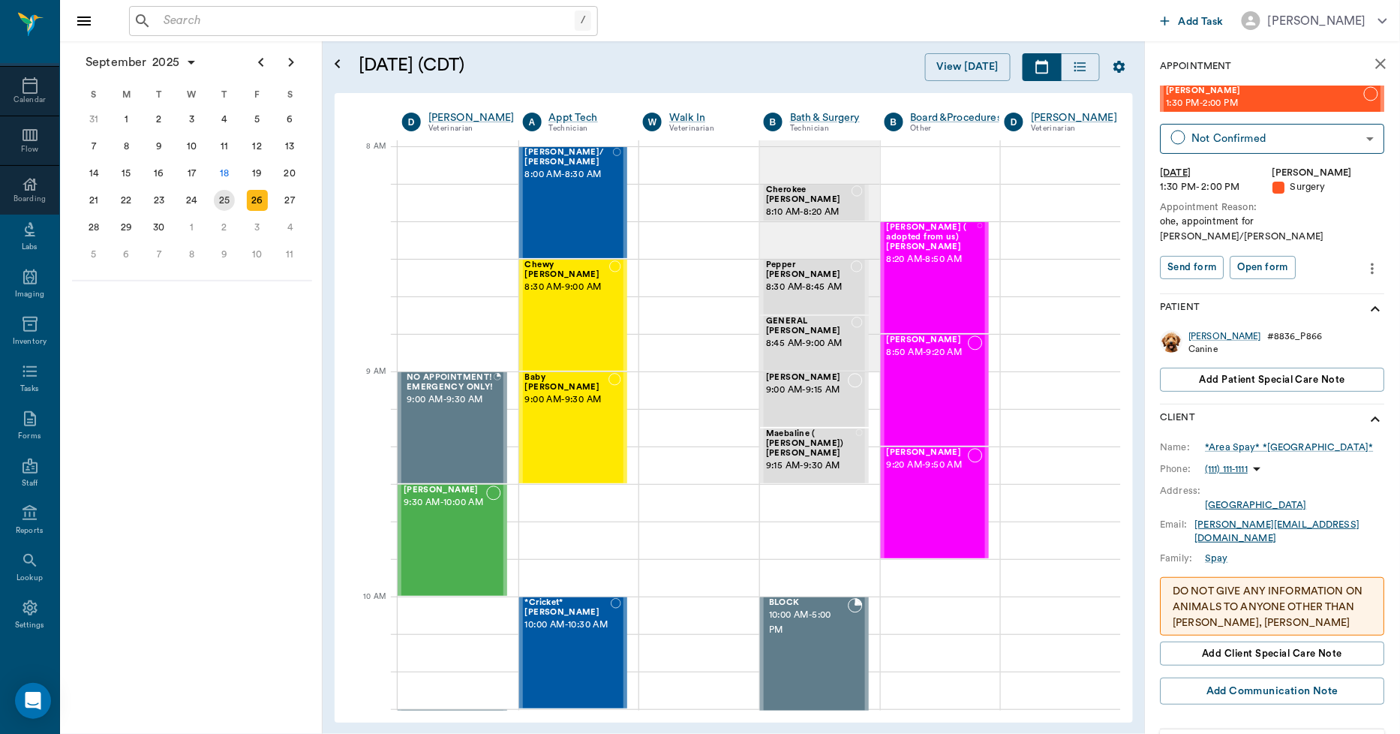
click at [227, 200] on div "25" at bounding box center [224, 200] width 21 height 21
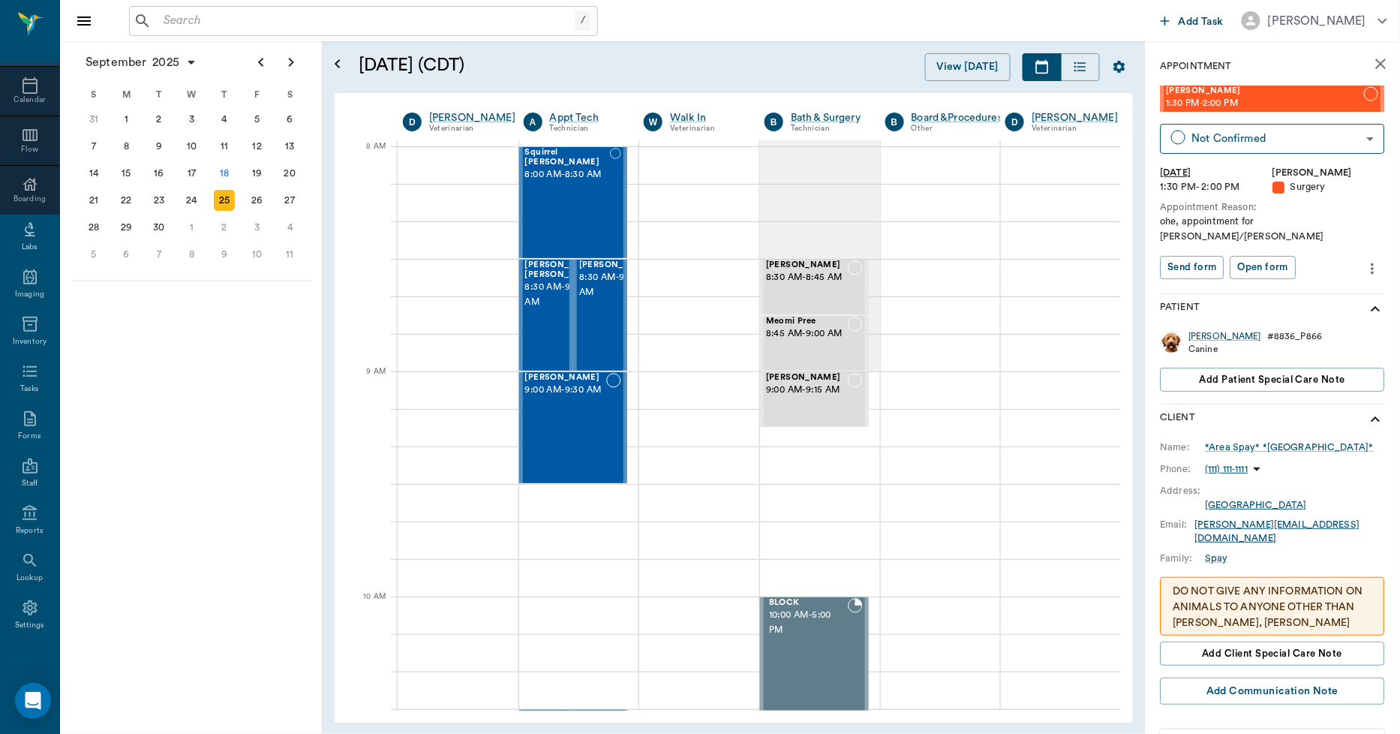
scroll to position [0, 1]
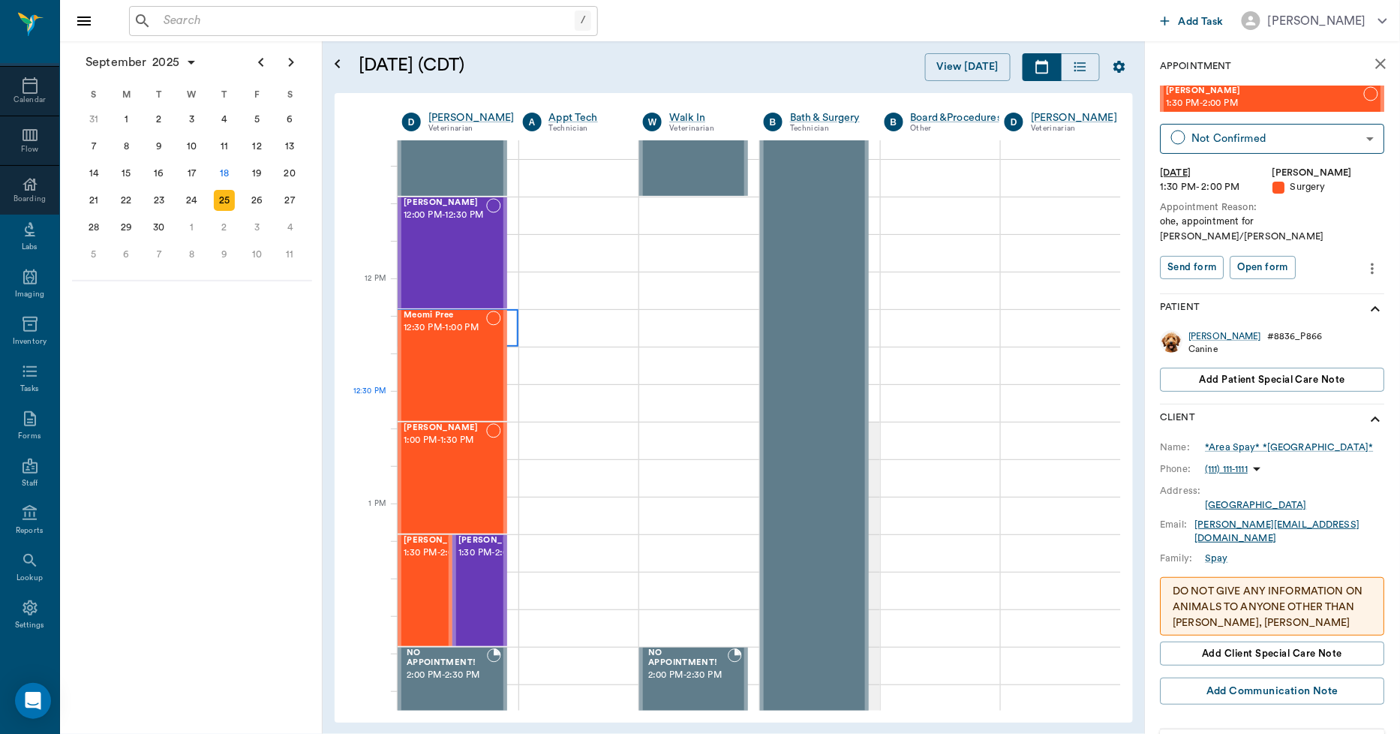
scroll to position [750, 1]
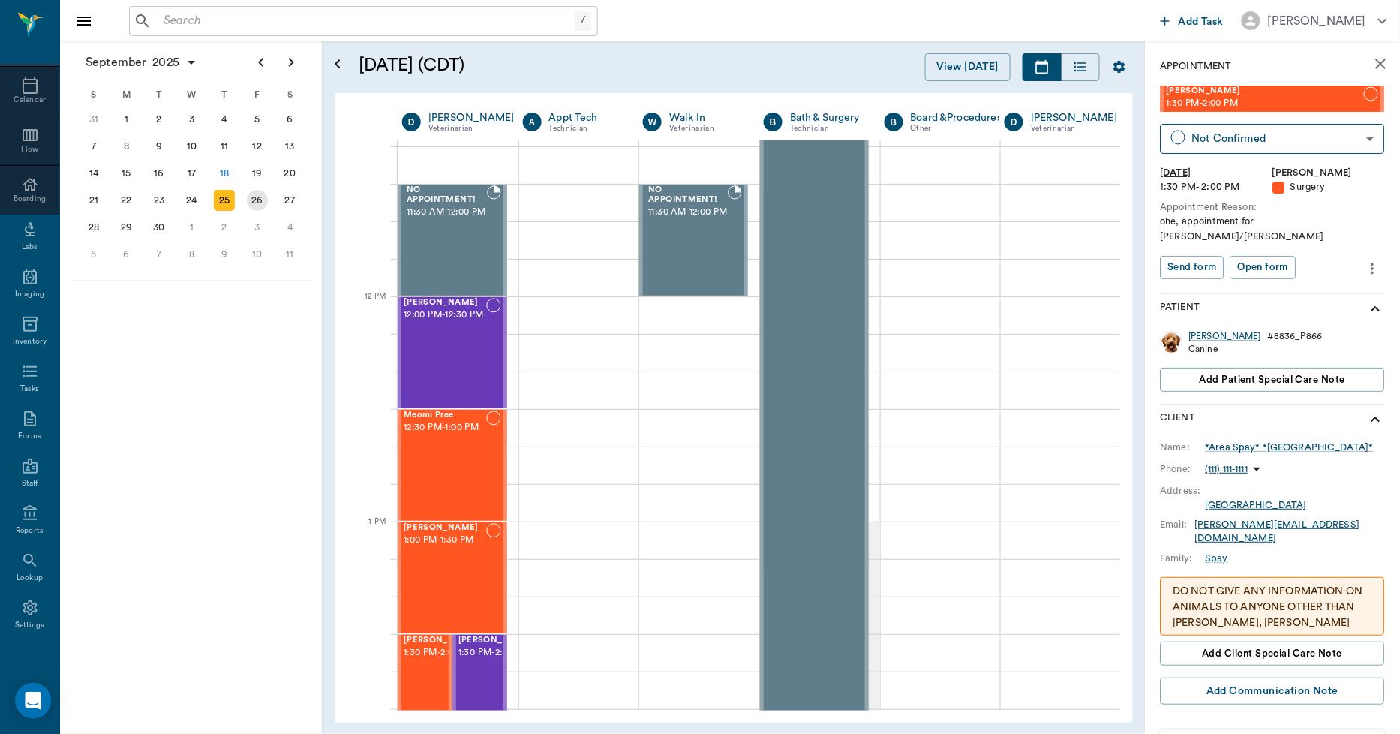
click at [257, 197] on div "26" at bounding box center [257, 200] width 21 height 21
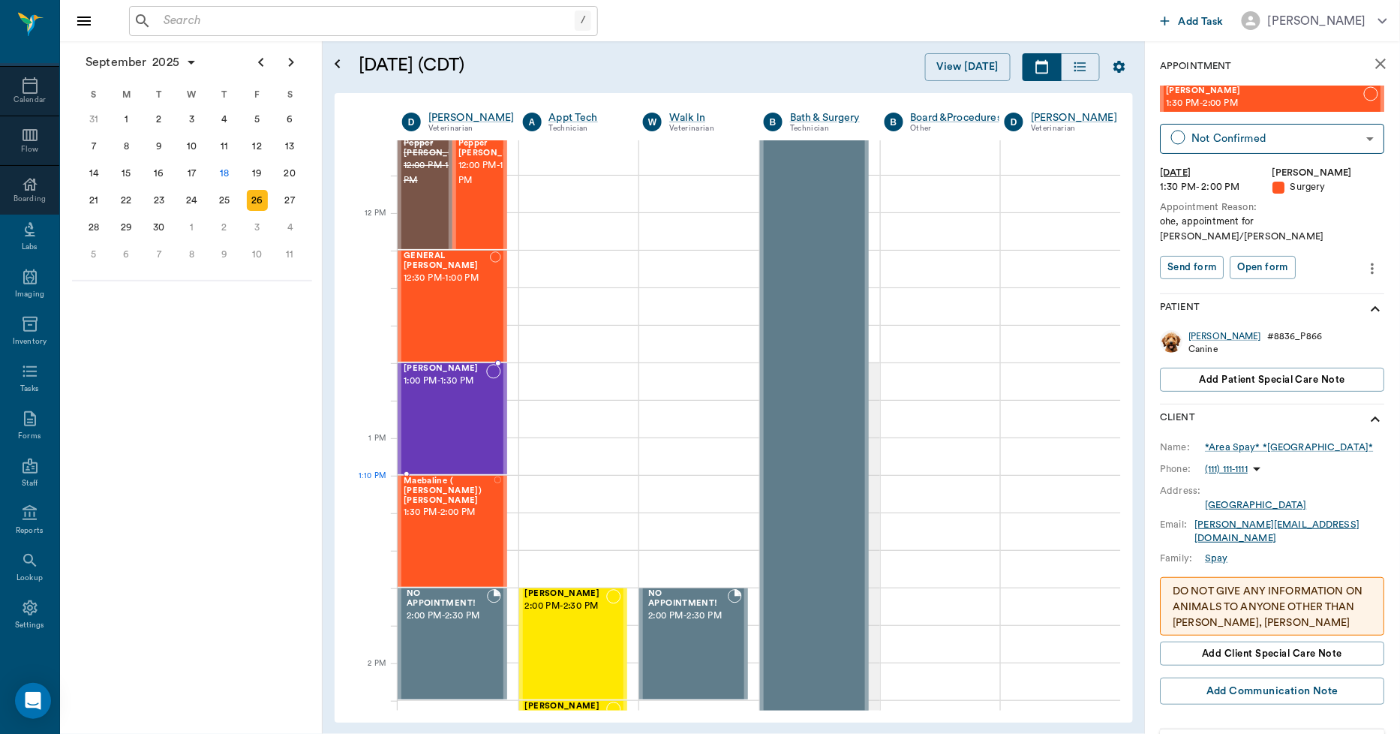
scroll to position [833, 1]
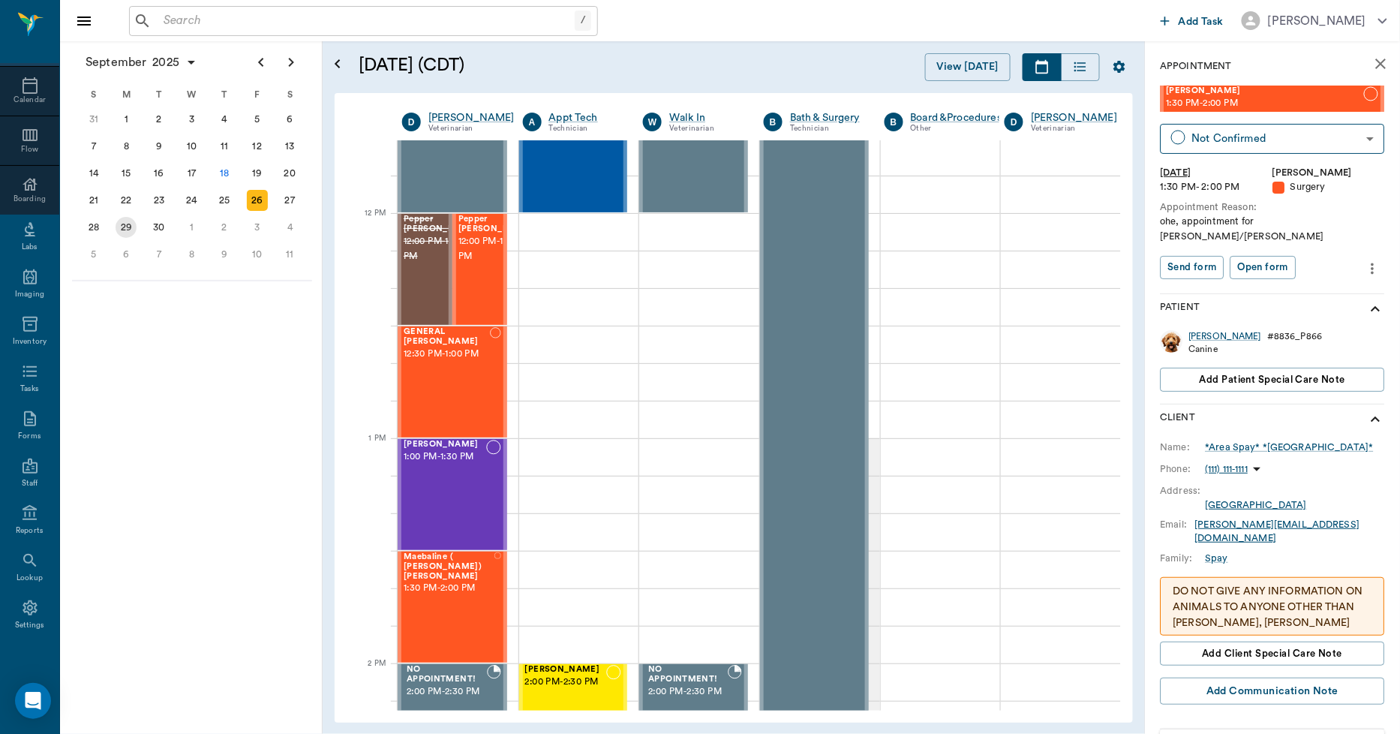
click at [128, 225] on div "29" at bounding box center [126, 227] width 21 height 21
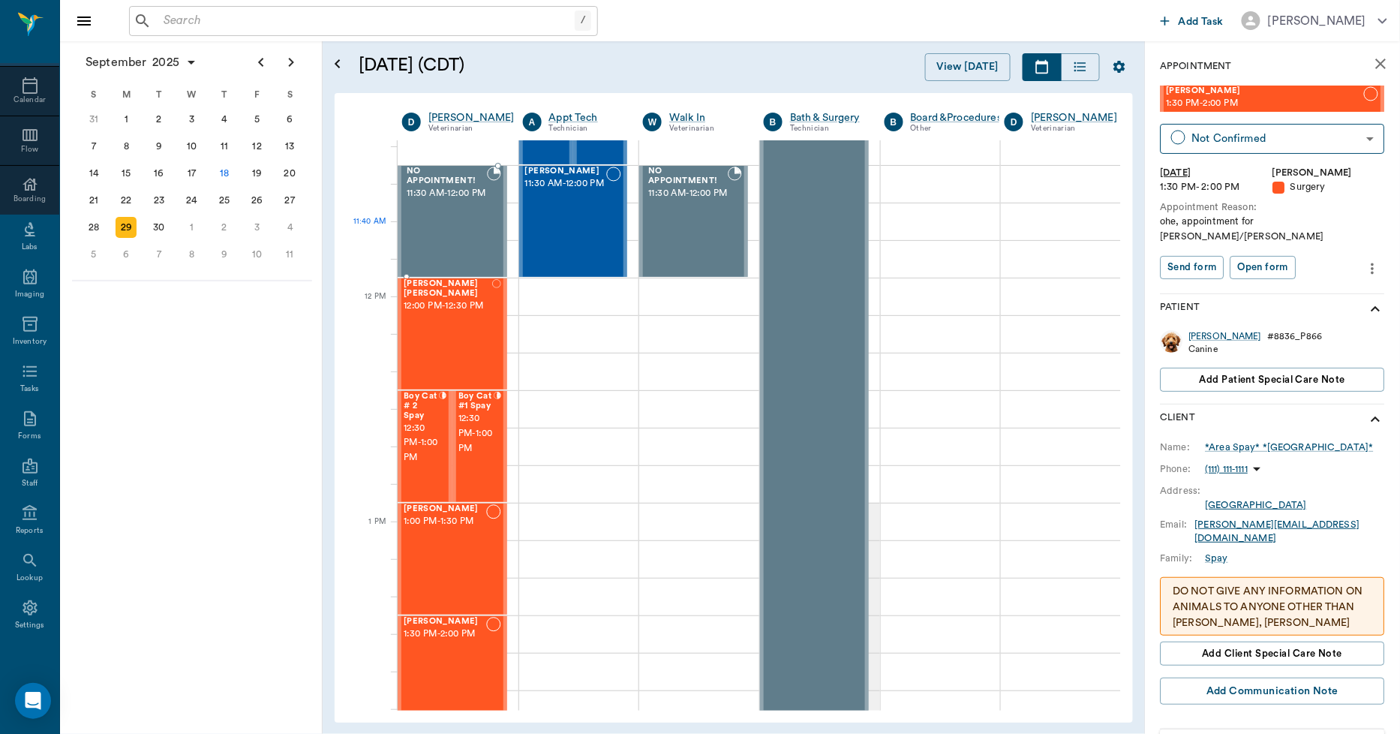
scroll to position [750, 1]
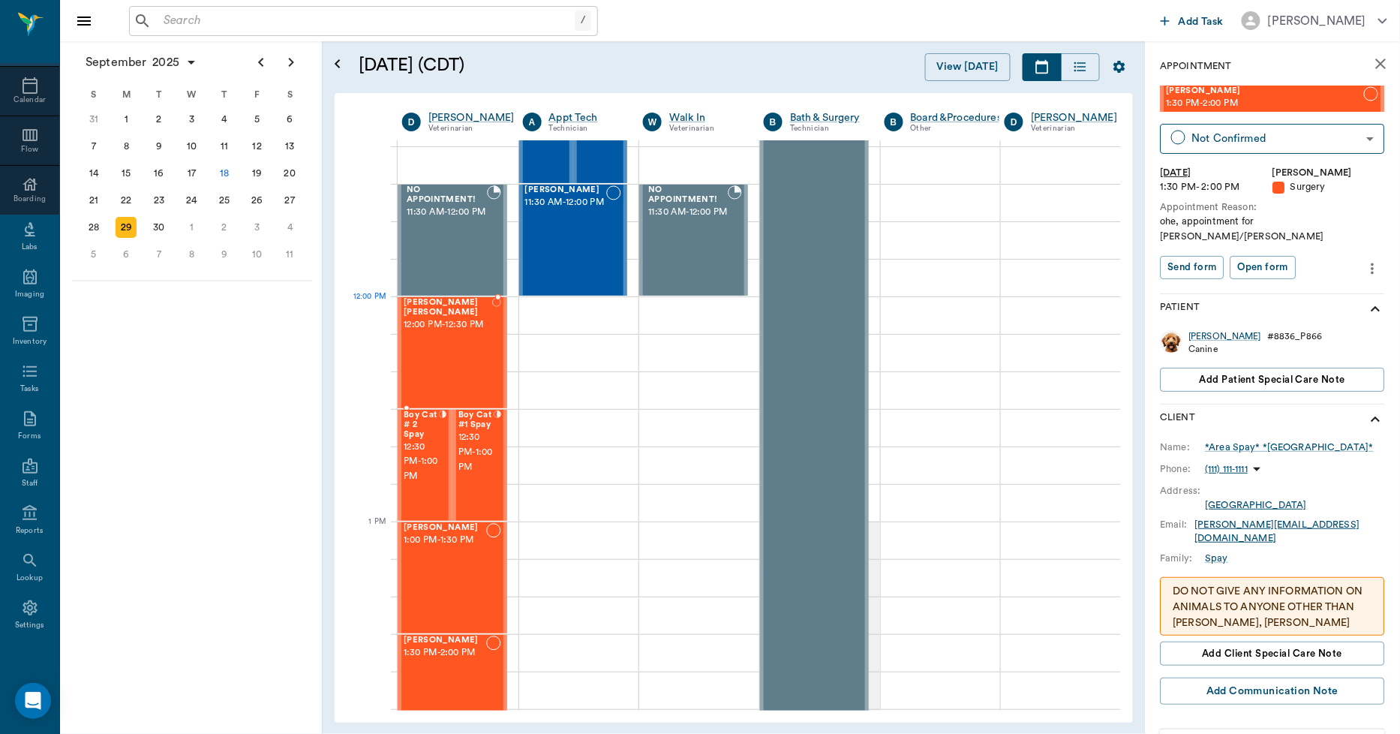
click at [460, 330] on span "12:00 PM - 12:30 PM" at bounding box center [448, 324] width 89 height 15
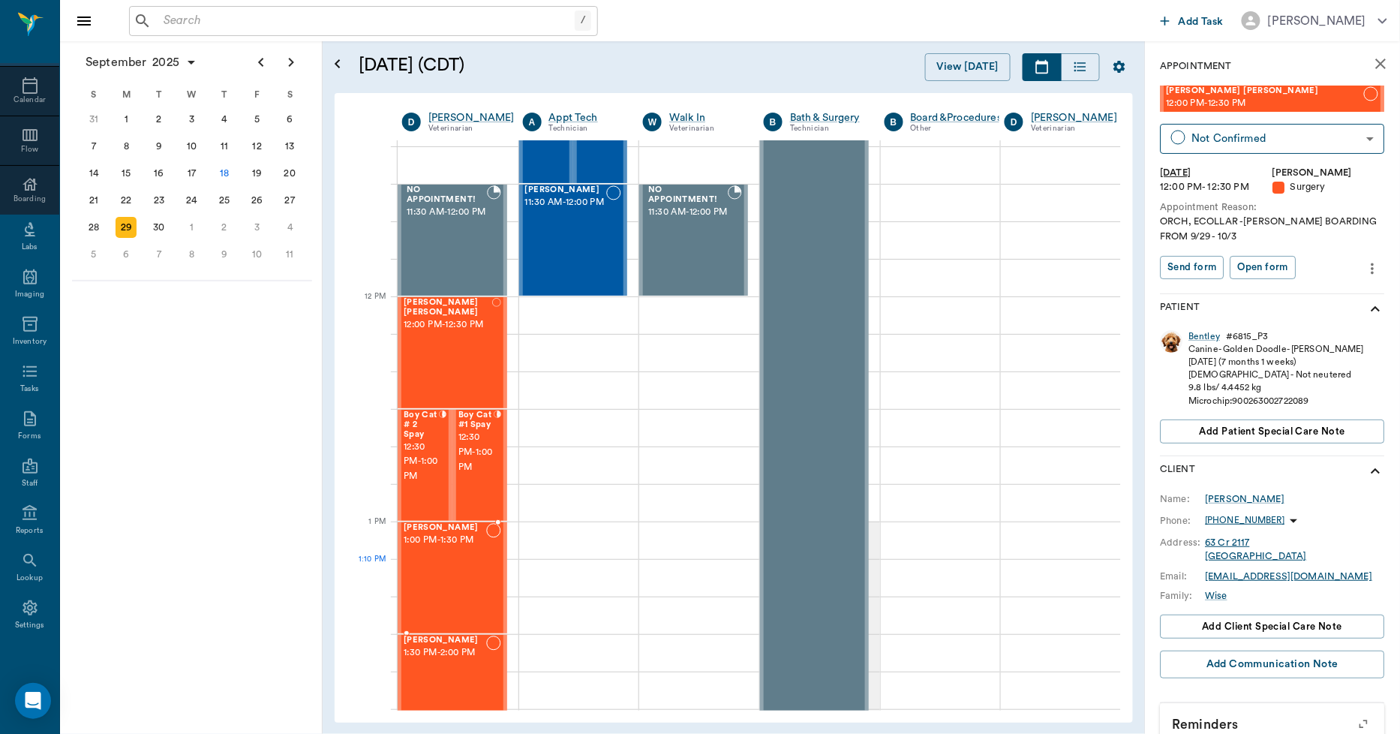
click at [459, 587] on div "[PERSON_NAME] 1:00 PM - 1:30 PM" at bounding box center [445, 578] width 83 height 110
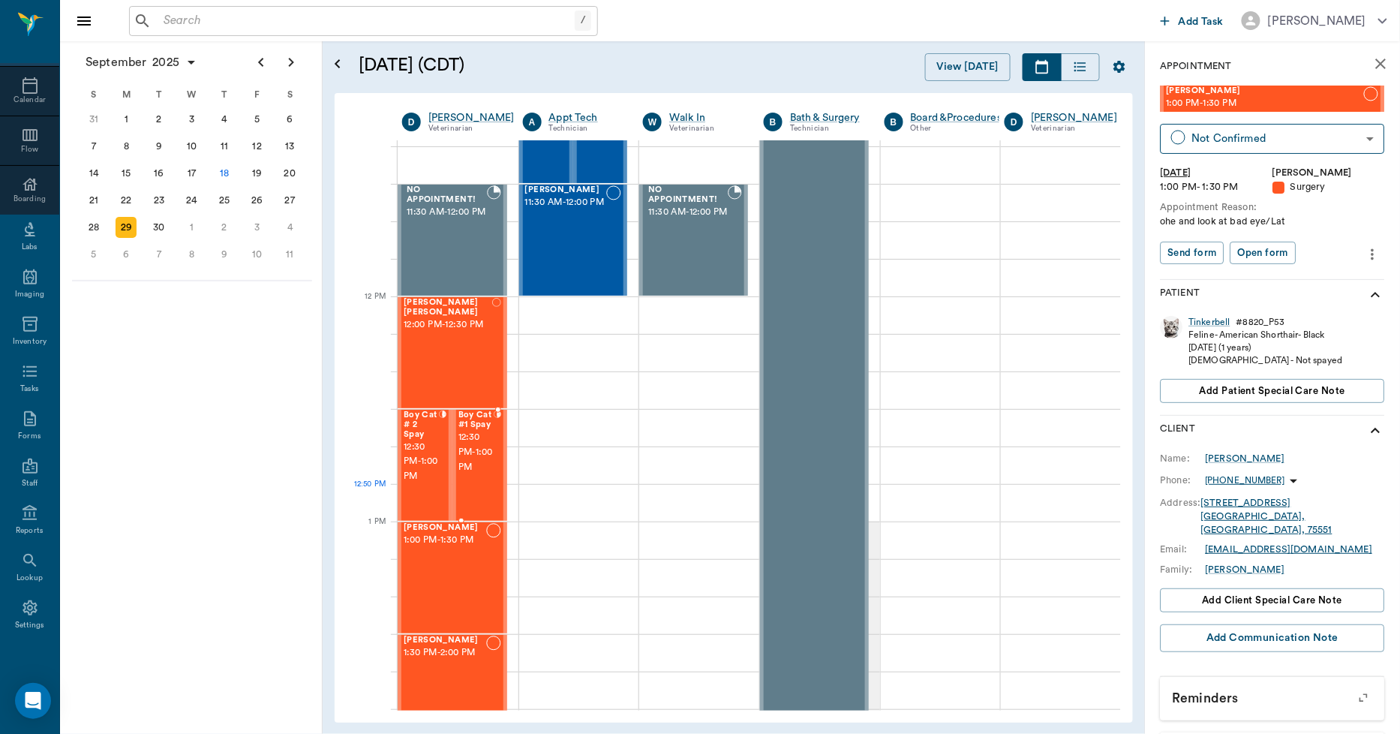
click at [488, 486] on div "Boy Cat #1 Spay 12:30 PM - 1:00 PM" at bounding box center [475, 465] width 35 height 110
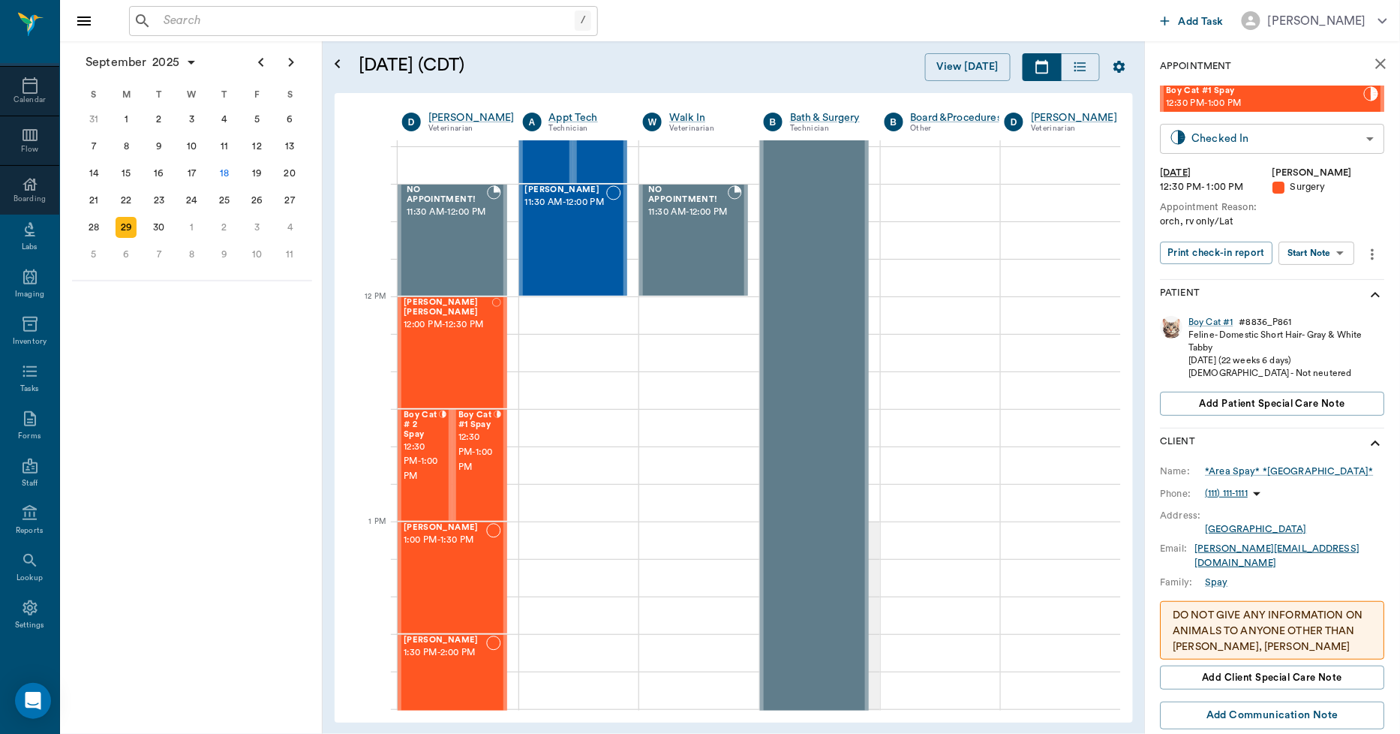
click at [1266, 140] on body "/ ​ Add Task [PERSON_NAME] Nectar Messages Appts Calendar Flow Boarding Labs Im…" at bounding box center [700, 367] width 1400 height 734
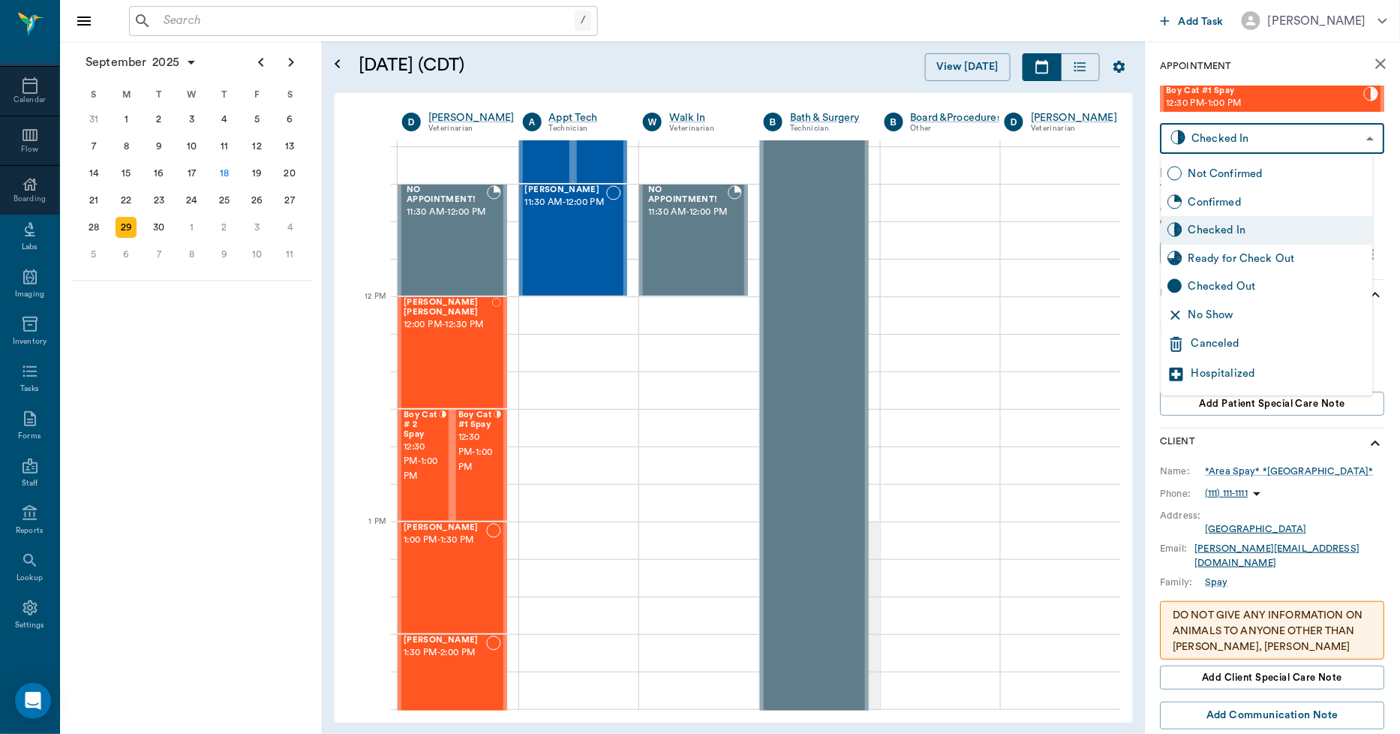
click at [1220, 344] on div "Canceled" at bounding box center [1279, 344] width 176 height 18
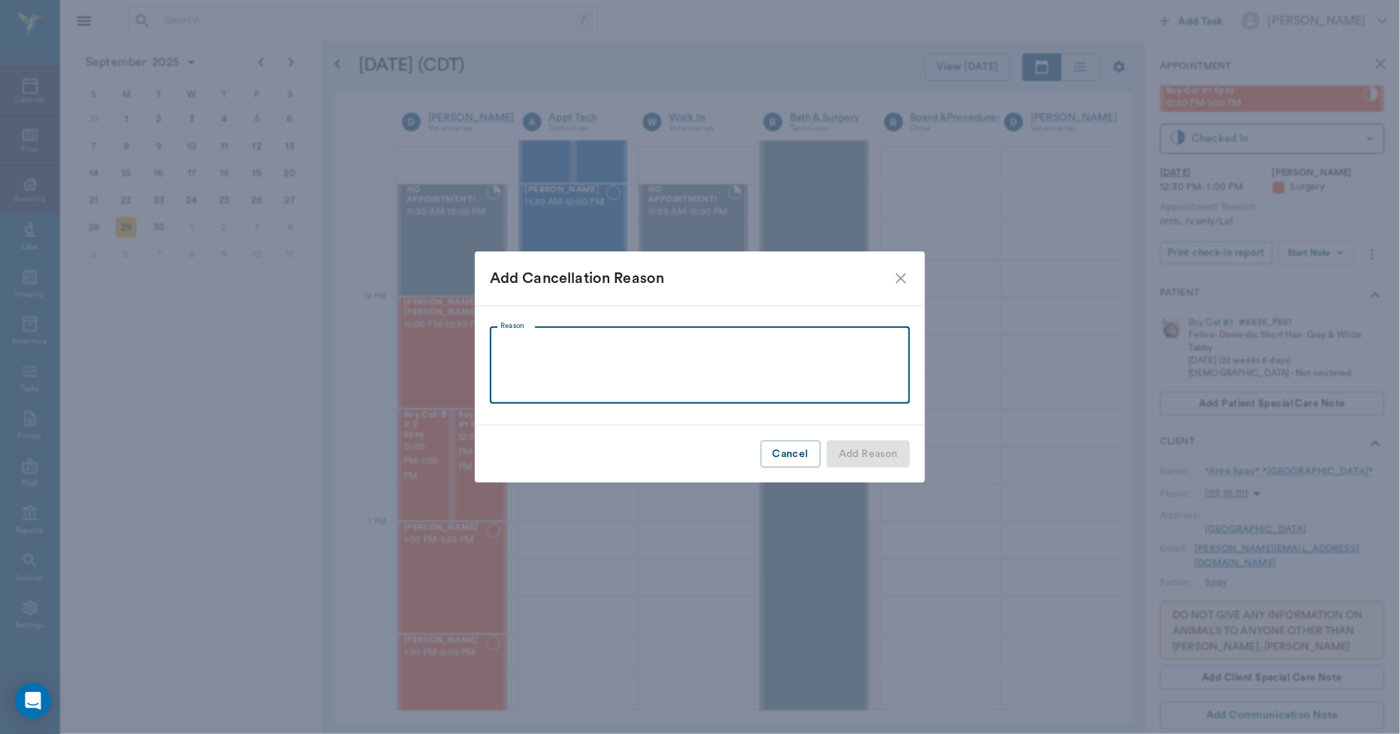
click at [518, 344] on textarea "Reason" at bounding box center [699, 365] width 399 height 52
type textarea ","
click at [881, 460] on button "Add Reason" at bounding box center [868, 454] width 83 height 28
type input "CANCELED"
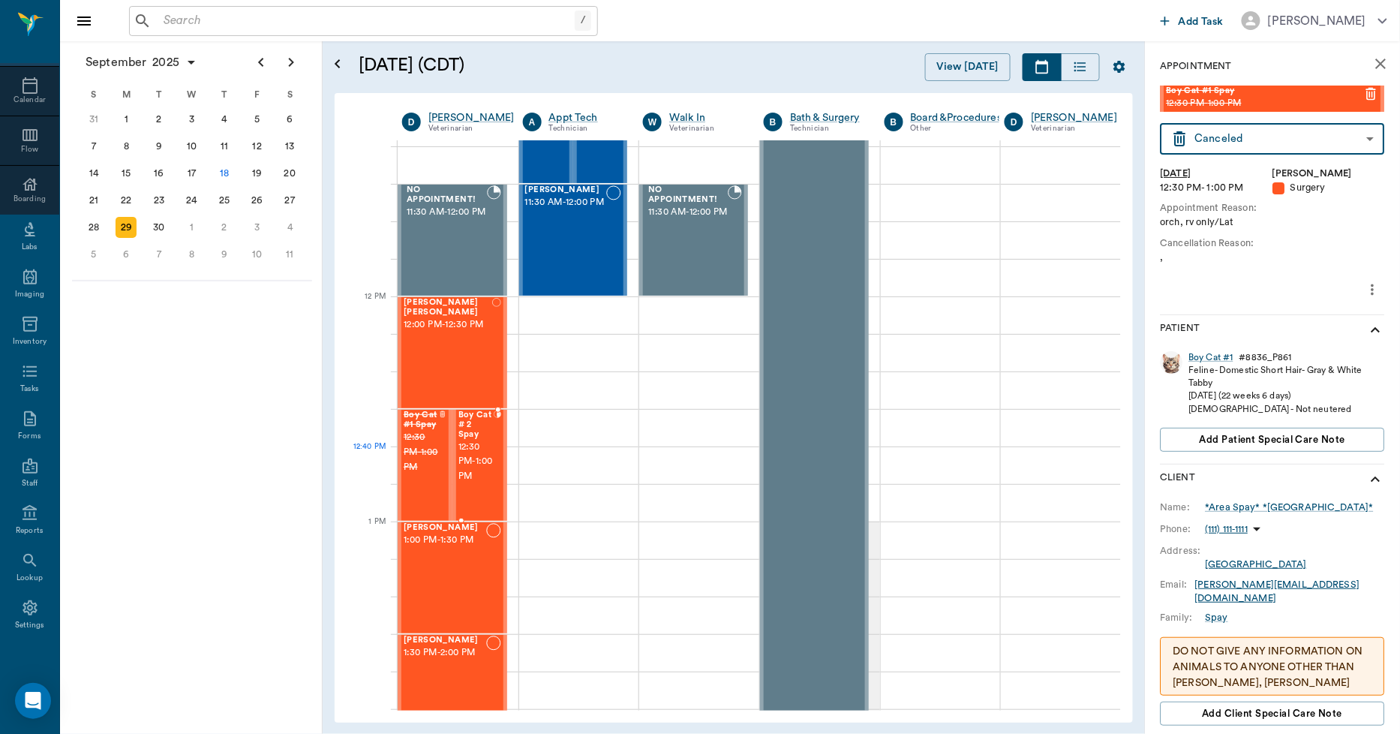
drag, startPoint x: 482, startPoint y: 461, endPoint x: 698, endPoint y: 348, distance: 244.3
click at [483, 458] on span "12:30 PM - 1:00 PM" at bounding box center [475, 462] width 35 height 45
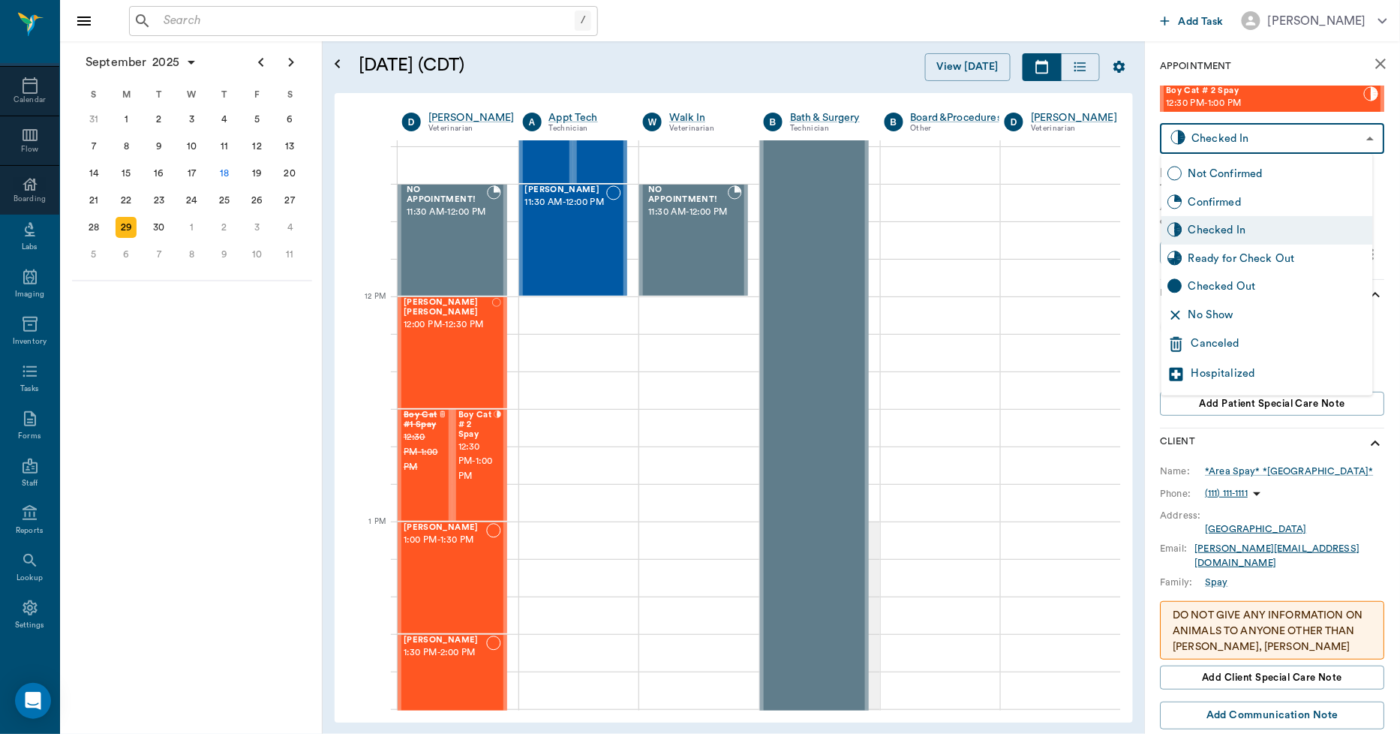
click at [1226, 143] on body "/ ​ Add Task [PERSON_NAME] Nectar Messages Appts Calendar Flow Boarding Labs Im…" at bounding box center [700, 367] width 1400 height 734
click at [1218, 342] on div "Canceled" at bounding box center [1279, 344] width 176 height 18
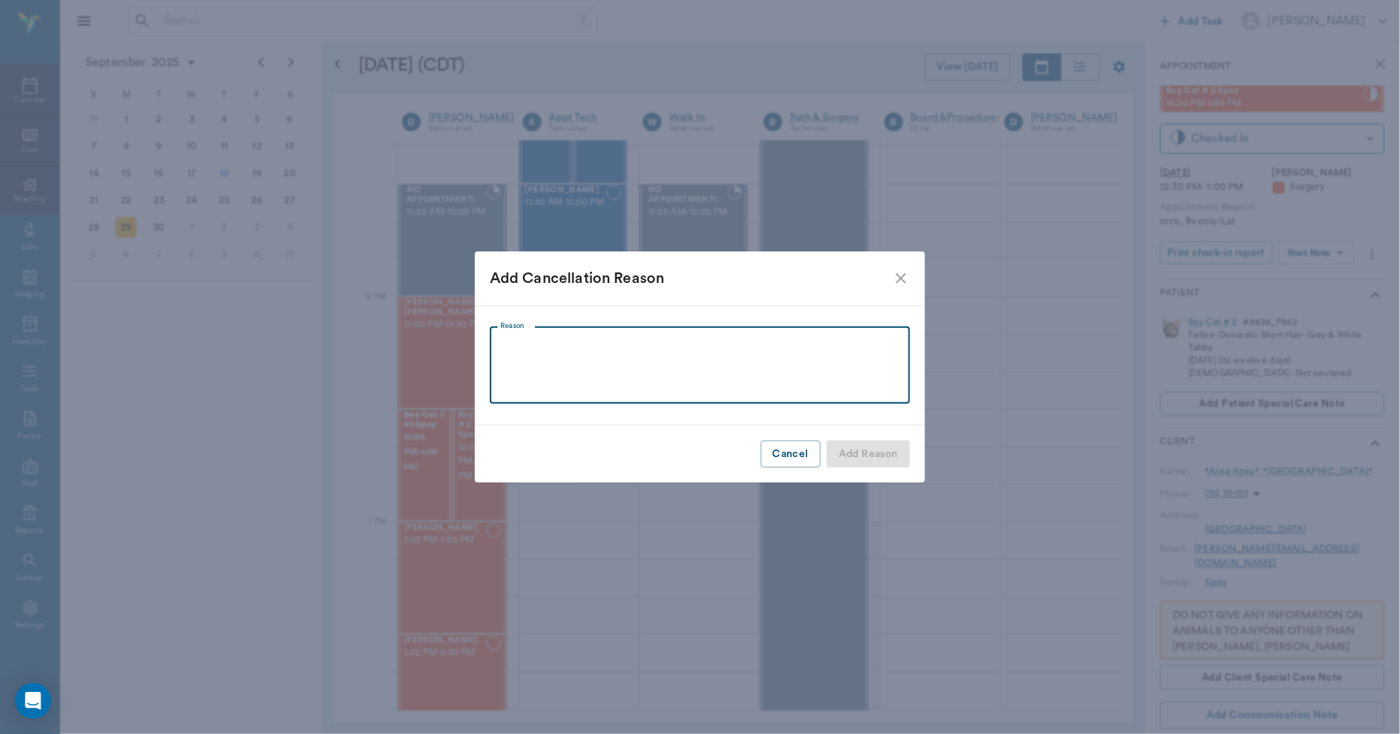
click at [533, 349] on textarea "Reason" at bounding box center [699, 365] width 399 height 52
type textarea "."
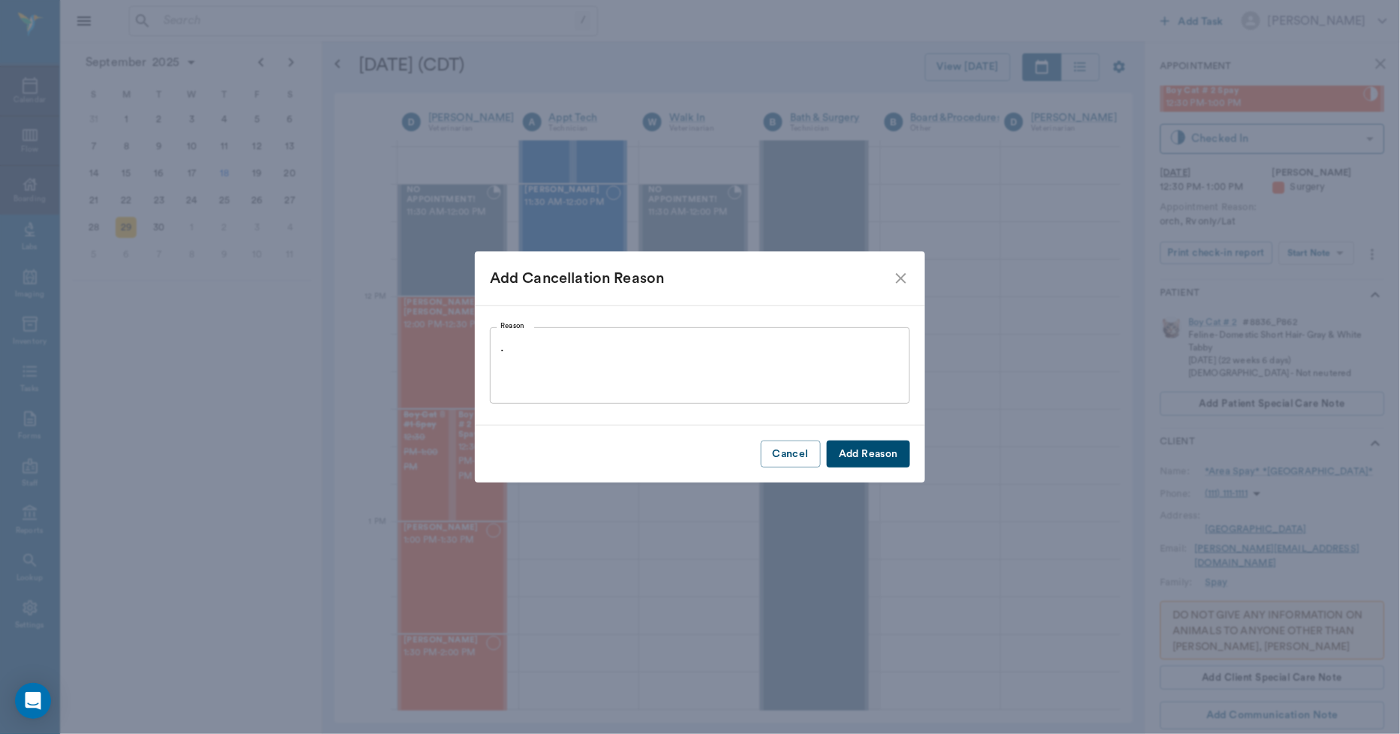
click at [886, 455] on button "Add Reason" at bounding box center [868, 454] width 83 height 28
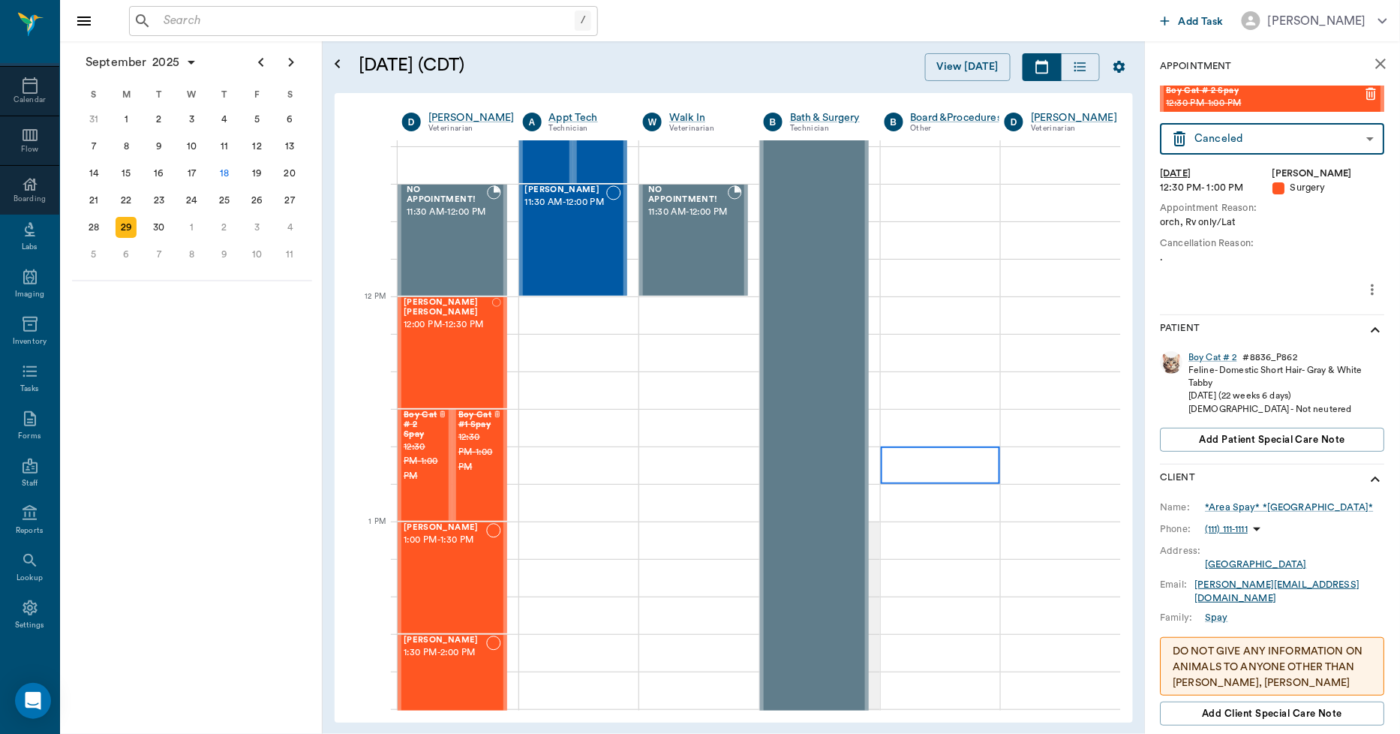
type input "CANCELED"
click at [428, 575] on div "[PERSON_NAME] 1:00 PM - 1:30 PM" at bounding box center [445, 578] width 83 height 110
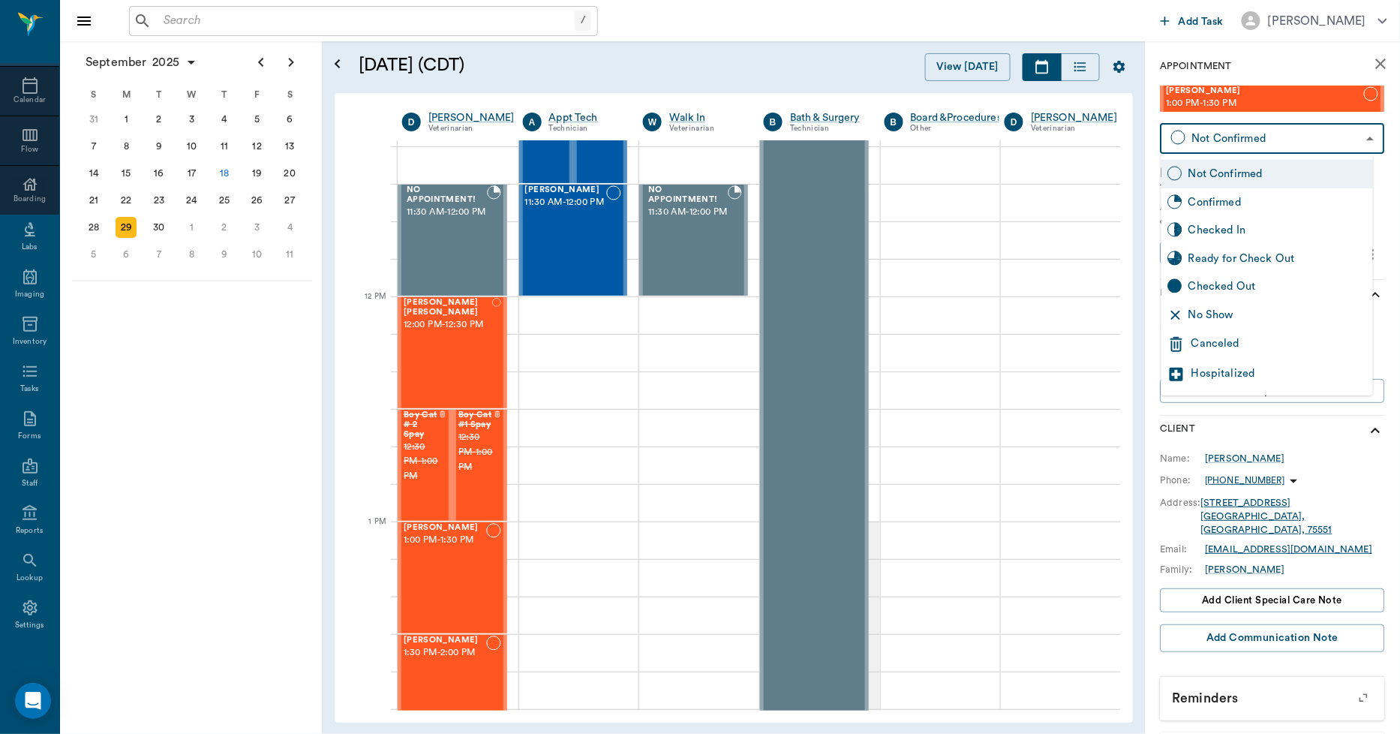
click at [1248, 140] on body "/ ​ Add Task [PERSON_NAME] Nectar Messages Appts Calendar Flow Boarding Labs Im…" at bounding box center [700, 367] width 1400 height 734
click at [1206, 346] on div "Canceled" at bounding box center [1279, 344] width 176 height 18
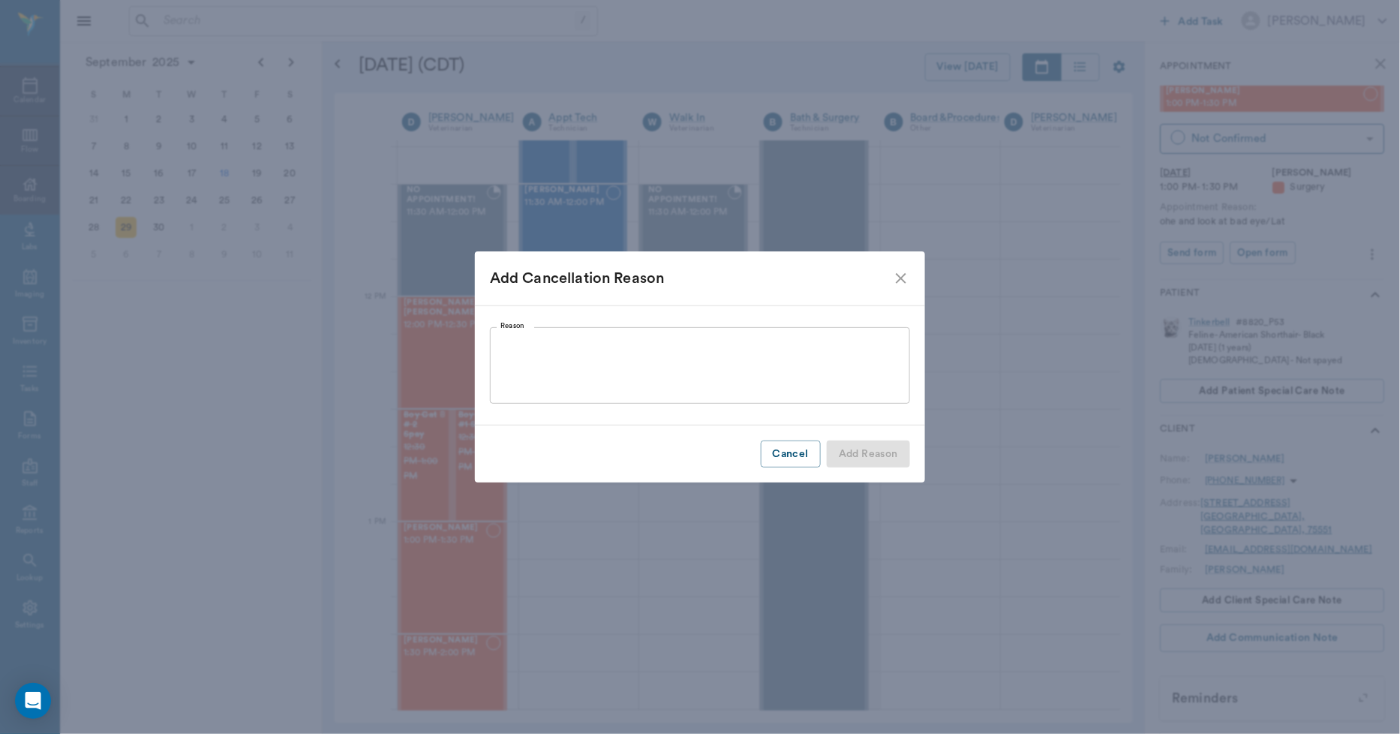
click at [499, 338] on div "x Reason" at bounding box center [700, 365] width 420 height 77
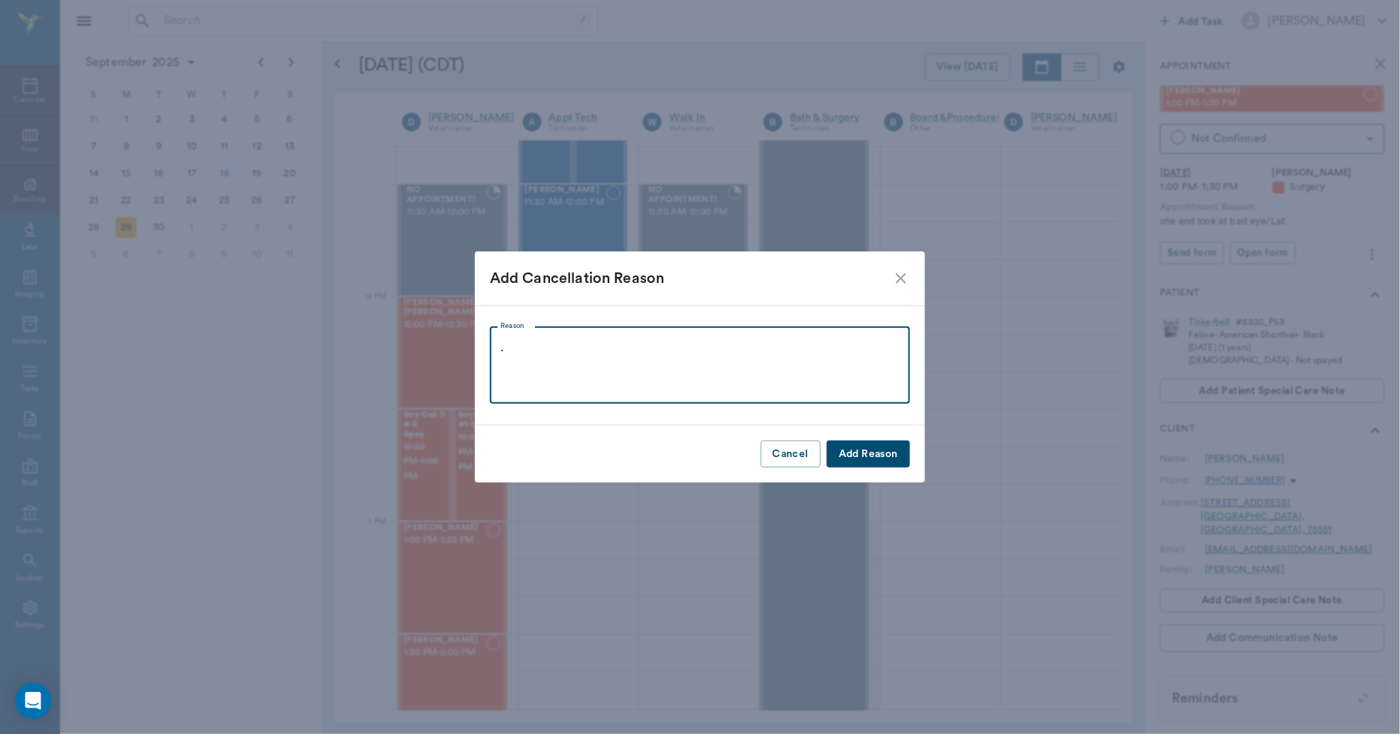
type textarea "."
click at [873, 462] on button "Add Reason" at bounding box center [868, 454] width 83 height 28
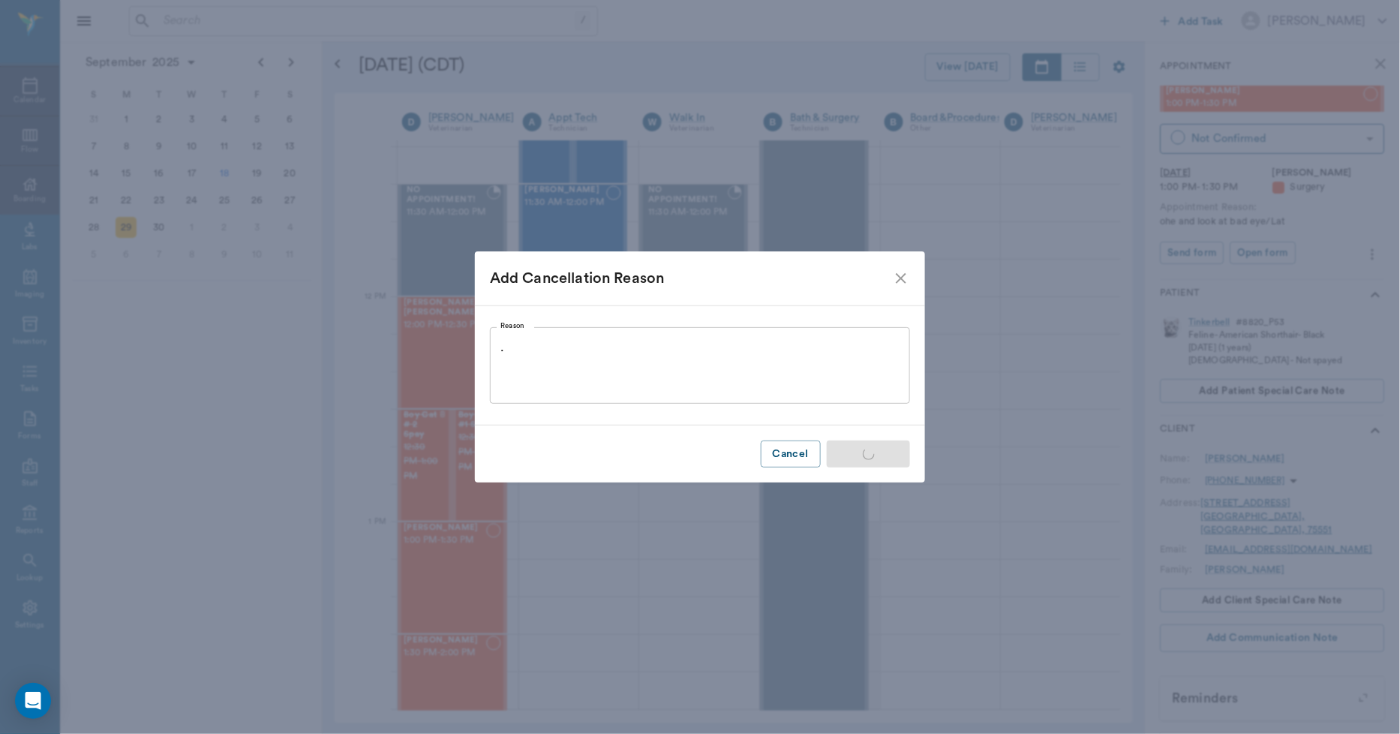
type input "CANCELED"
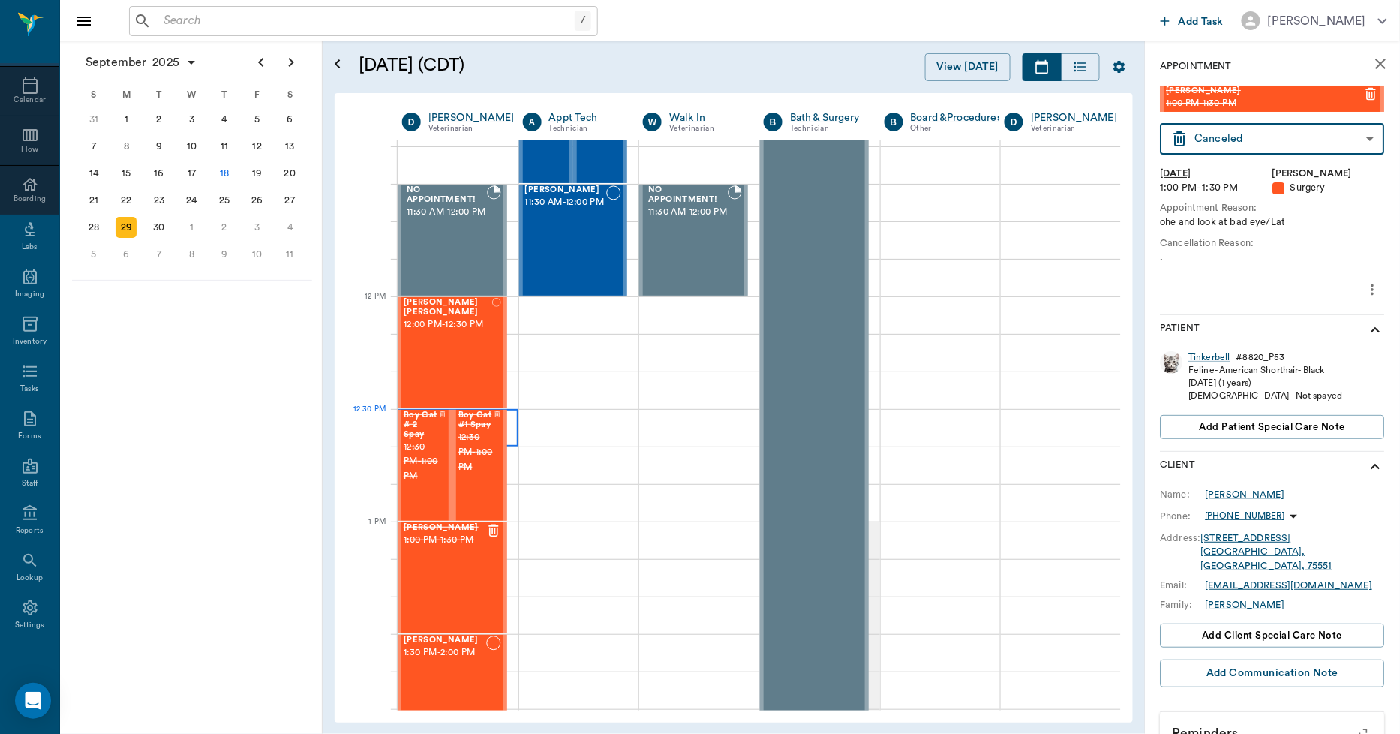
click at [508, 417] on div at bounding box center [458, 428] width 121 height 38
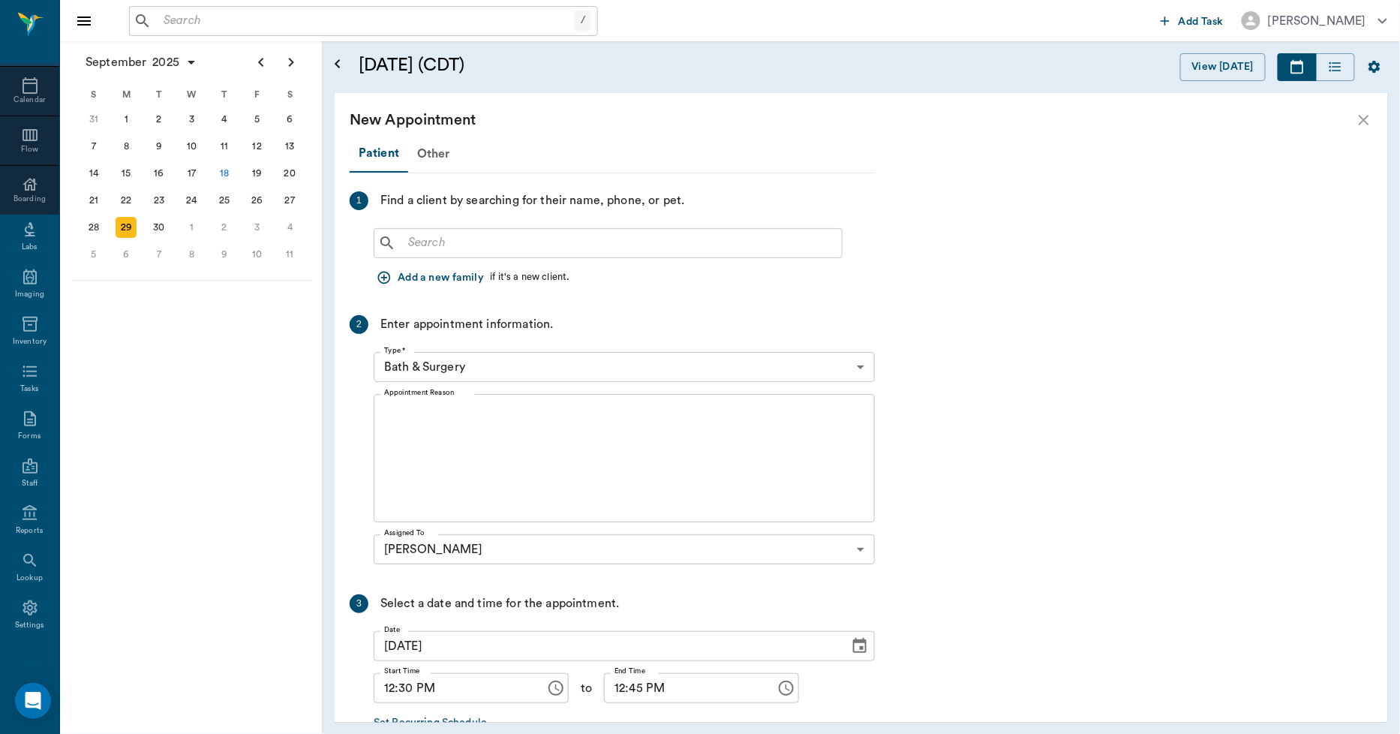
scroll to position [750, 0]
click at [437, 238] on input "text" at bounding box center [619, 243] width 434 height 21
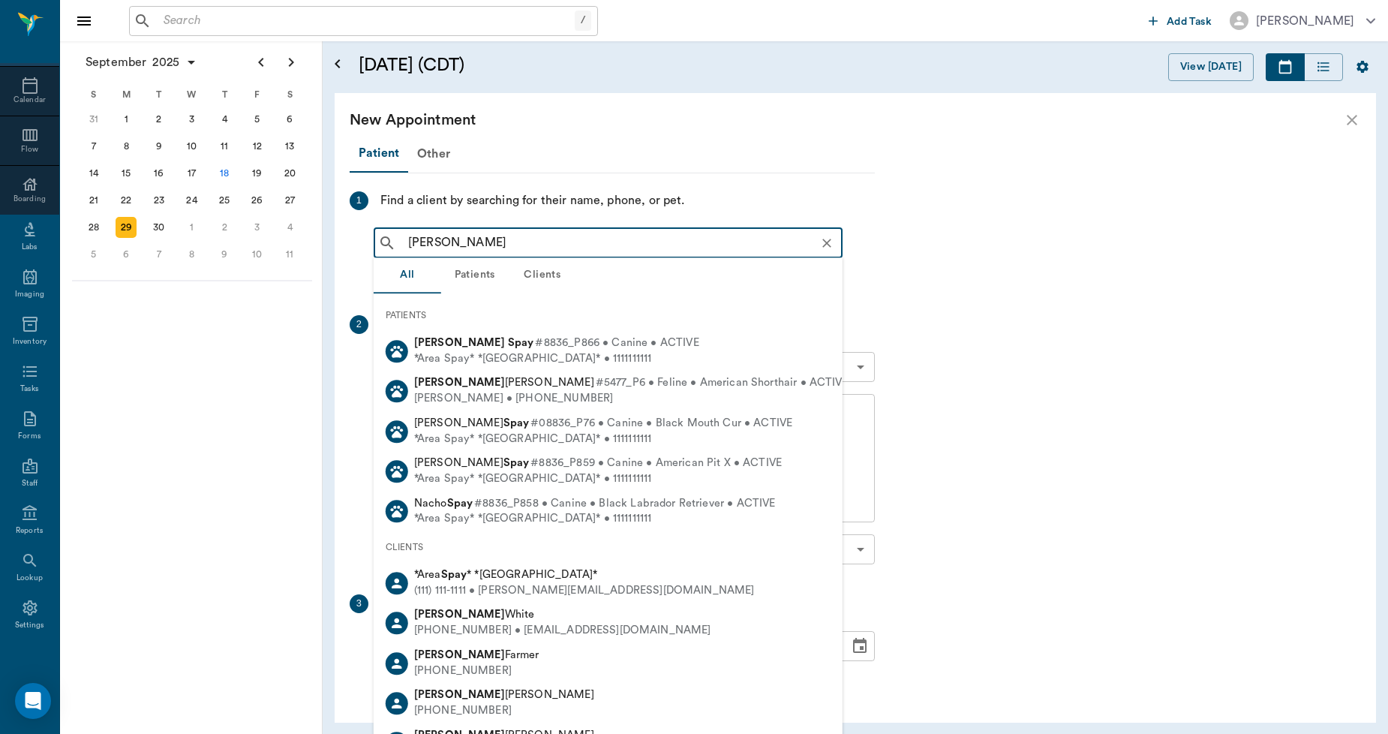
click at [475, 591] on div "(111) 111-1111 • [PERSON_NAME][EMAIL_ADDRESS][DOMAIN_NAME]" at bounding box center [584, 591] width 341 height 16
type input "[PERSON_NAME]"
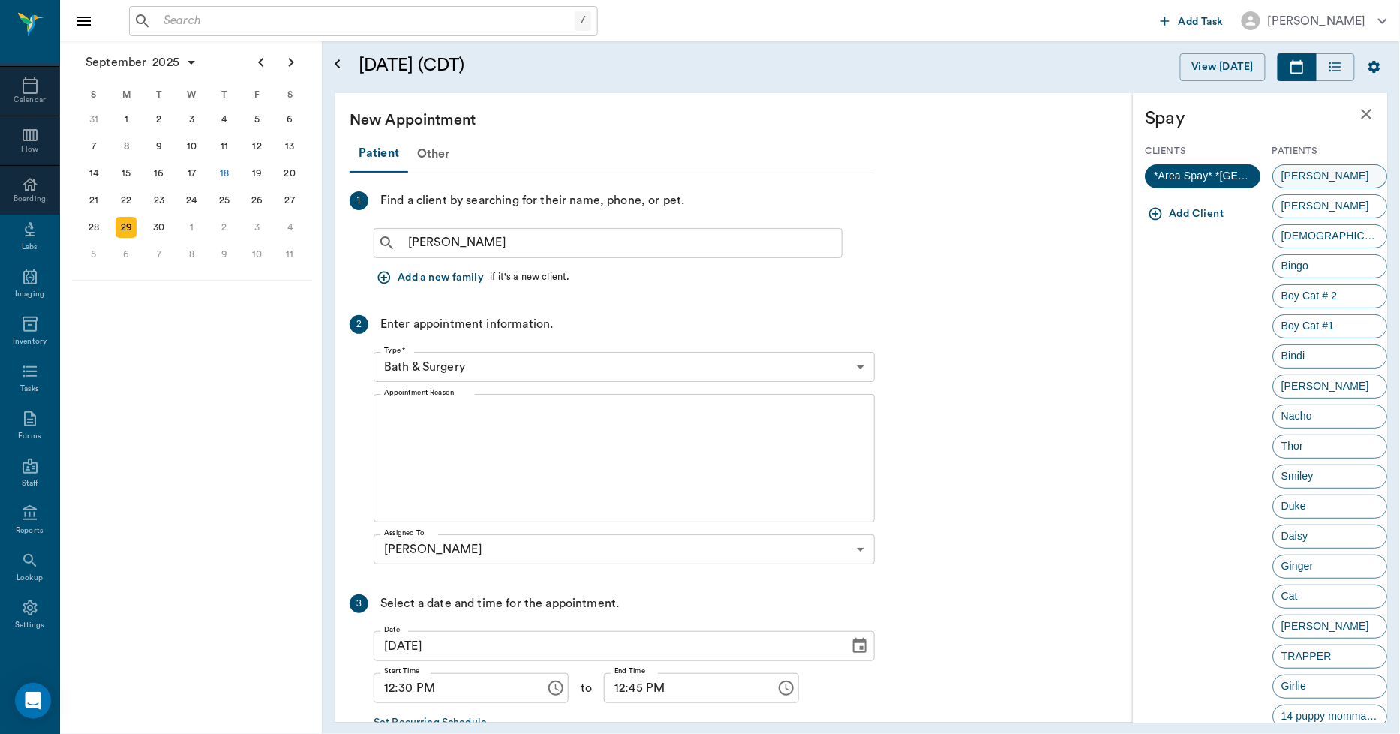
click at [1292, 173] on span "[PERSON_NAME]" at bounding box center [1326, 176] width 104 height 16
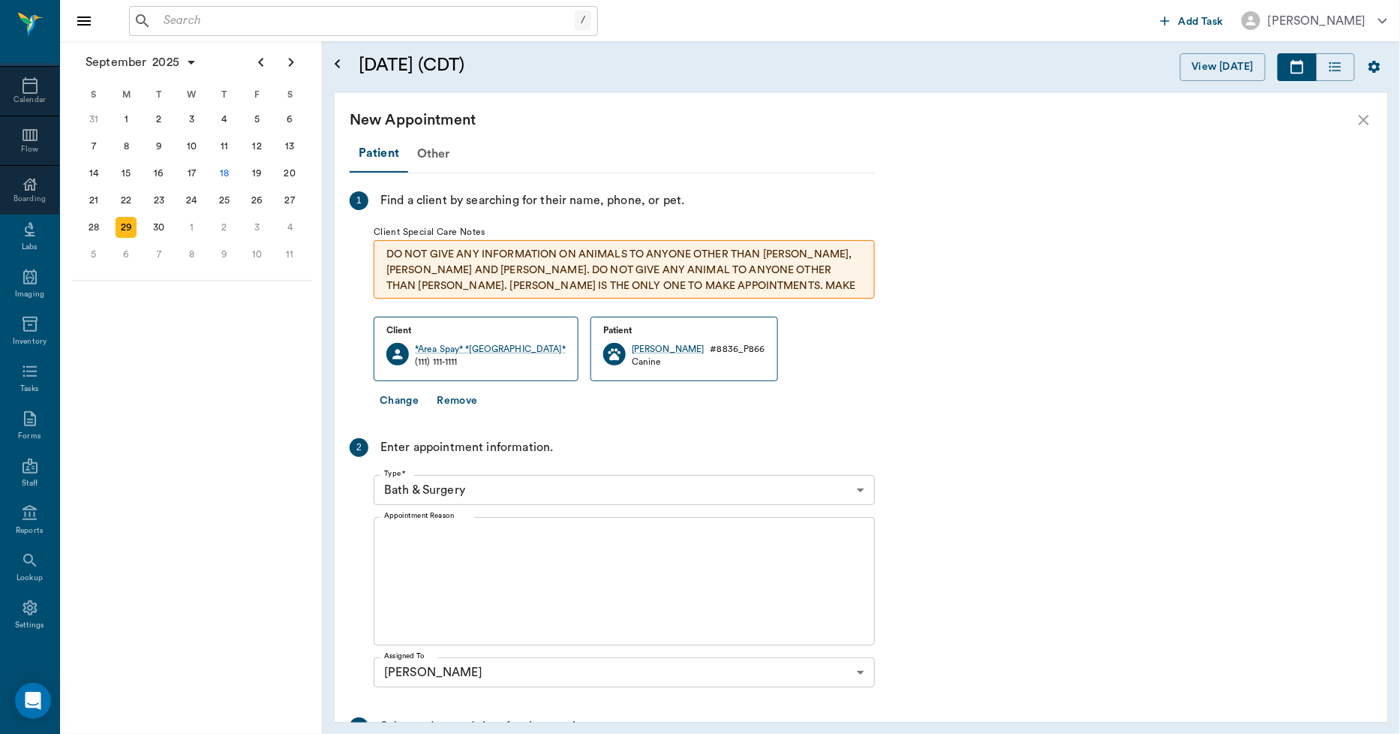
click at [396, 491] on body "/ ​ Add Task [PERSON_NAME] Nectar Messages Appts Calendar Flow Boarding Labs Im…" at bounding box center [700, 367] width 1400 height 734
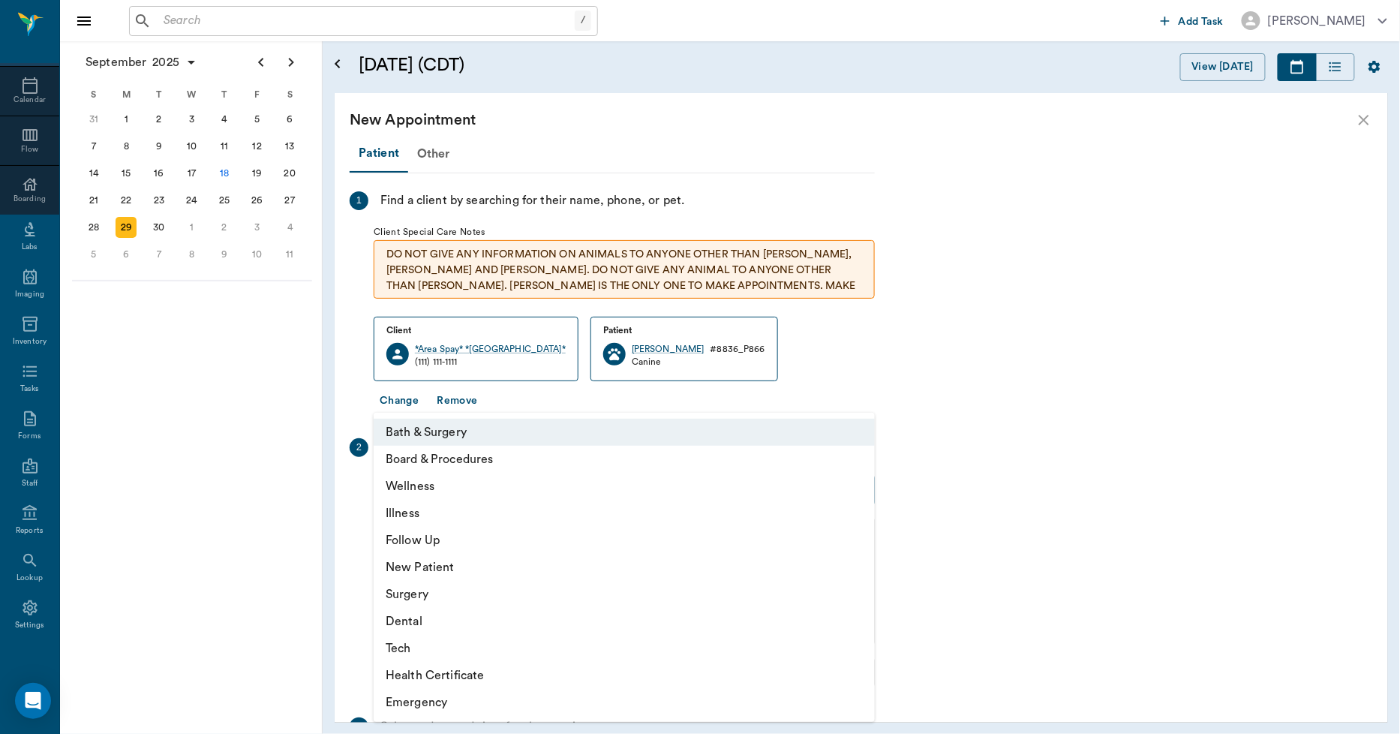
drag, startPoint x: 409, startPoint y: 589, endPoint x: 413, endPoint y: 582, distance: 8.1
click at [410, 588] on li "Surgery" at bounding box center [624, 594] width 501 height 27
type input "65d2be4f46e3a538d89b8c18"
type input "01:00 PM"
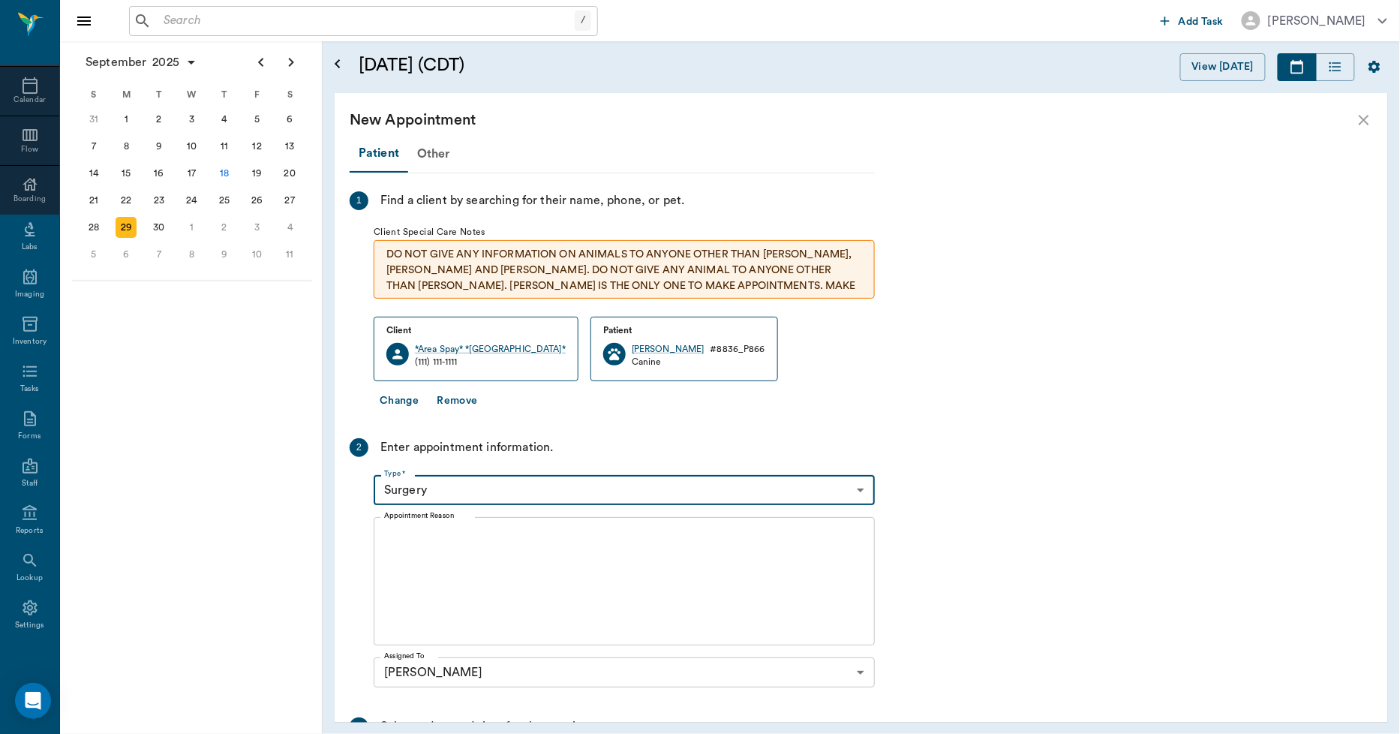
click at [396, 536] on textarea "Appointment Reason" at bounding box center [624, 582] width 480 height 104
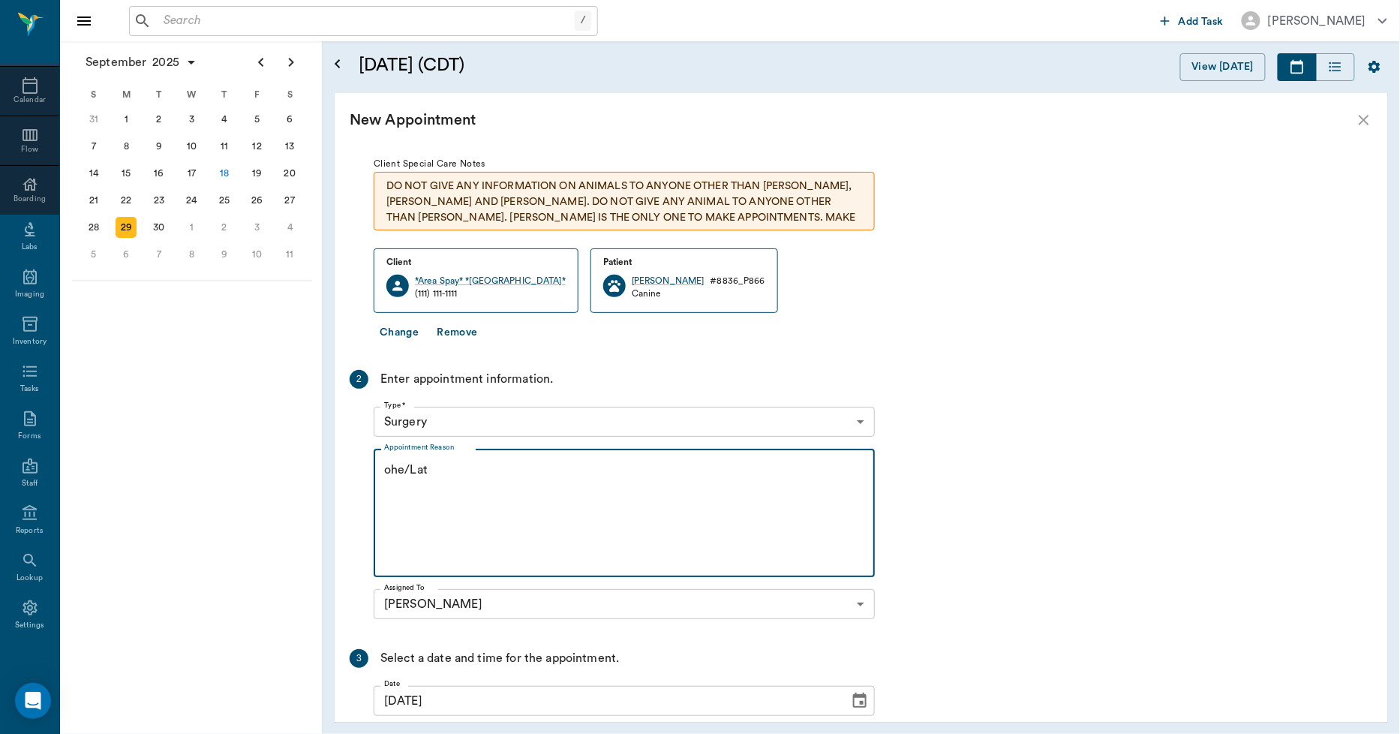
scroll to position [215, 0]
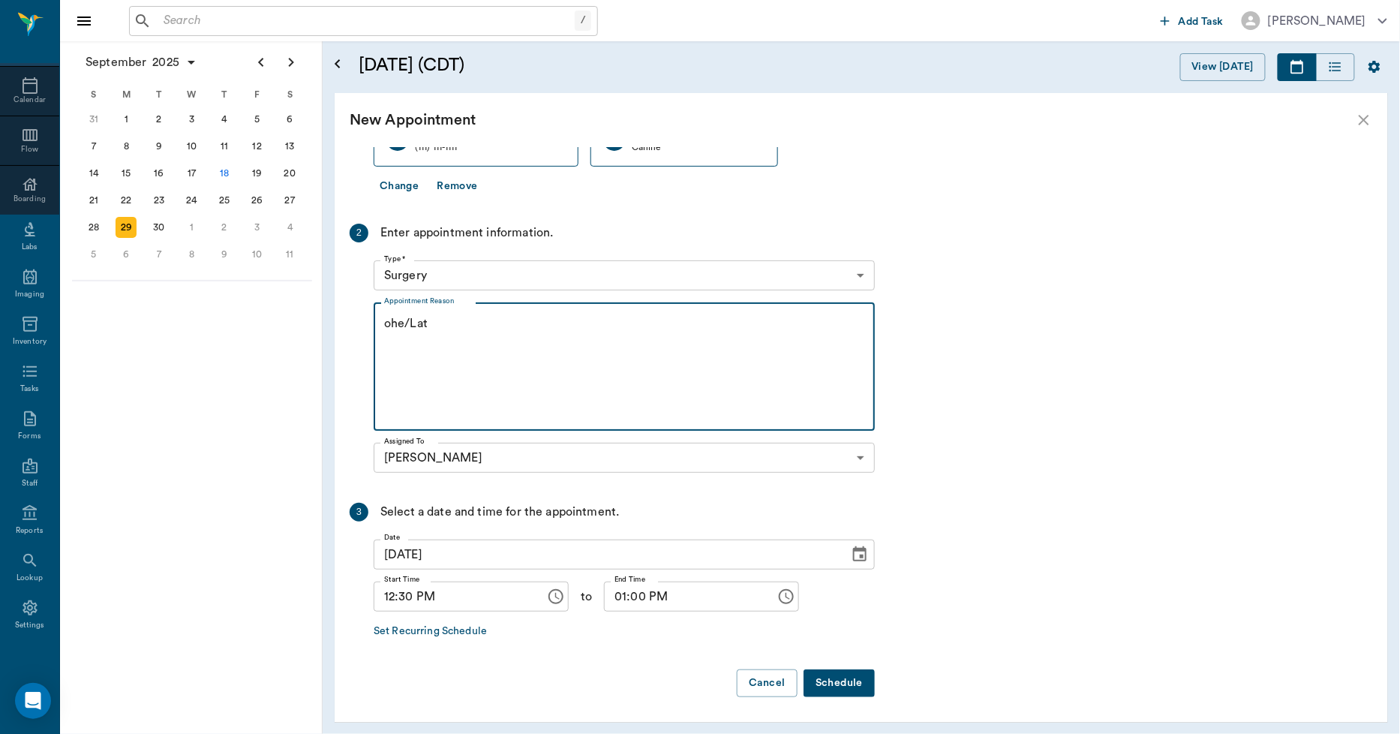
type textarea "ohe/Lat"
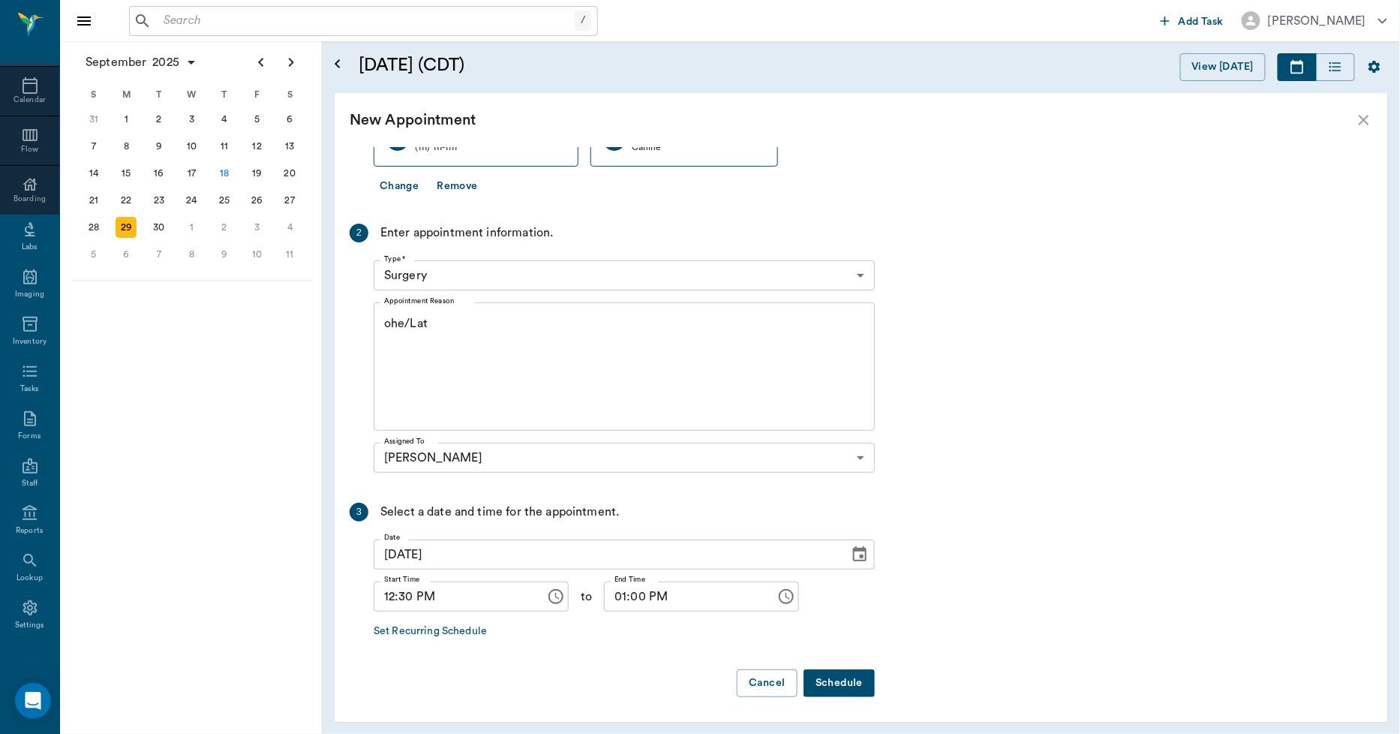
click at [845, 685] on button "Schedule" at bounding box center [838, 683] width 71 height 28
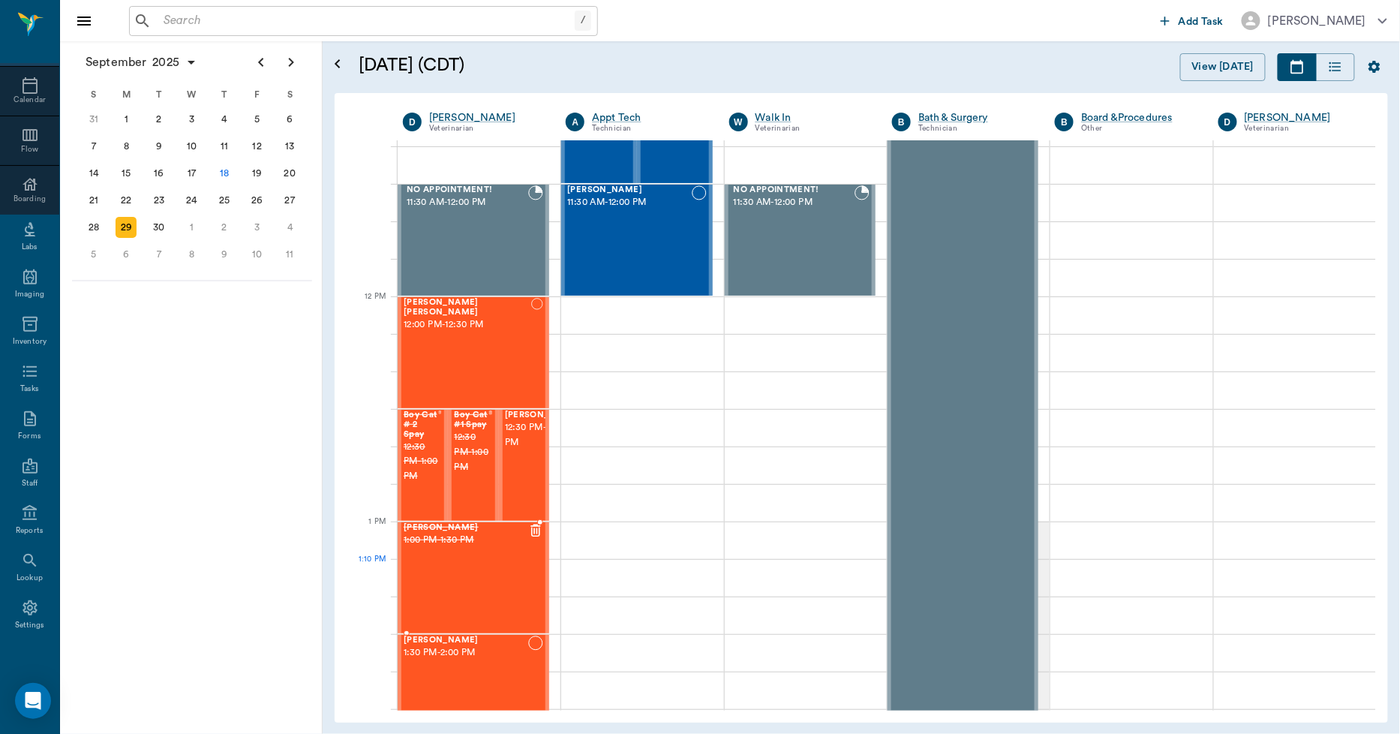
drag, startPoint x: 483, startPoint y: 575, endPoint x: 513, endPoint y: 563, distance: 32.0
click at [484, 574] on div "[PERSON_NAME] 1:00 PM - 1:30 PM" at bounding box center [466, 578] width 125 height 110
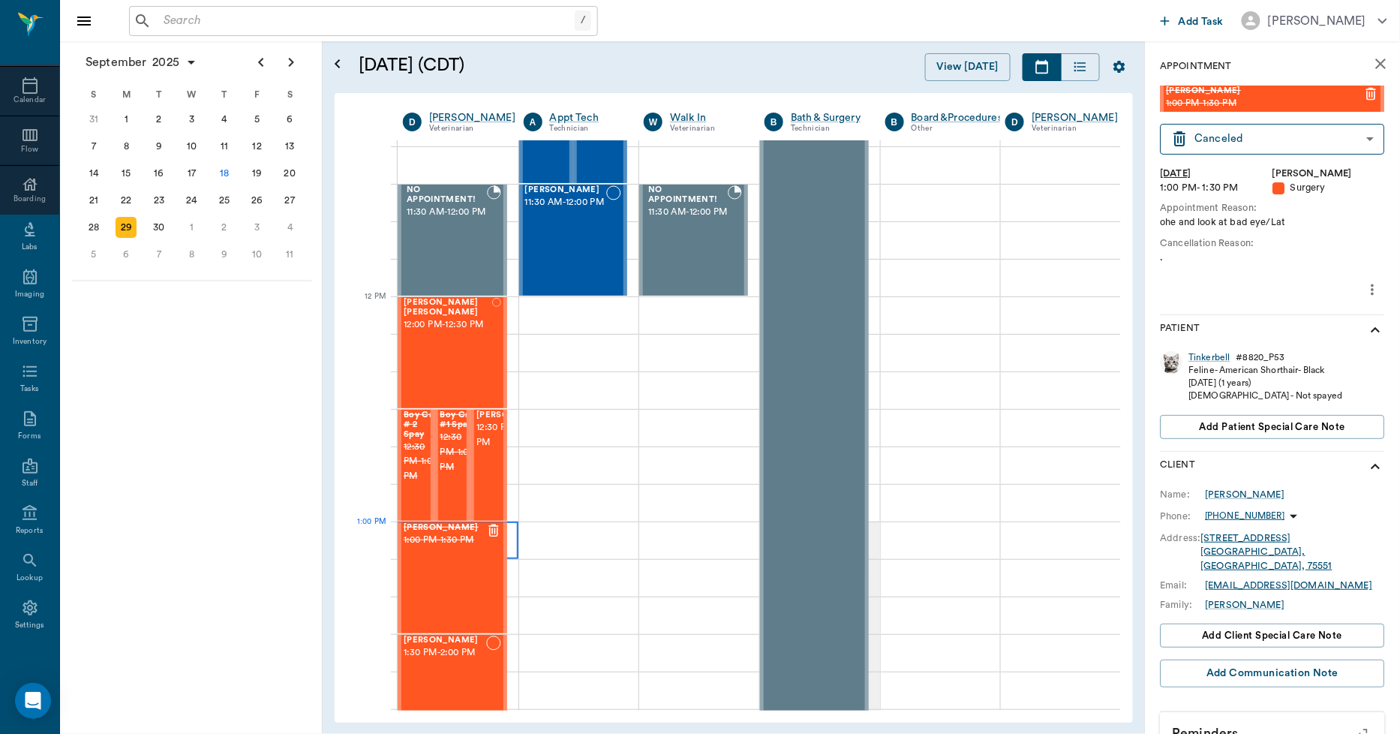
click at [511, 531] on div at bounding box center [458, 540] width 121 height 38
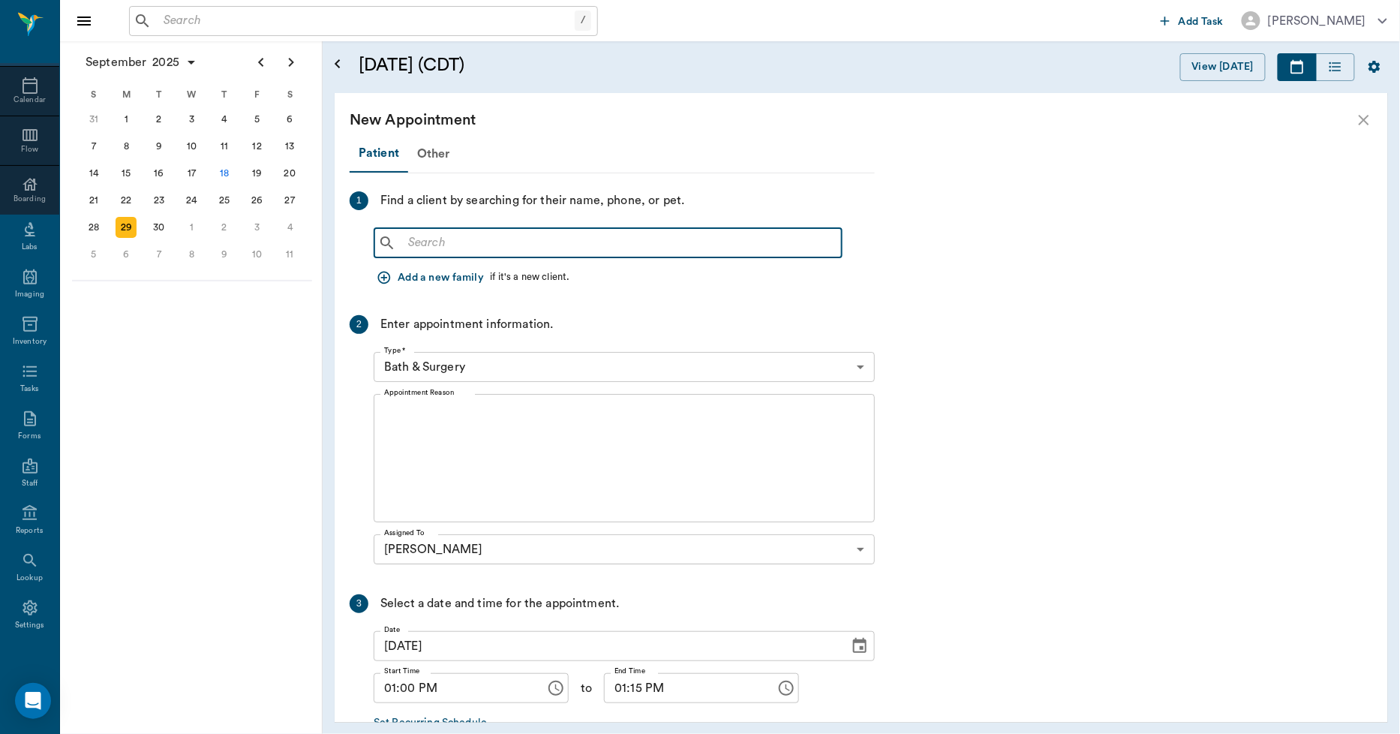
click at [406, 244] on input "text" at bounding box center [619, 243] width 434 height 21
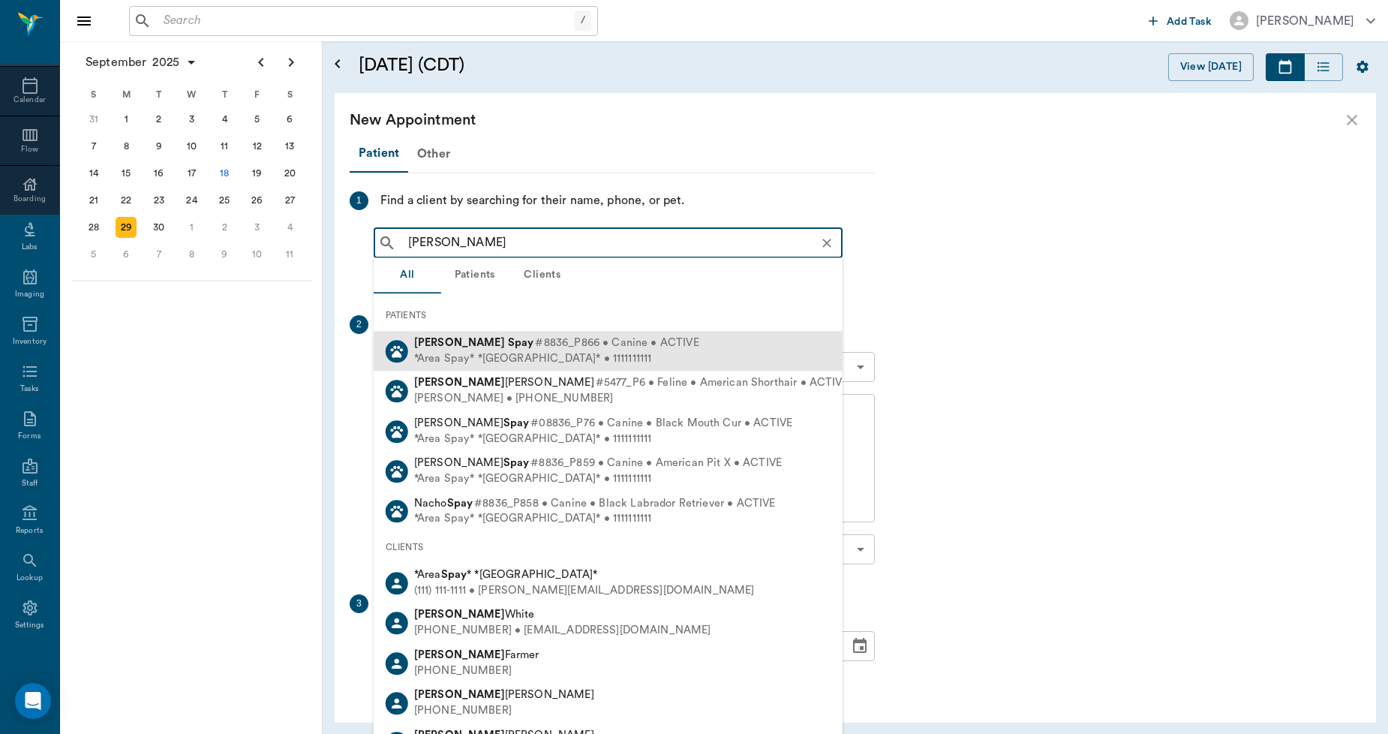
click at [450, 355] on div "*Area Spay* *[GEOGRAPHIC_DATA]* • 1111111111" at bounding box center [556, 359] width 285 height 16
type input "[PERSON_NAME]"
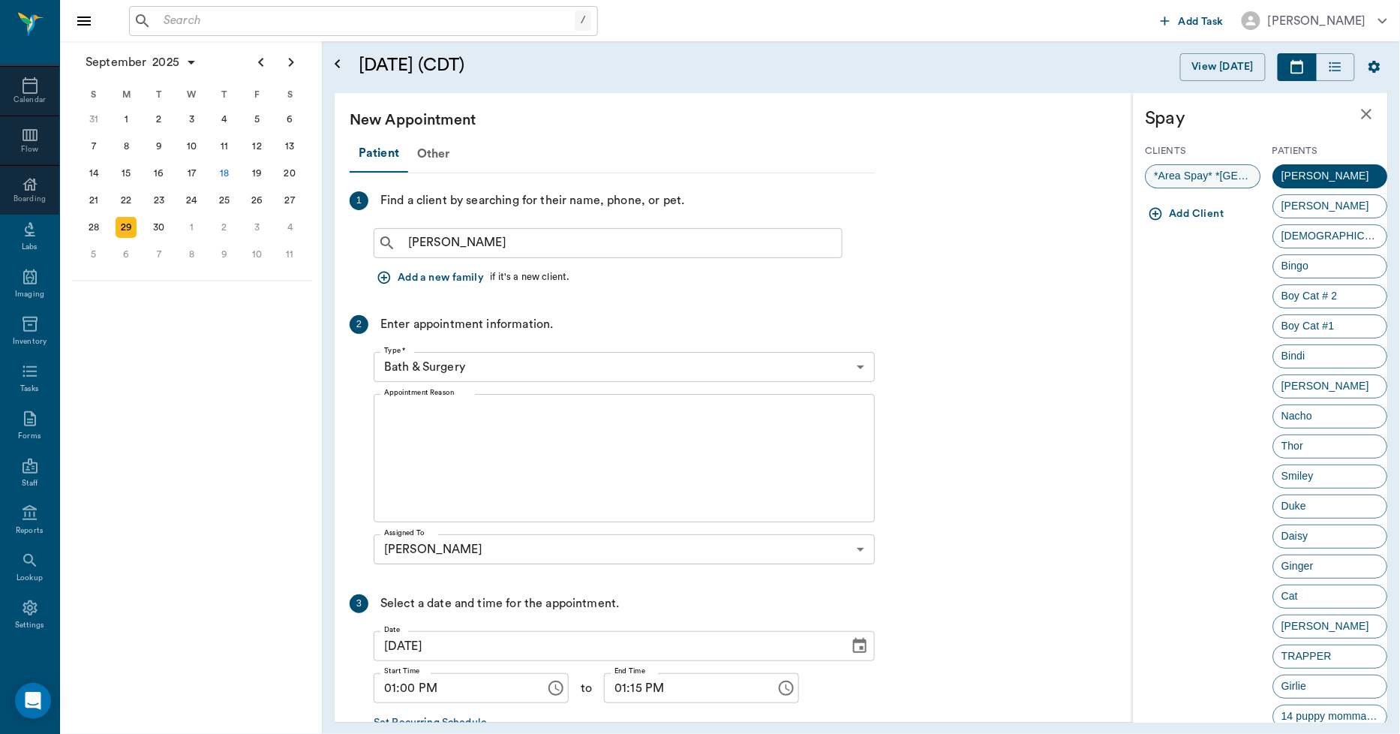
click at [1211, 178] on span "*Area Spay* *[GEOGRAPHIC_DATA]*" at bounding box center [1203, 176] width 114 height 16
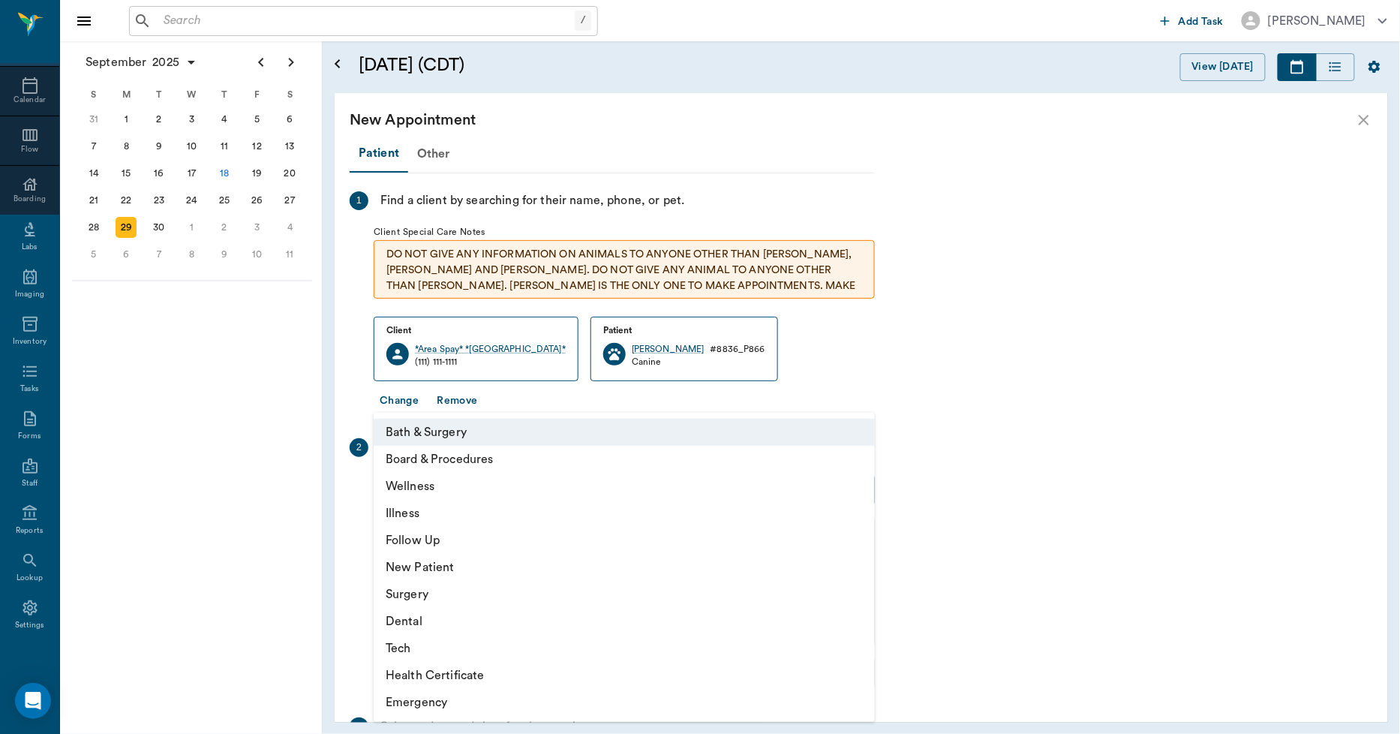
click at [443, 494] on body "/ ​ Add Task [PERSON_NAME] Nectar Messages Appts Calendar Flow Boarding Labs Im…" at bounding box center [700, 367] width 1400 height 734
click at [401, 596] on li "Surgery" at bounding box center [624, 594] width 501 height 27
type input "65d2be4f46e3a538d89b8c18"
type input "01:30 PM"
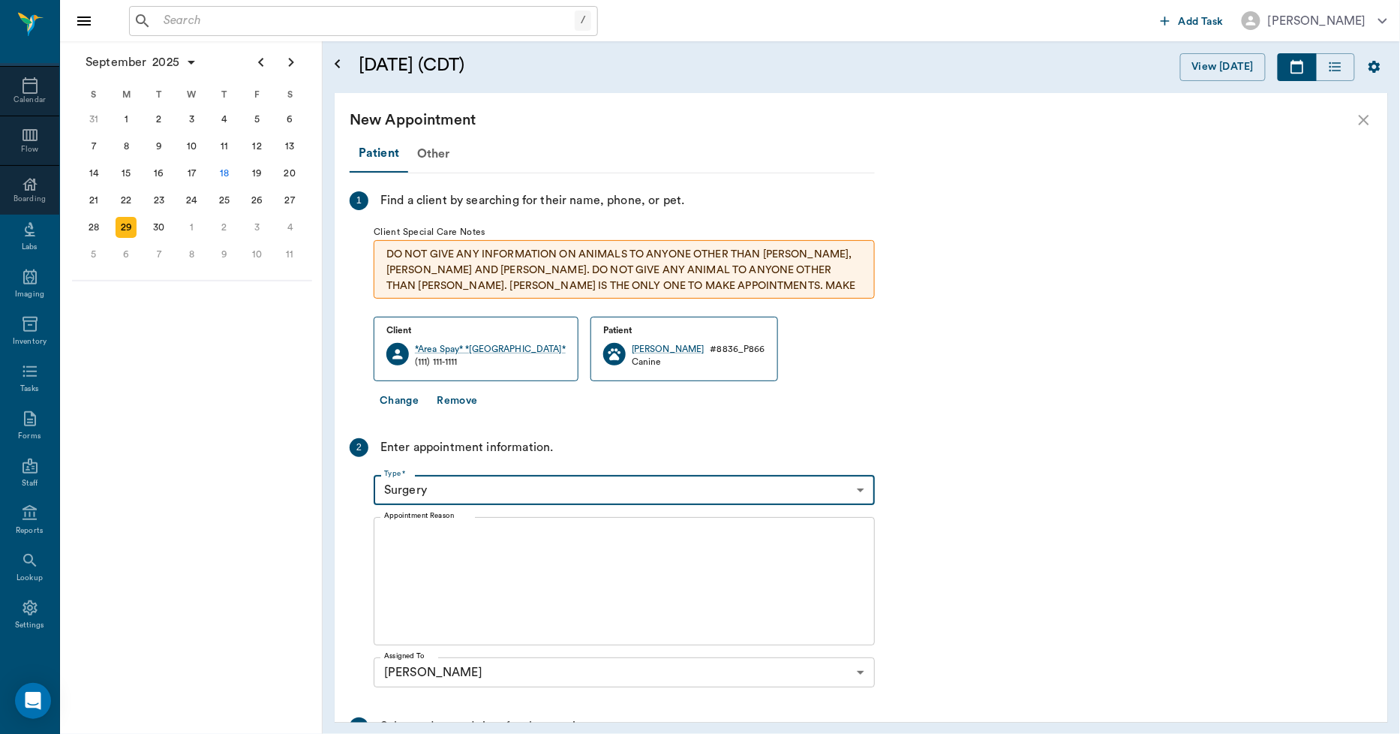
drag, startPoint x: 401, startPoint y: 555, endPoint x: 395, endPoint y: 560, distance: 8.6
click at [401, 556] on textarea "Appointment Reason" at bounding box center [624, 582] width 480 height 104
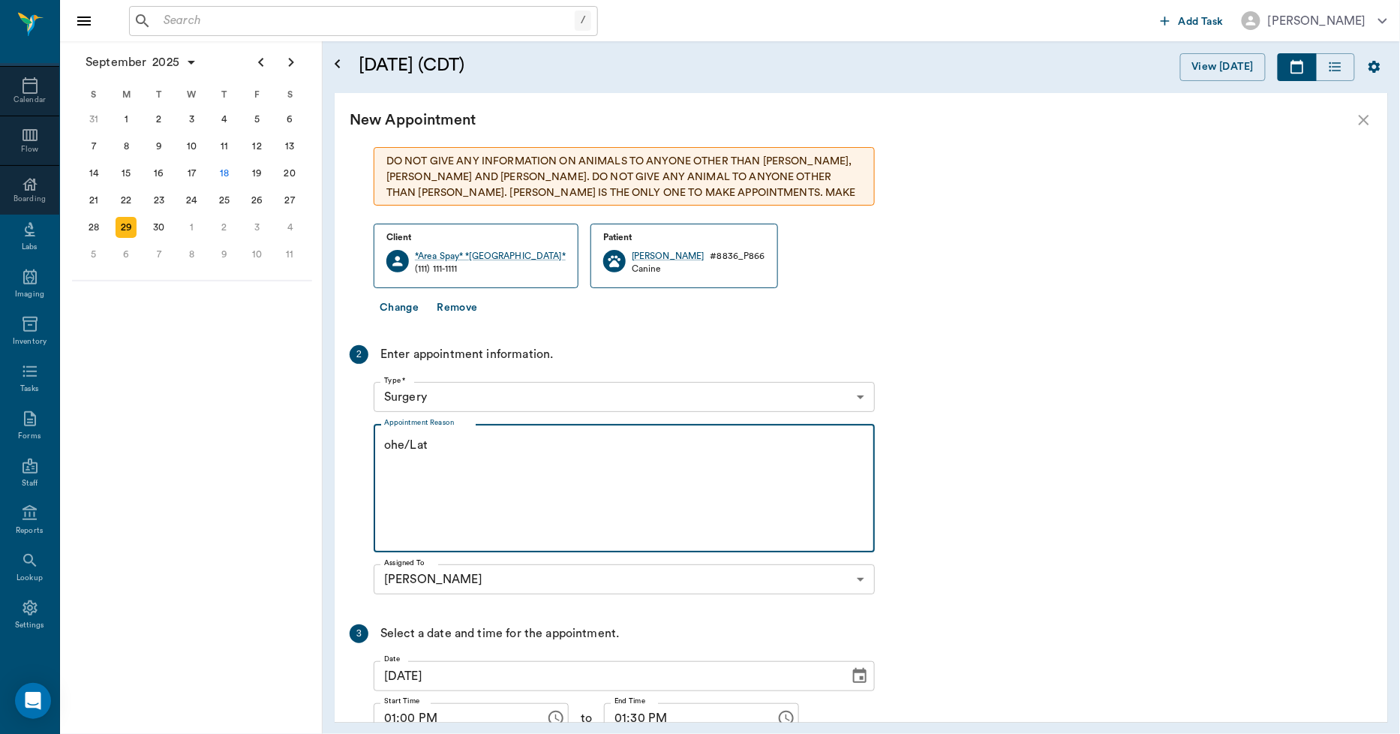
scroll to position [215, 0]
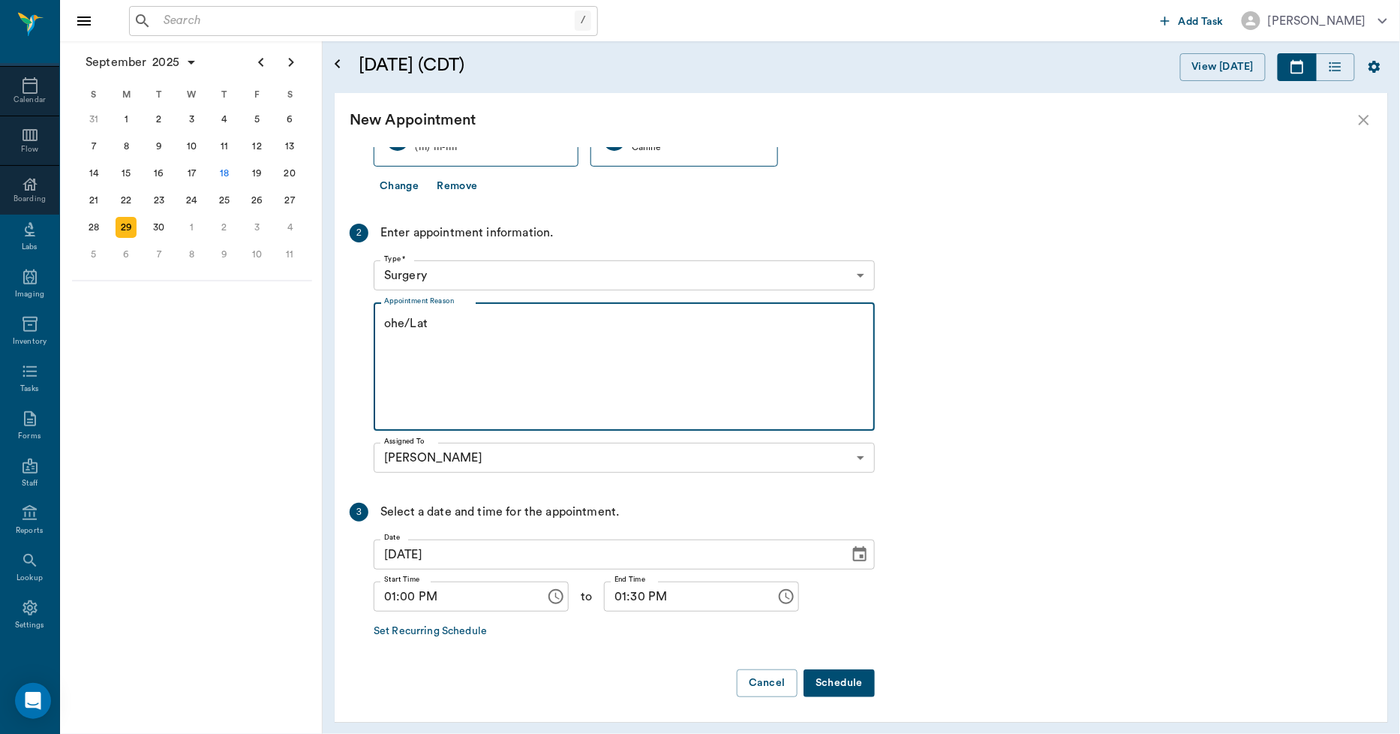
type textarea "ohe/Lat"
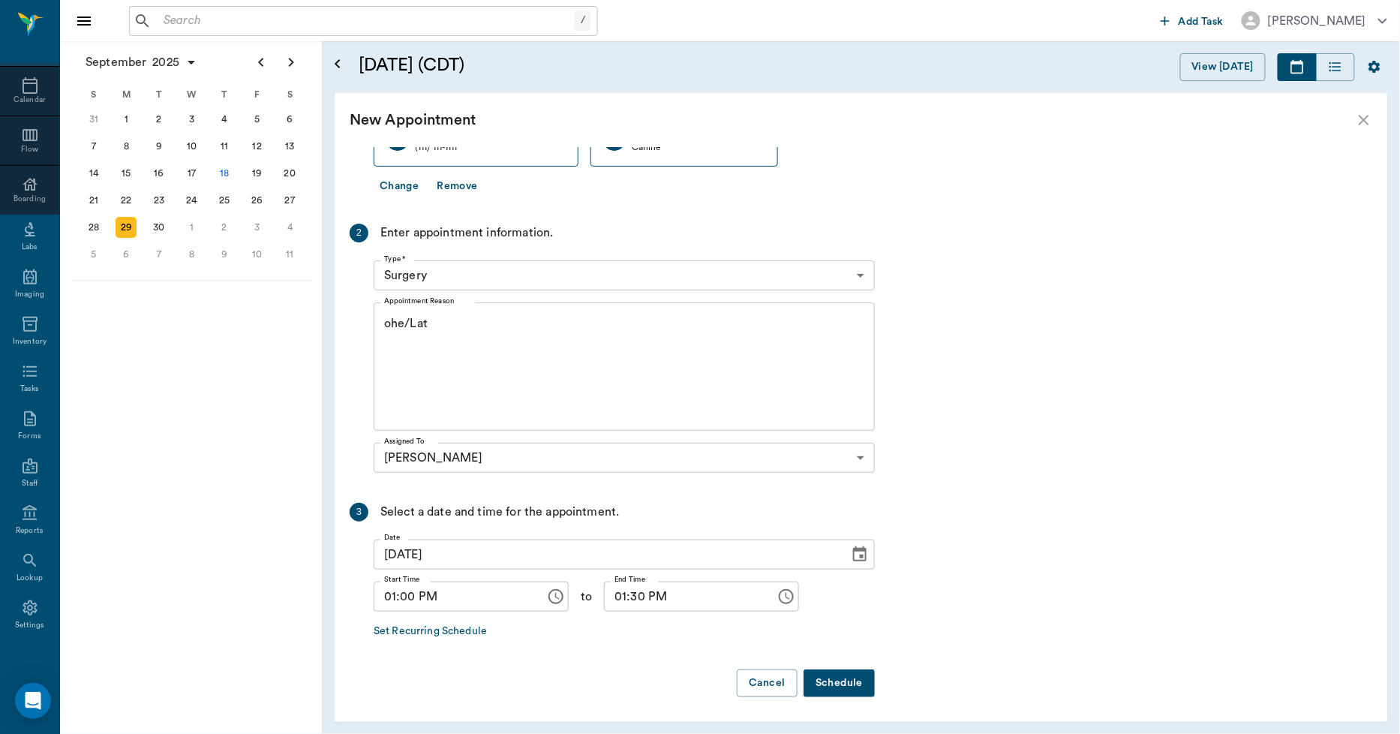
click at [848, 684] on button "Schedule" at bounding box center [838, 683] width 71 height 28
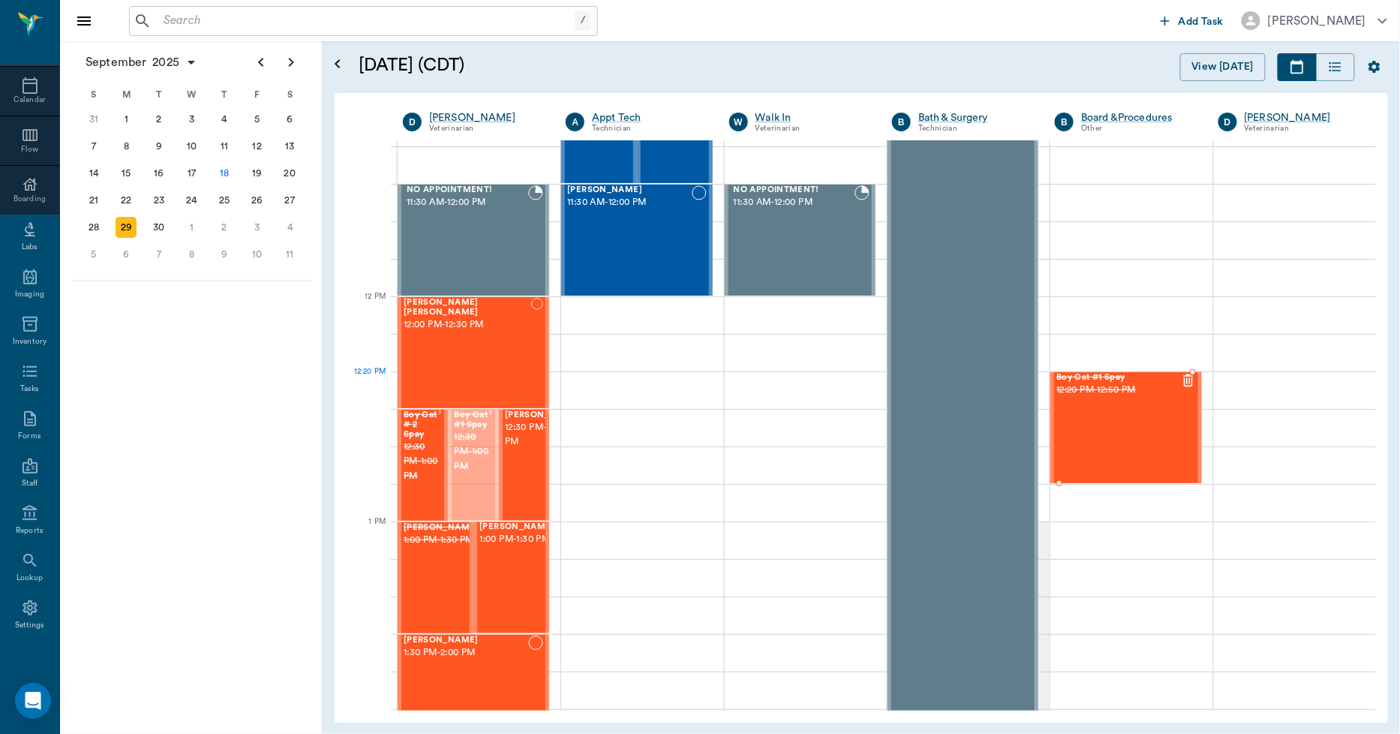
drag, startPoint x: 455, startPoint y: 477, endPoint x: 1052, endPoint y: 458, distance: 597.4
drag, startPoint x: 435, startPoint y: 467, endPoint x: 1077, endPoint y: 446, distance: 641.8
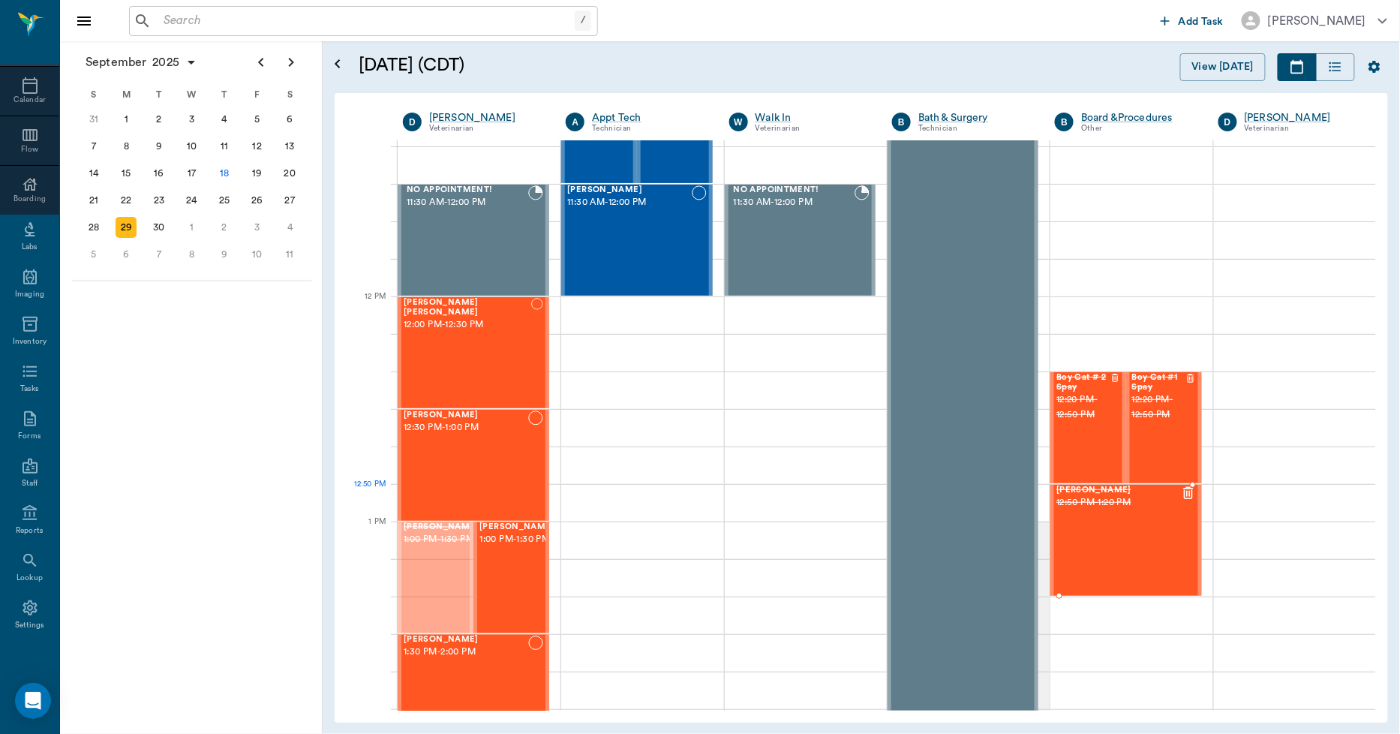
drag, startPoint x: 423, startPoint y: 590, endPoint x: 1093, endPoint y: 565, distance: 670.4
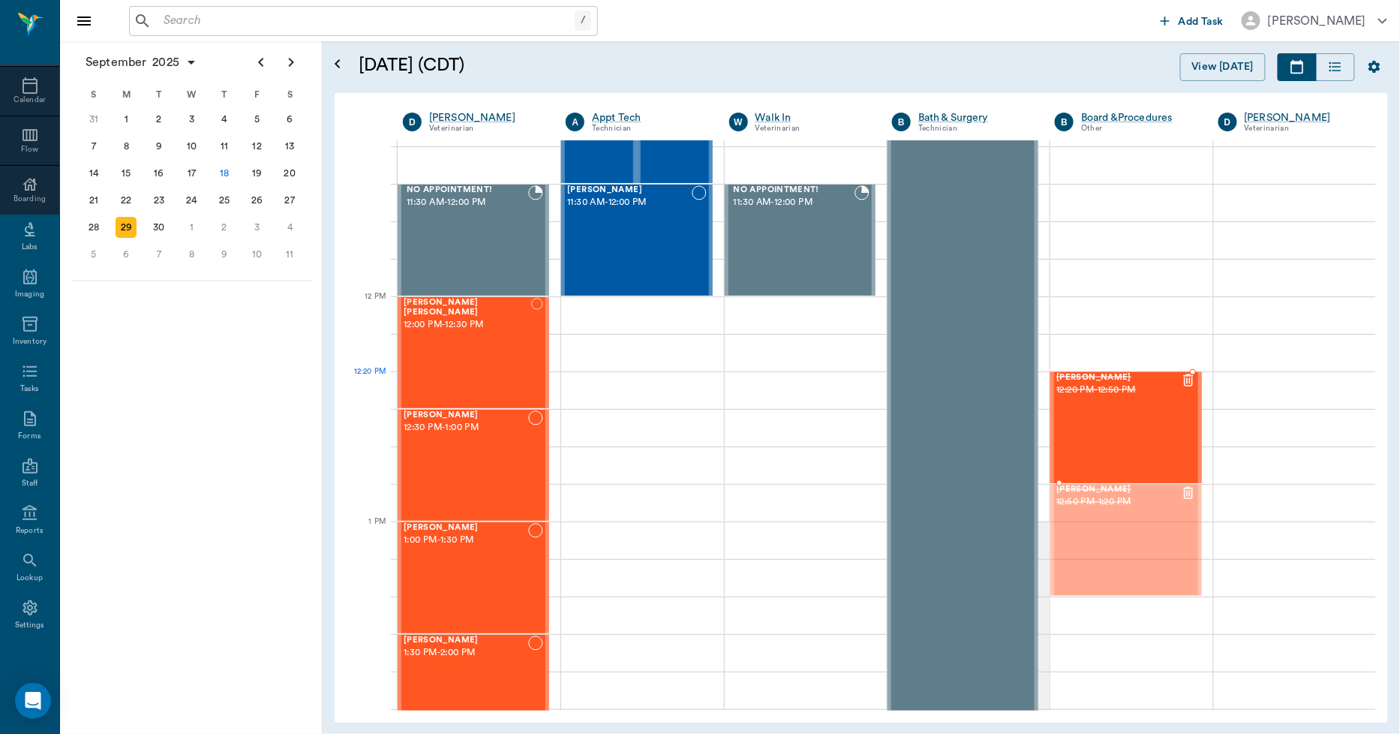
drag, startPoint x: 1101, startPoint y: 569, endPoint x: 1129, endPoint y: 461, distance: 111.0
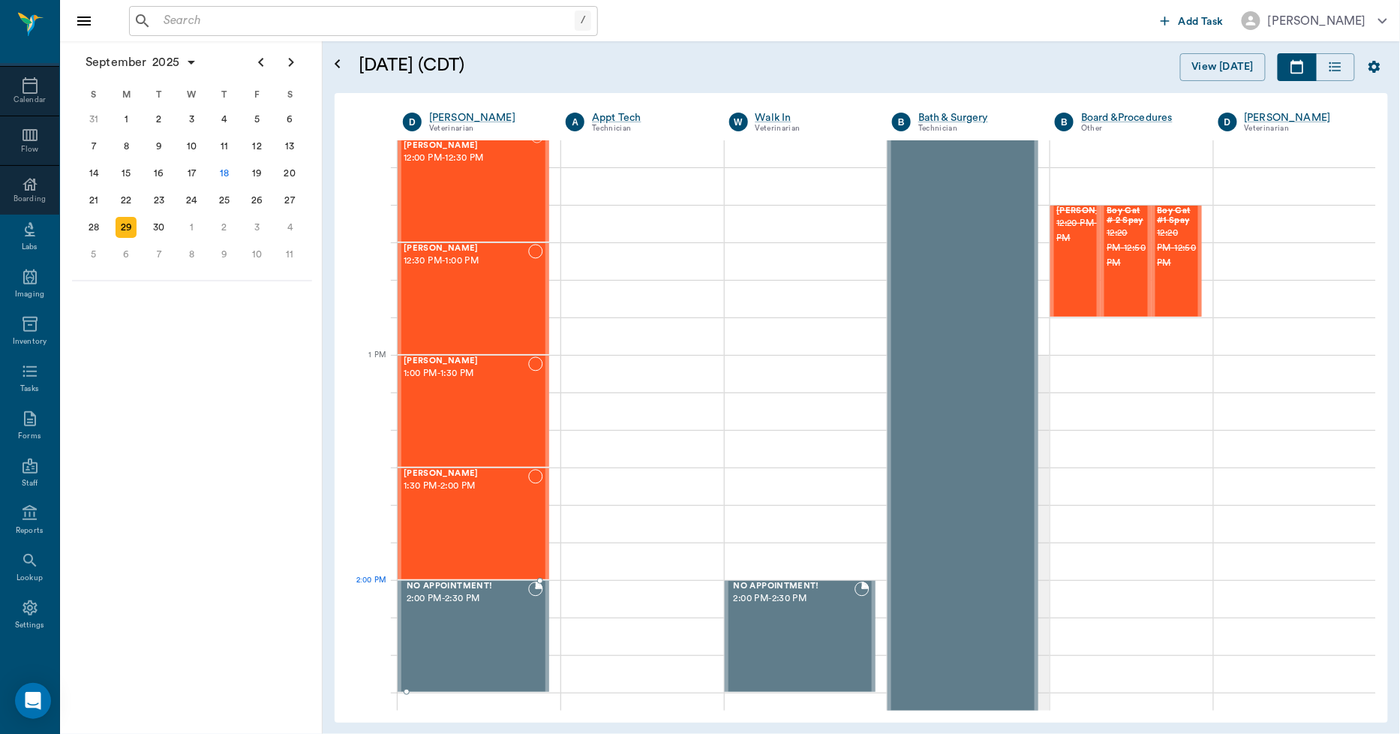
scroll to position [833, 0]
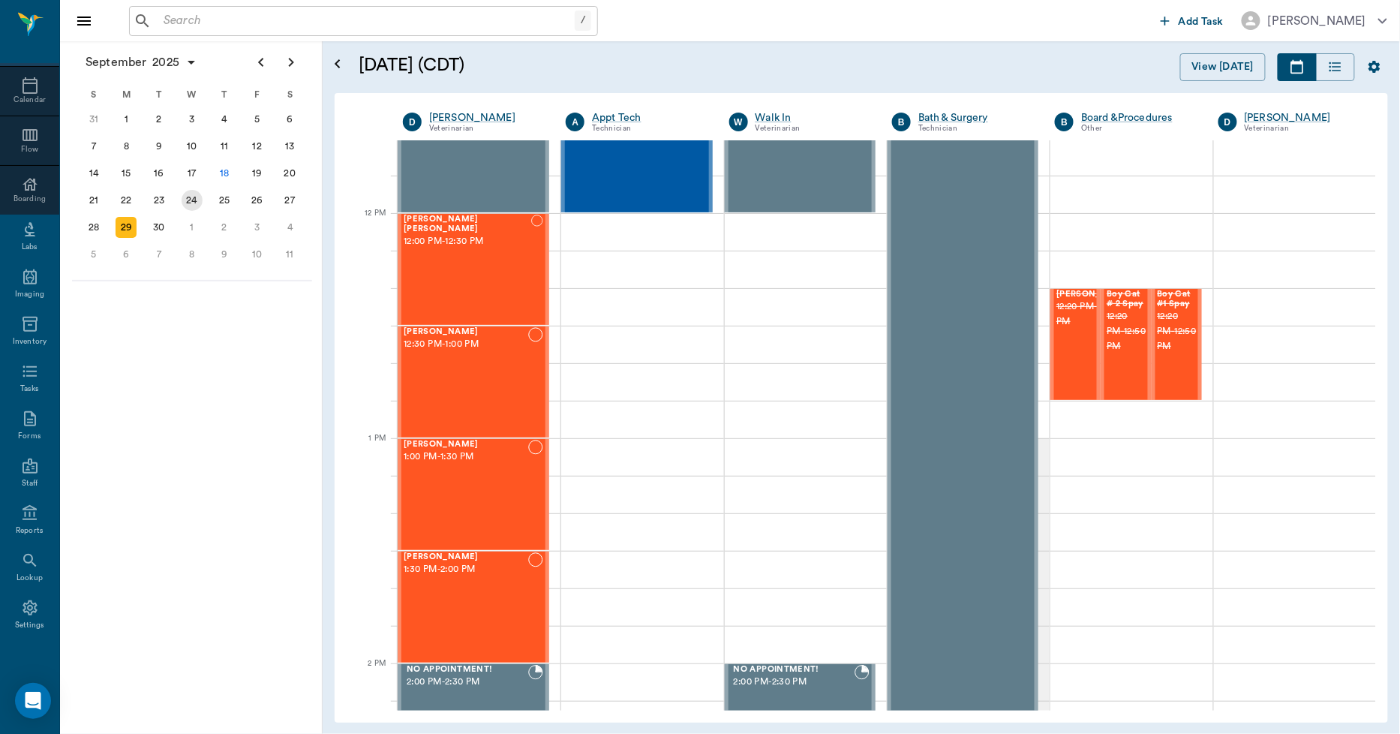
click at [185, 193] on div "24" at bounding box center [192, 200] width 21 height 21
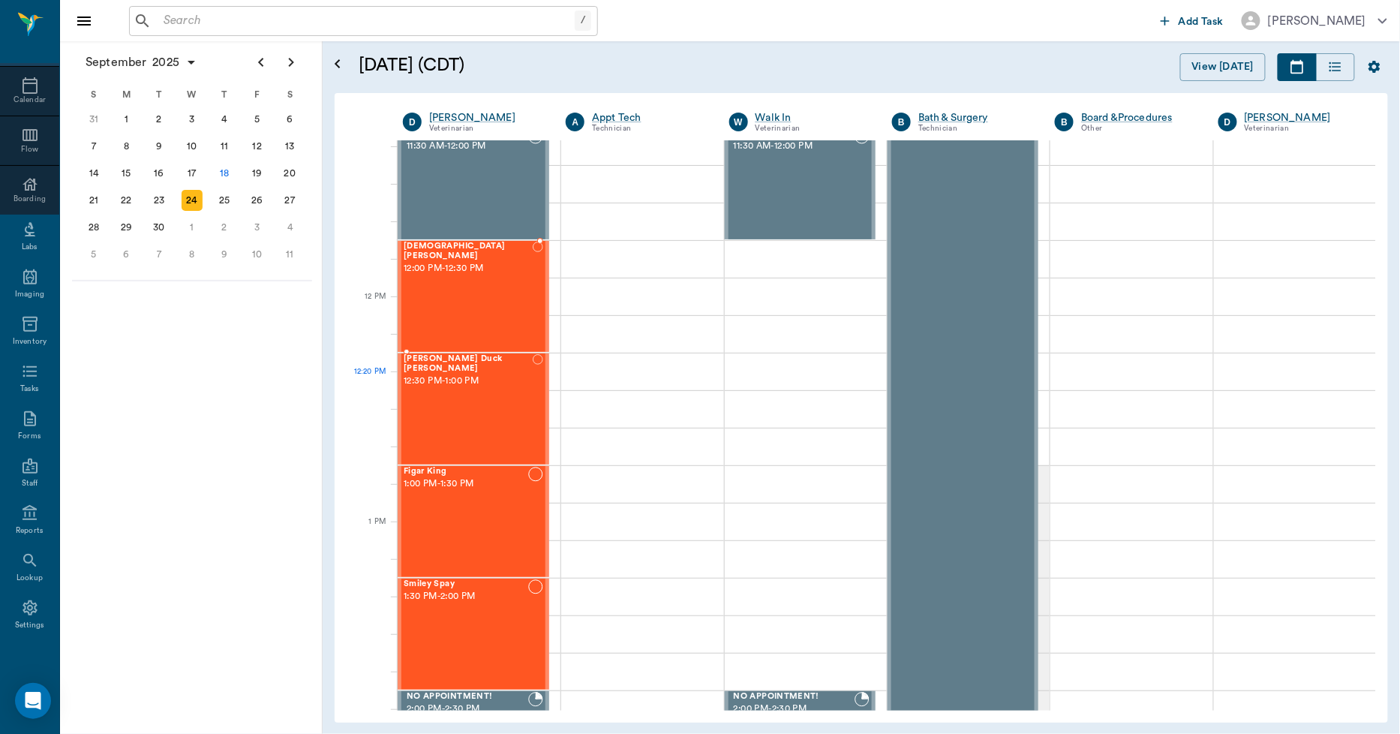
scroll to position [750, 0]
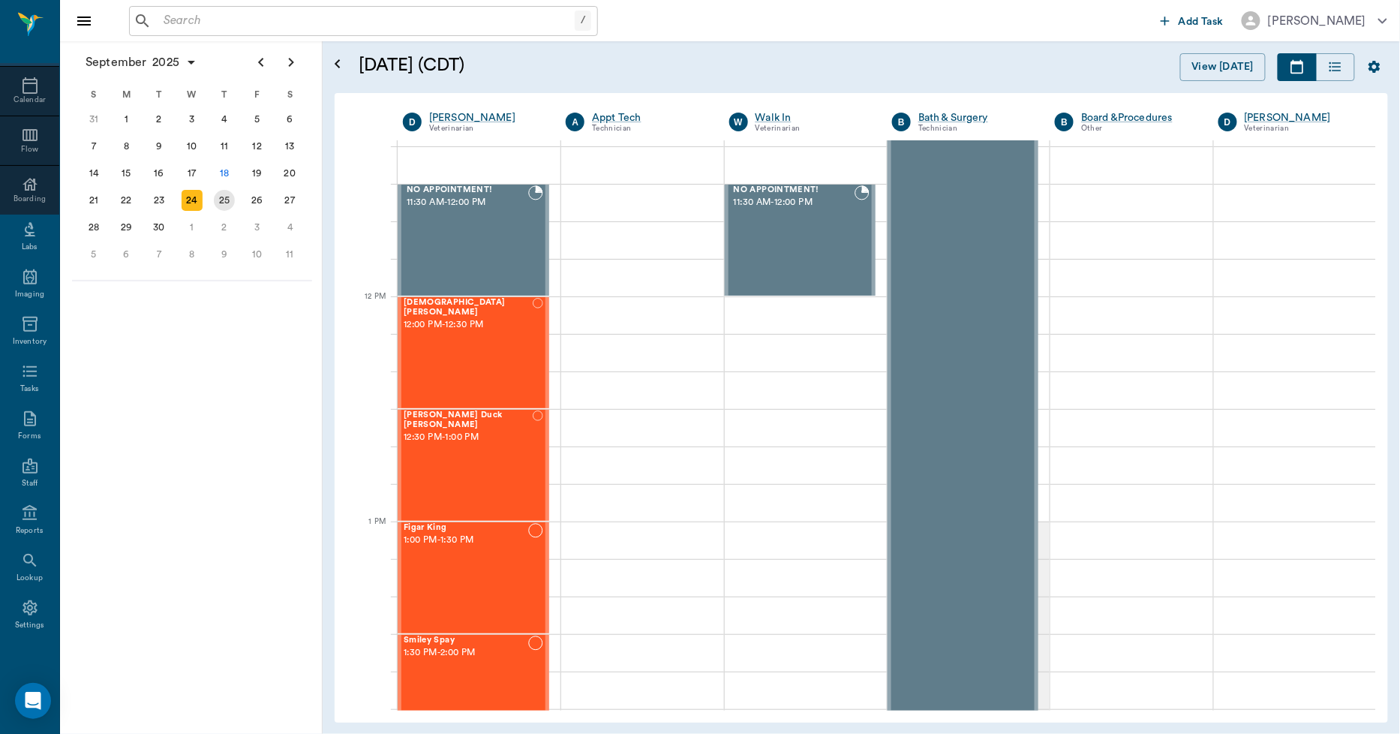
click at [225, 194] on div "25" at bounding box center [224, 200] width 21 height 21
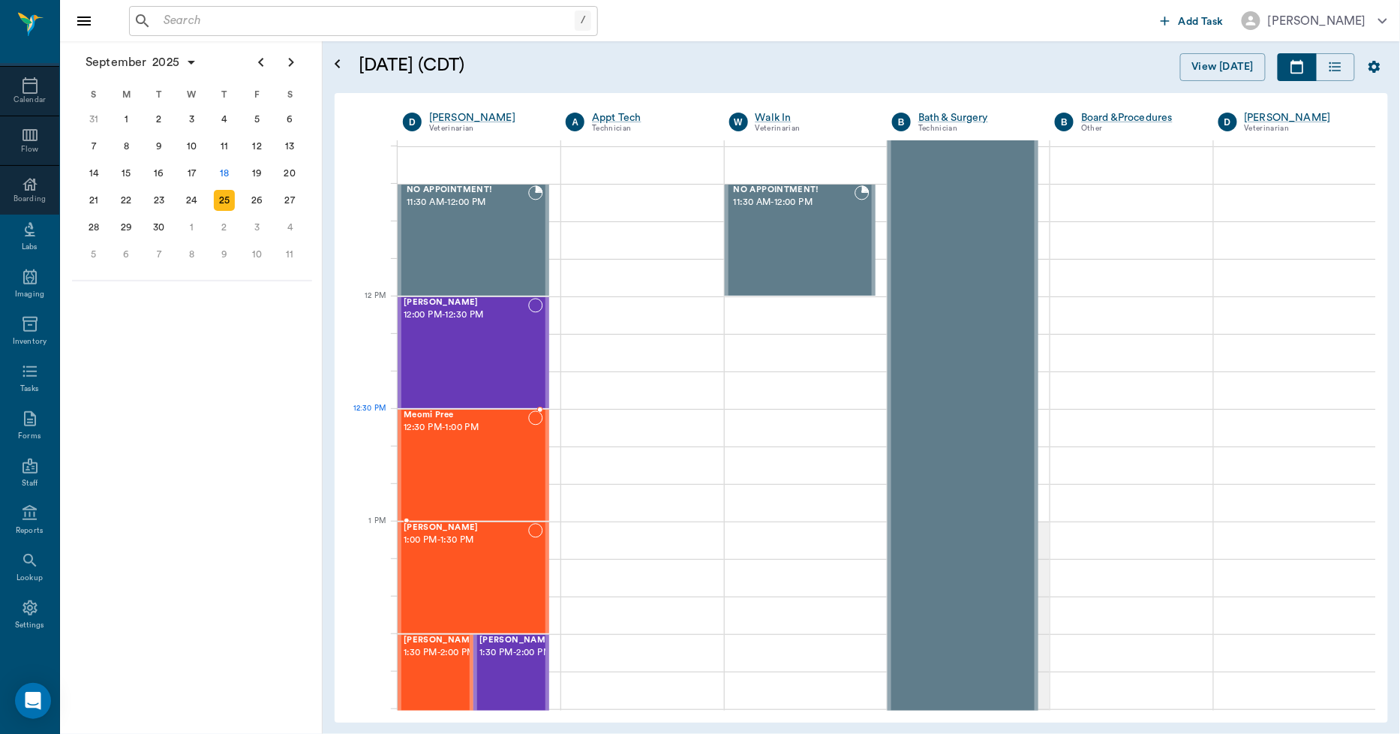
scroll to position [1000, 0]
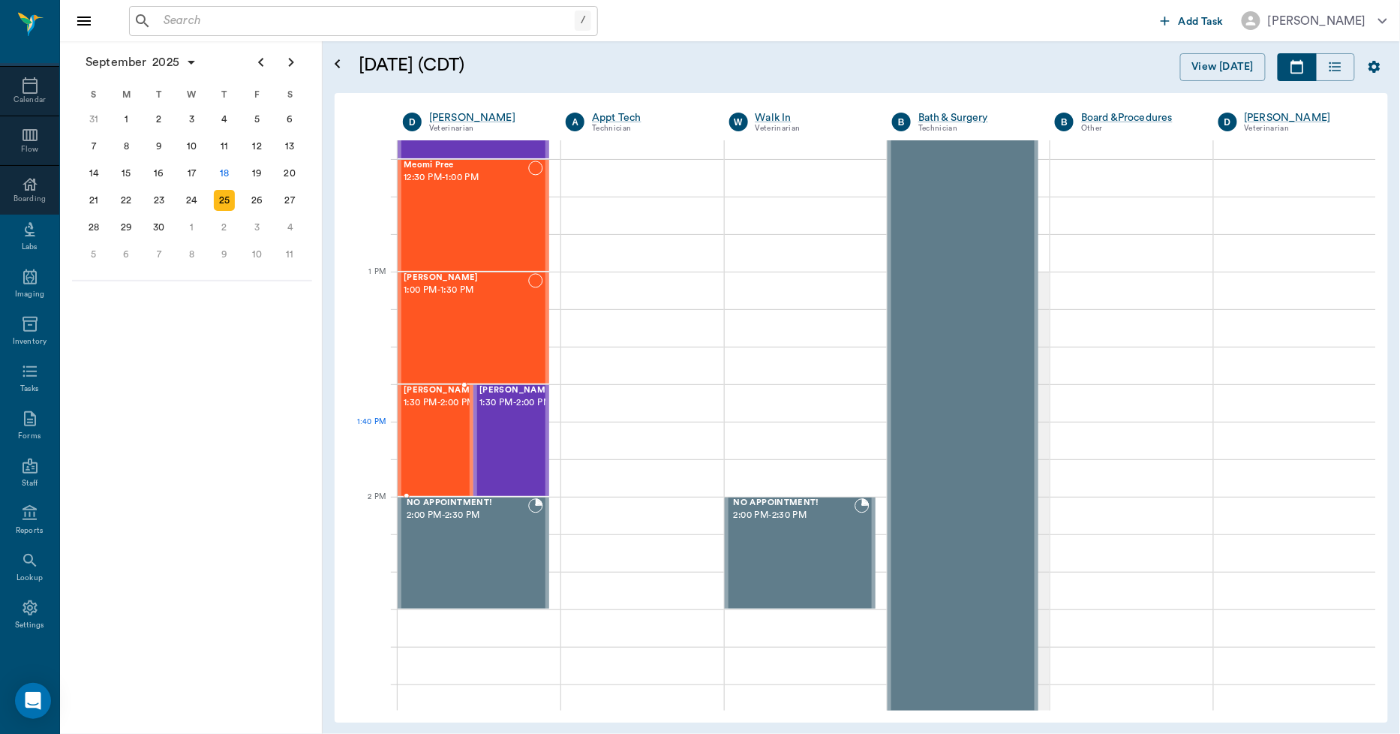
click at [448, 440] on div "[PERSON_NAME] 1:30 PM - 2:00 PM" at bounding box center [441, 441] width 75 height 110
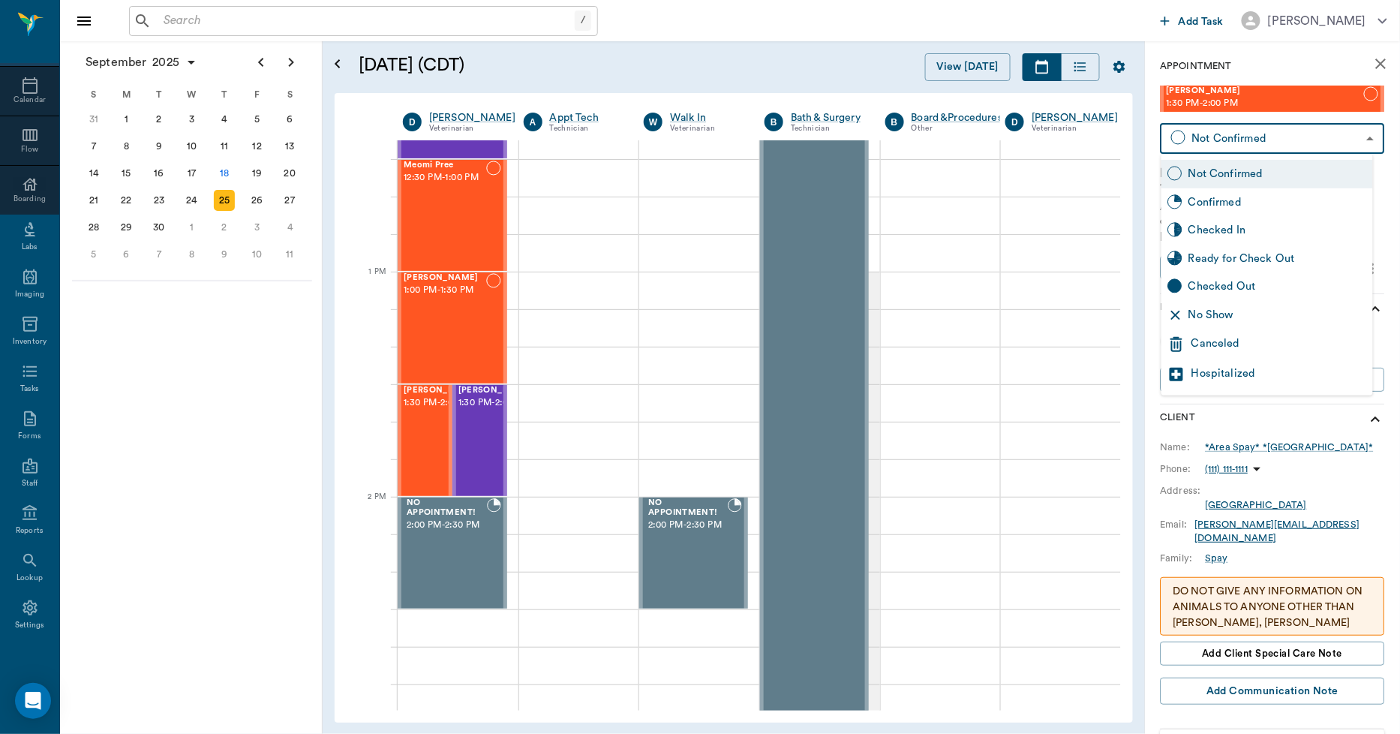
click at [1263, 143] on body "/ ​ Add Task [PERSON_NAME] Nectar Messages Appts Calendar Flow Boarding Labs Im…" at bounding box center [700, 367] width 1400 height 734
click at [1229, 347] on div "Canceled" at bounding box center [1279, 344] width 176 height 18
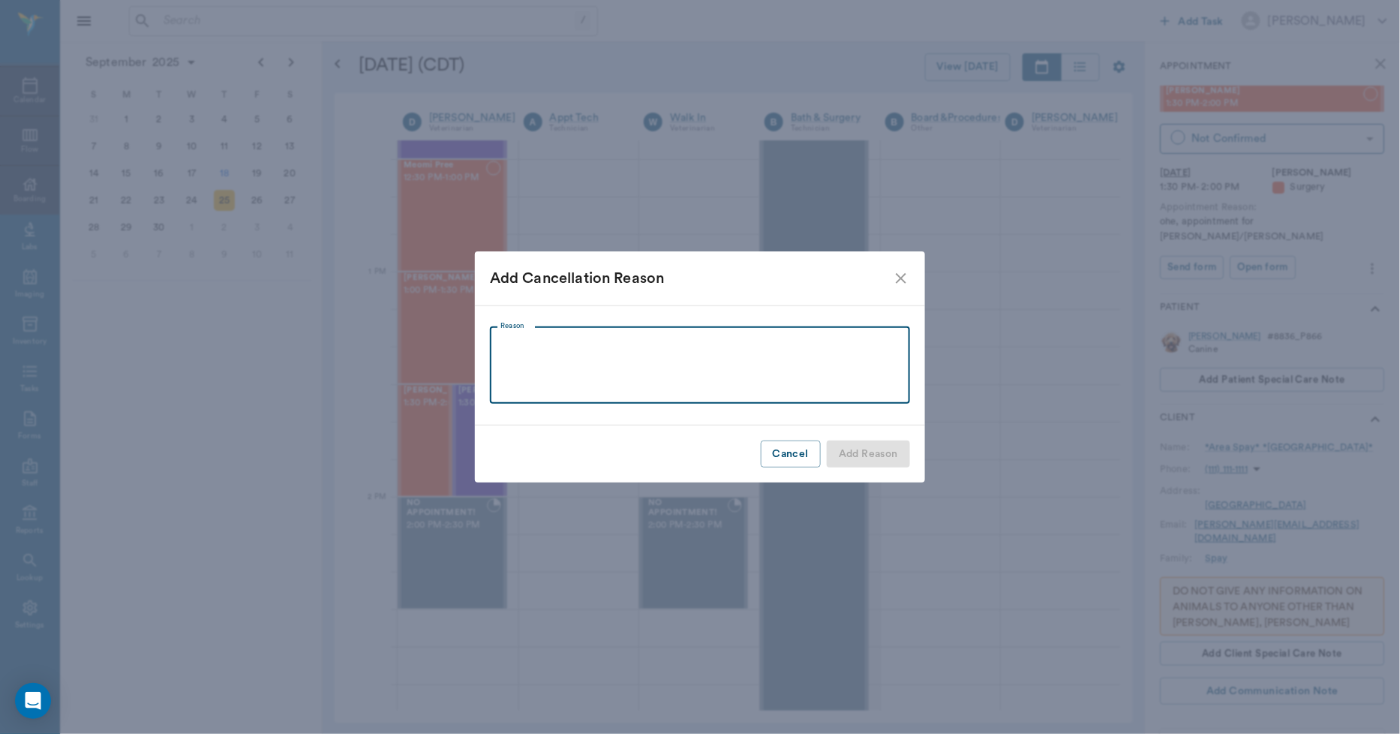
click at [512, 347] on textarea "Reason" at bounding box center [699, 365] width 399 height 52
type textarea "."
click at [881, 455] on button "Add Reason" at bounding box center [868, 454] width 83 height 28
type input "CANCELED"
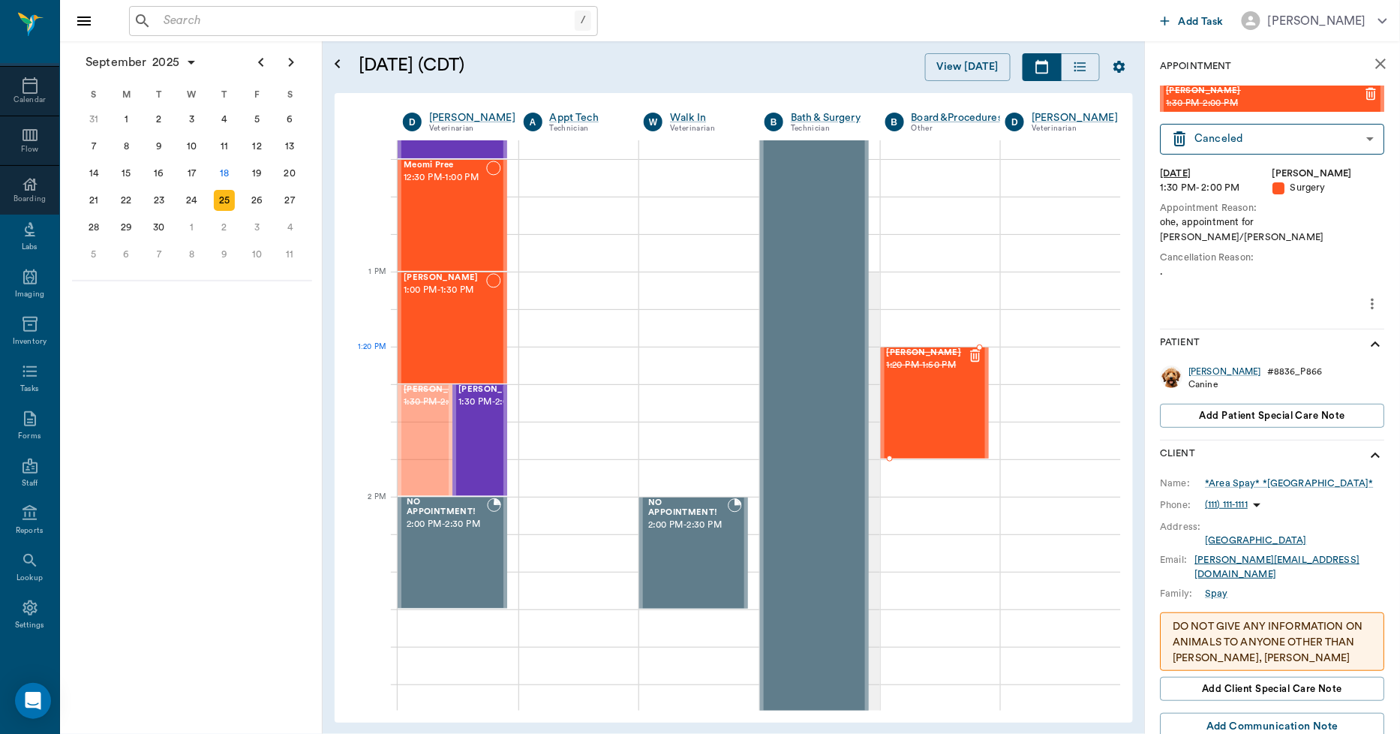
drag, startPoint x: 415, startPoint y: 437, endPoint x: 905, endPoint y: 413, distance: 490.5
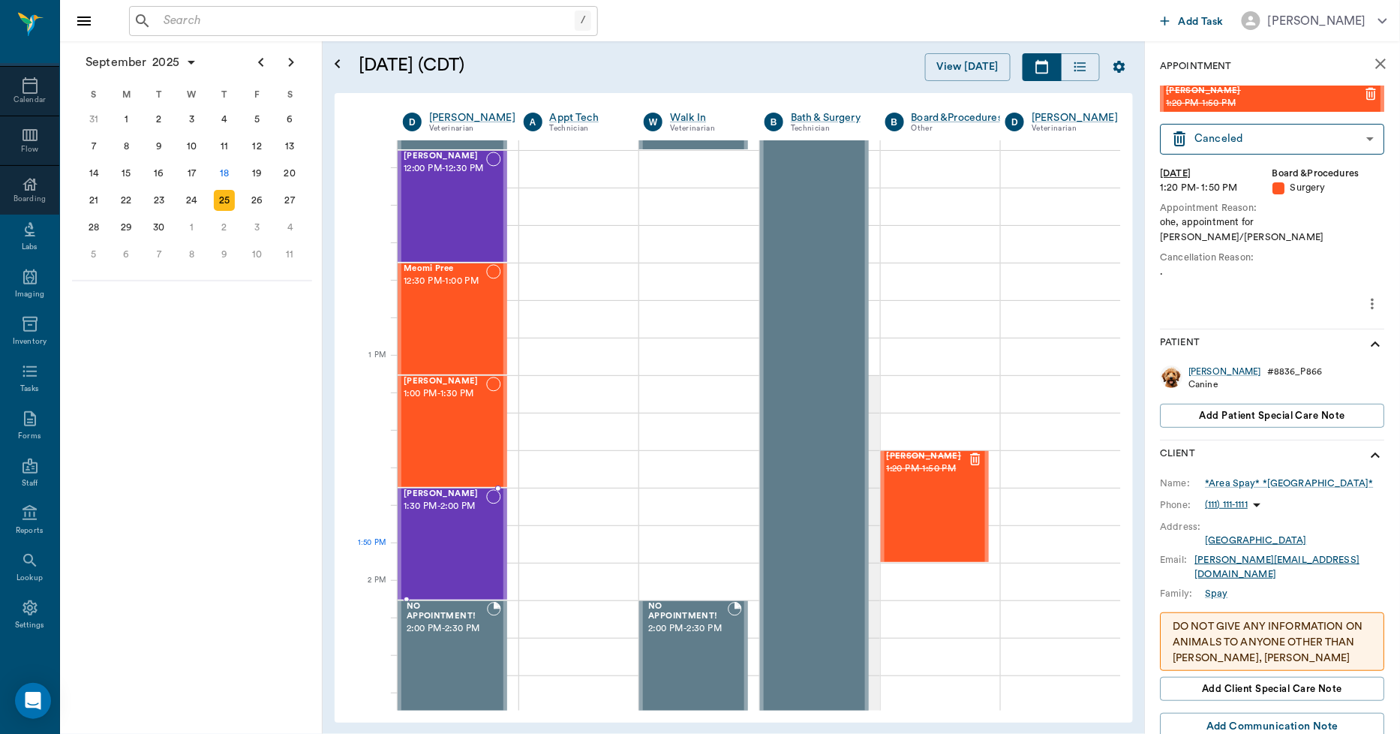
scroll to position [917, 0]
